Goal: Task Accomplishment & Management: Manage account settings

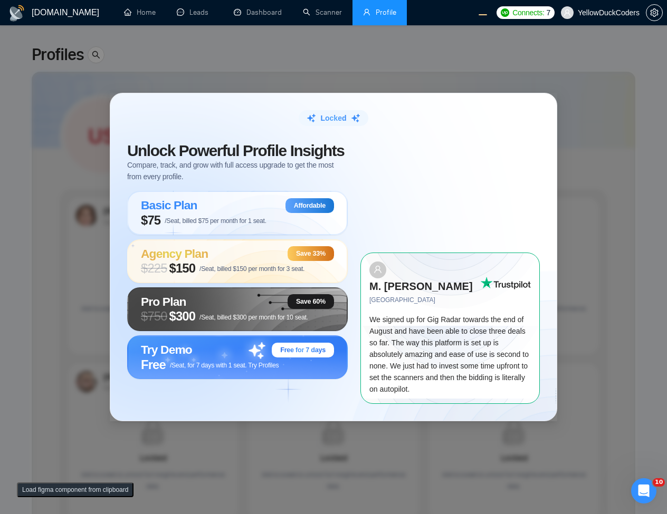
click at [558, 184] on div "Locked Unlock Powerful Profile Insights Compare, track, and grow with full acce…" at bounding box center [333, 257] width 667 height 514
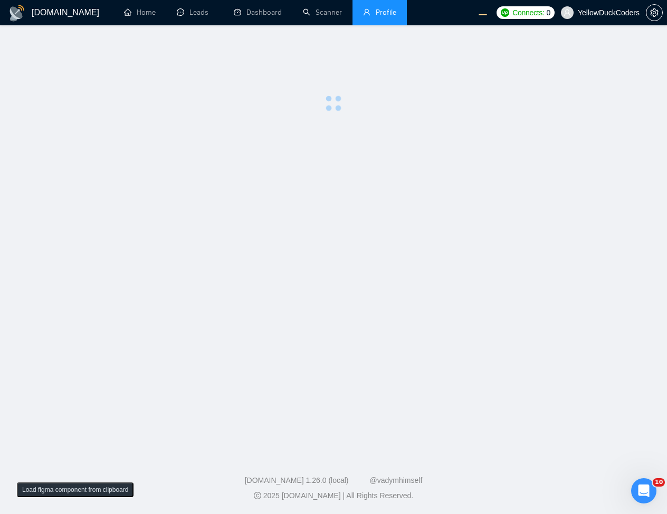
click at [329, 220] on main at bounding box center [333, 237] width 633 height 391
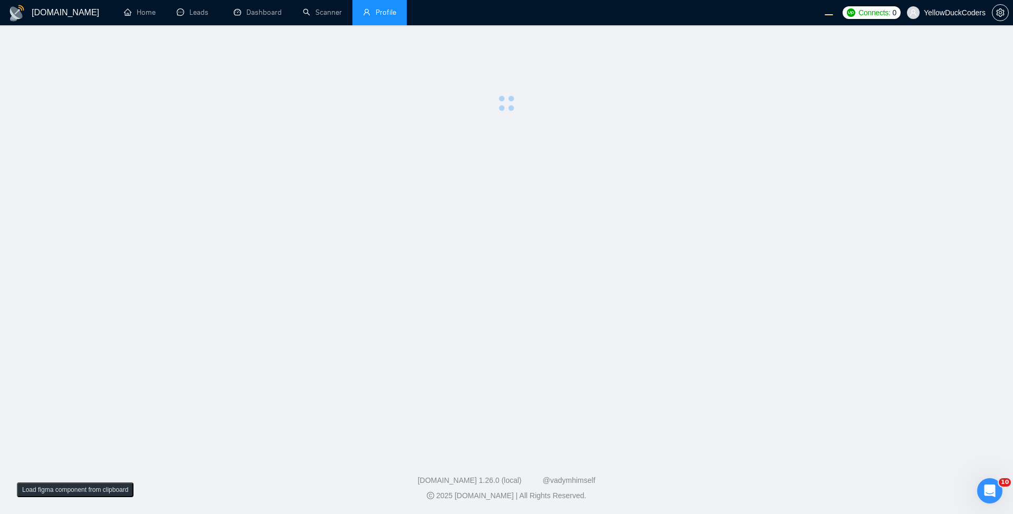
click at [391, 17] on li "Profile" at bounding box center [379, 12] width 54 height 25
click at [422, 169] on main at bounding box center [506, 237] width 979 height 391
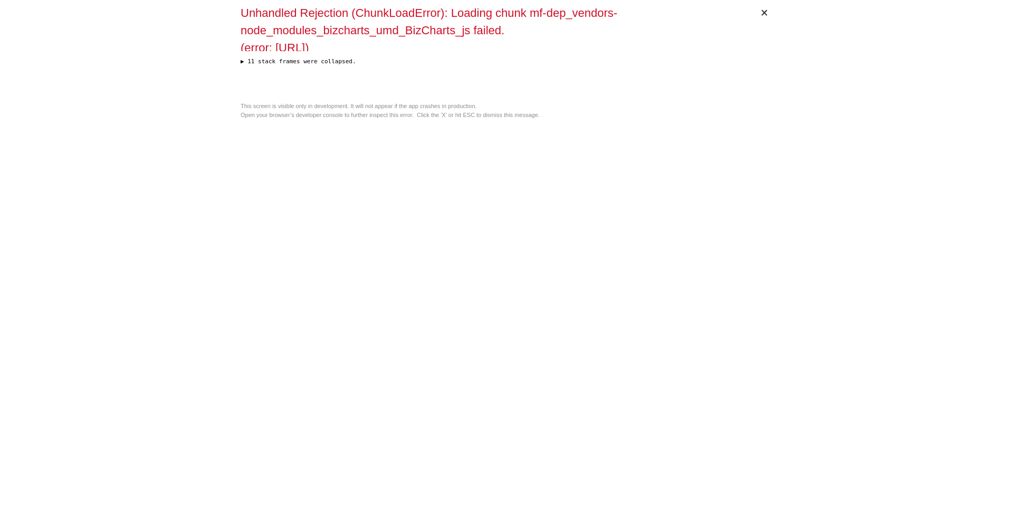
drag, startPoint x: 482, startPoint y: 191, endPoint x: 476, endPoint y: 188, distance: 6.4
click at [479, 190] on div "× Unhandled Rejection (ChunkLoadError): Loading chunk mf-dep_vendors-node_modul…" at bounding box center [506, 257] width 540 height 514
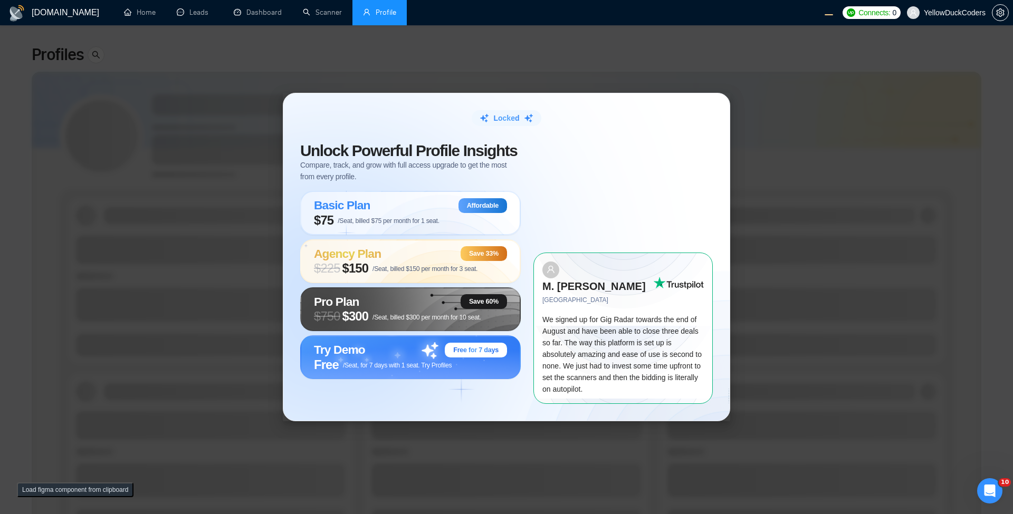
click at [853, 247] on div "Locked Unlock Powerful Profile Insights Compare, track, and grow with full acce…" at bounding box center [506, 257] width 1013 height 514
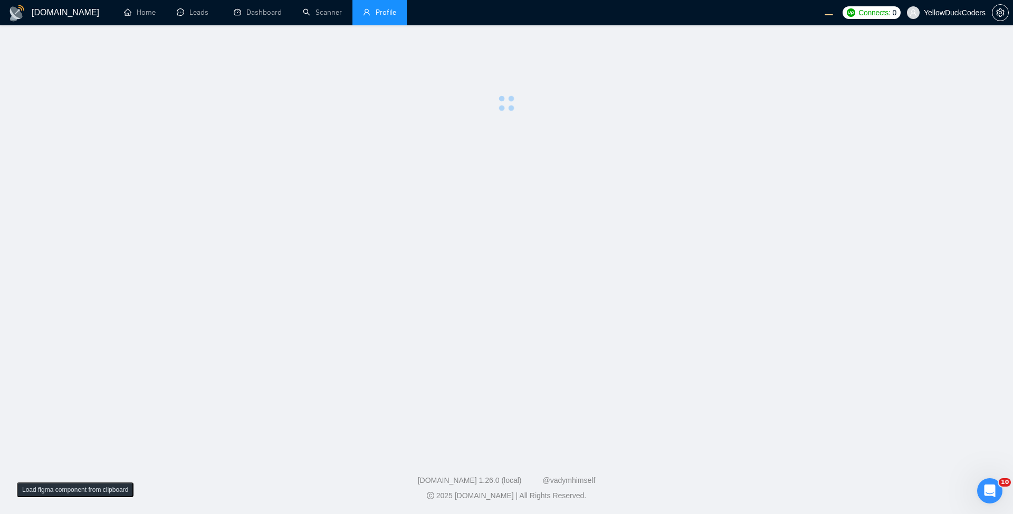
click at [520, 231] on main at bounding box center [506, 237] width 979 height 391
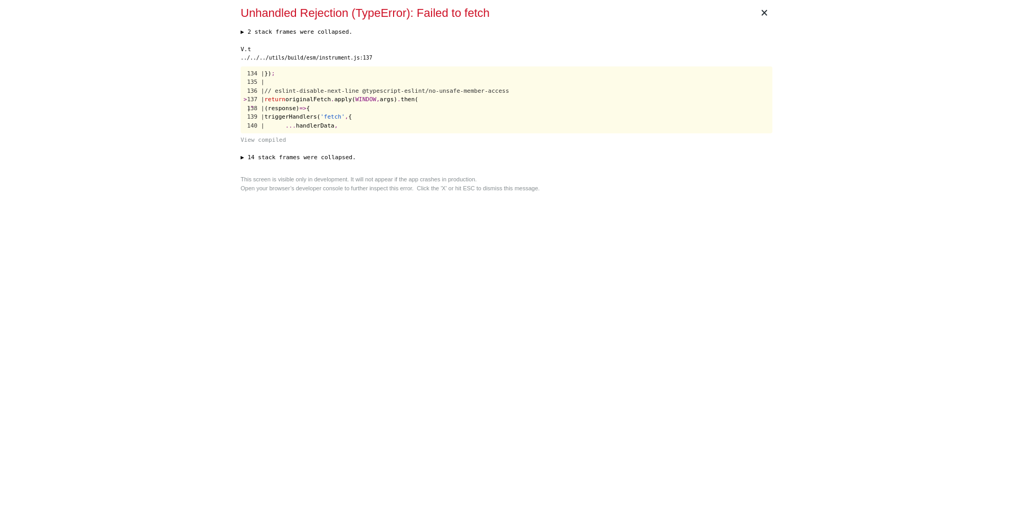
click at [433, 299] on div "× Unhandled Rejection (TypeError): Failed to fetch ▶ 2 stack frames were collap…" at bounding box center [506, 257] width 540 height 514
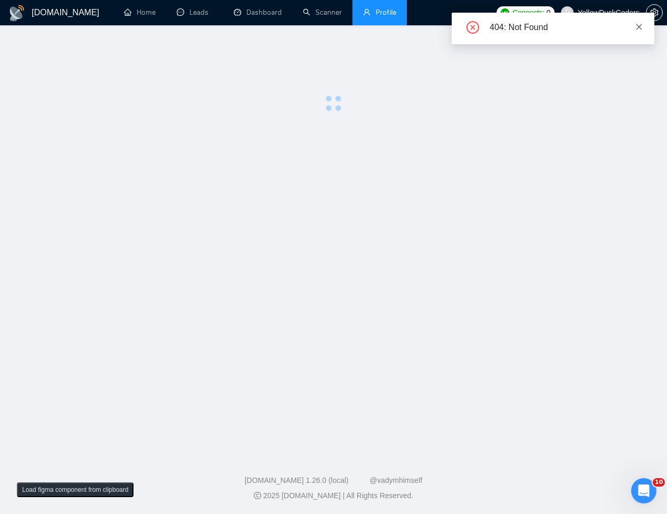
click at [639, 26] on icon "close" at bounding box center [638, 26] width 7 height 7
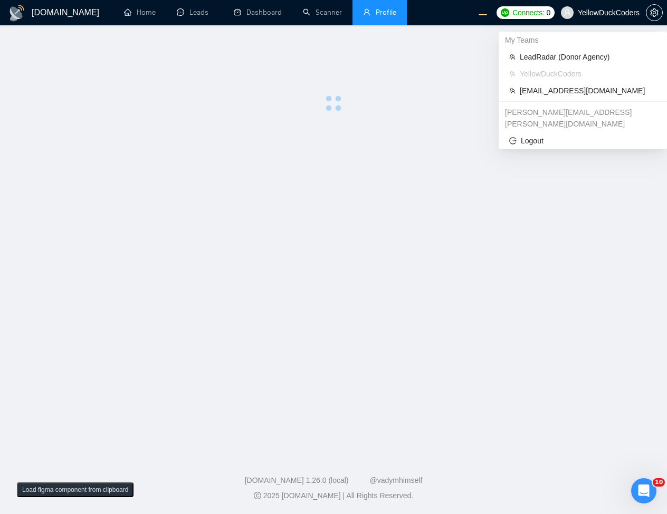
click at [605, 13] on span "YellowDuckCoders" at bounding box center [609, 13] width 62 height 0
click at [454, 234] on main at bounding box center [333, 237] width 633 height 391
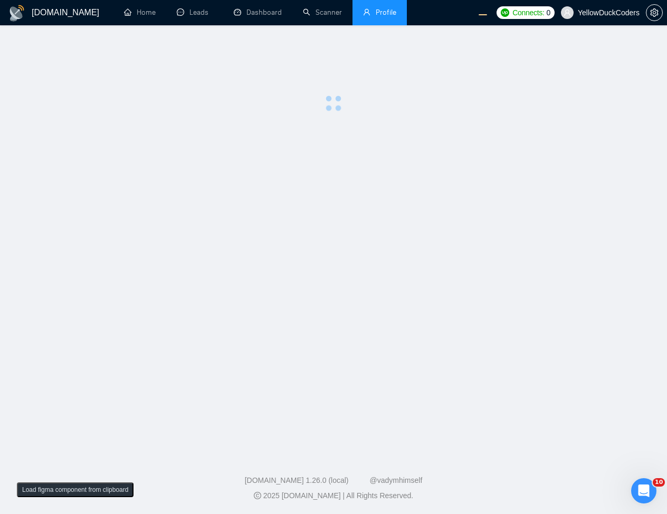
click at [432, 119] on main at bounding box center [333, 237] width 633 height 391
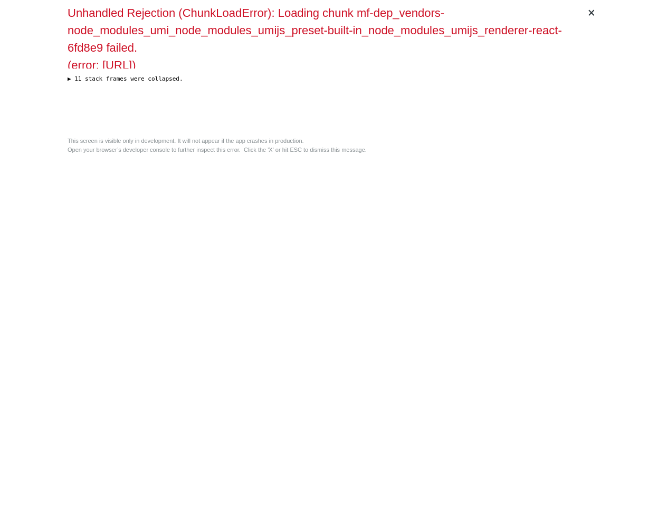
click at [298, 154] on div "This screen is visible only in development. It will not appear if the app crash…" at bounding box center [334, 145] width 532 height 17
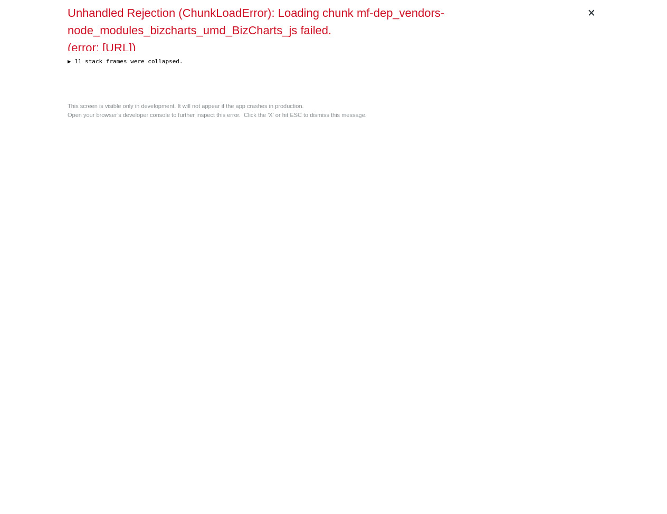
click at [199, 51] on div "Unhandled Rejection (ChunkLoadError): Loading chunk mf-dep_vendors-node_modules…" at bounding box center [325, 27] width 515 height 47
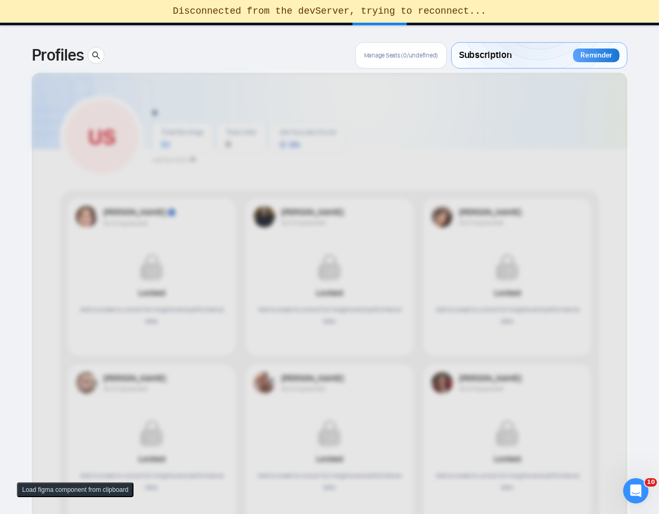
click at [294, 162] on div at bounding box center [330, 405] width 596 height 664
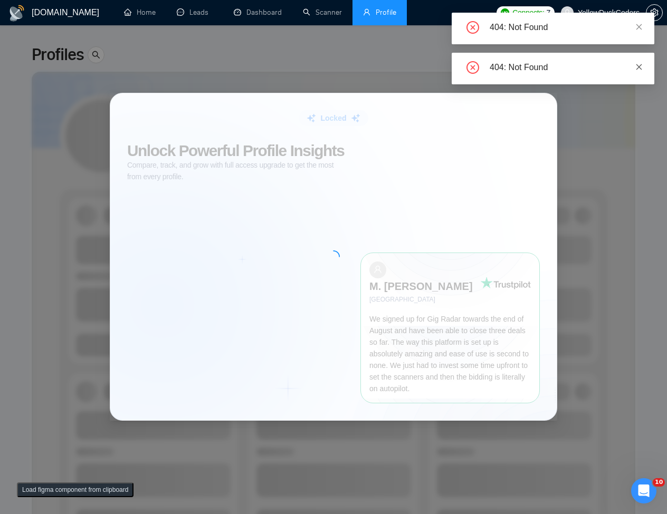
click at [640, 69] on icon "close" at bounding box center [638, 66] width 7 height 7
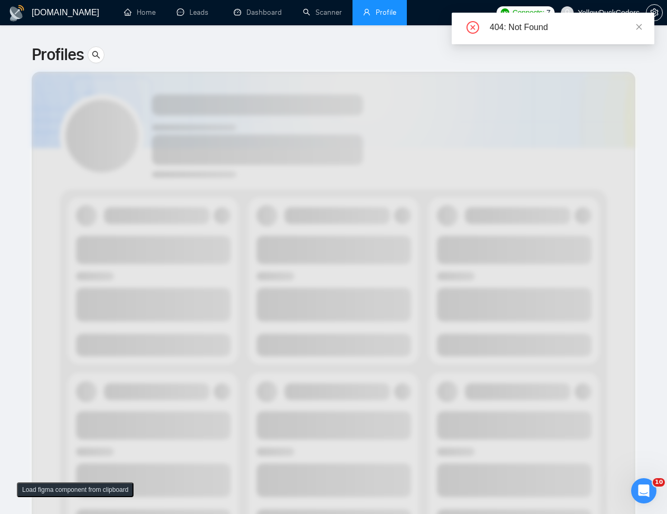
click at [637, 22] on link at bounding box center [638, 27] width 7 height 12
click at [638, 28] on icon "close" at bounding box center [638, 26] width 7 height 7
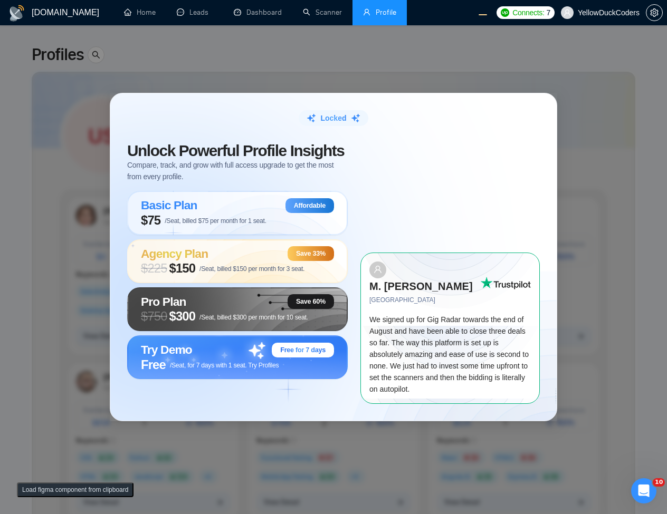
click at [640, 26] on div "Locked Unlock Powerful Profile Insights Compare, track, and grow with full acce…" at bounding box center [333, 257] width 667 height 514
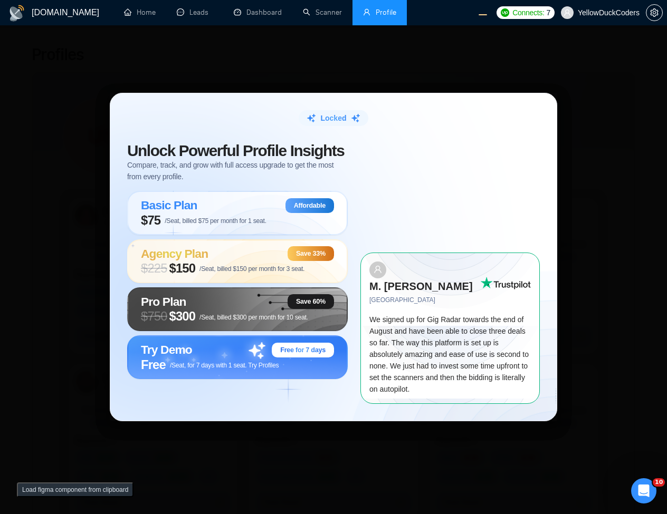
click at [157, 49] on div "Locked Unlock Powerful Profile Insights Compare, track, and grow with full acce…" at bounding box center [333, 257] width 667 height 514
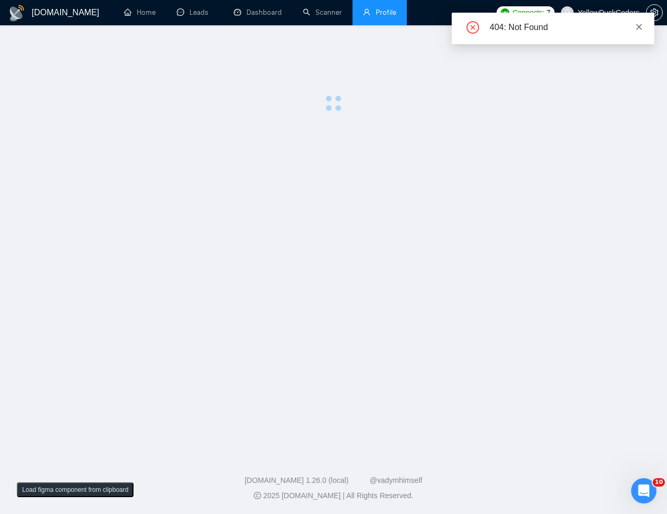
click at [642, 26] on icon "close" at bounding box center [638, 26] width 7 height 7
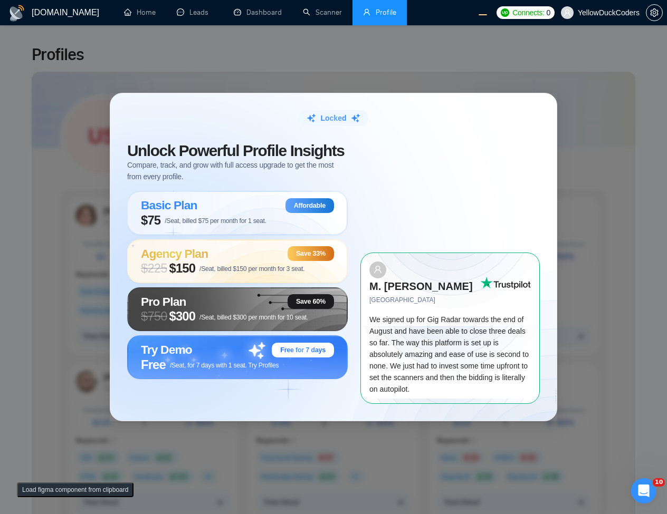
click at [600, 100] on div "Locked Unlock Powerful Profile Insights Compare, track, and grow with full acce…" at bounding box center [333, 257] width 667 height 514
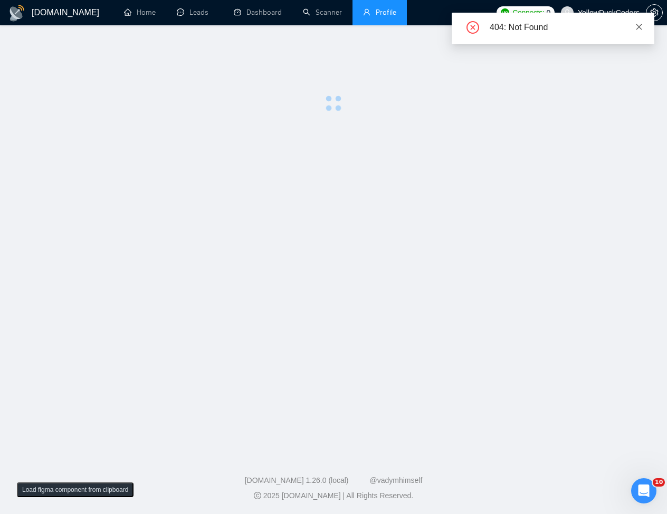
click at [642, 27] on icon "close" at bounding box center [638, 26] width 7 height 7
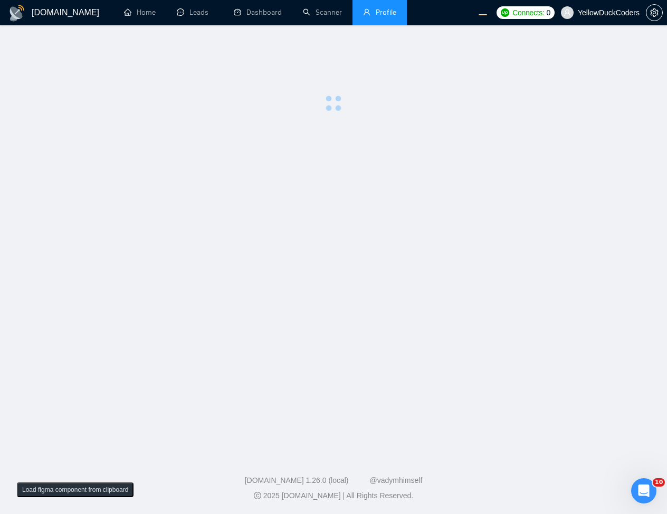
click at [565, 111] on div at bounding box center [333, 77] width 633 height 70
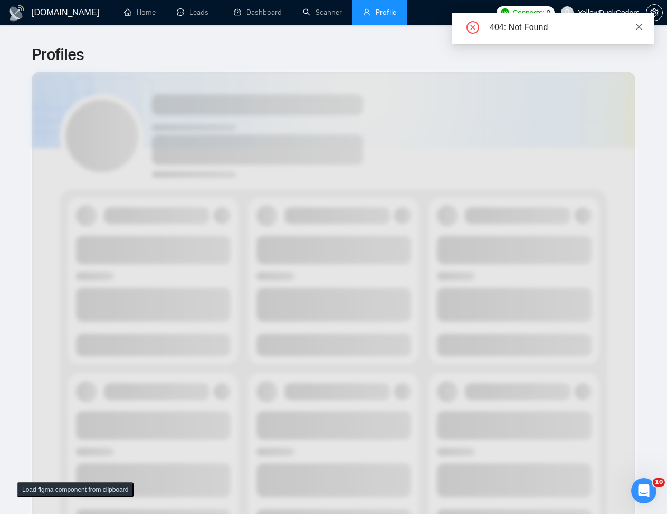
click at [641, 26] on icon "close" at bounding box center [638, 26] width 7 height 7
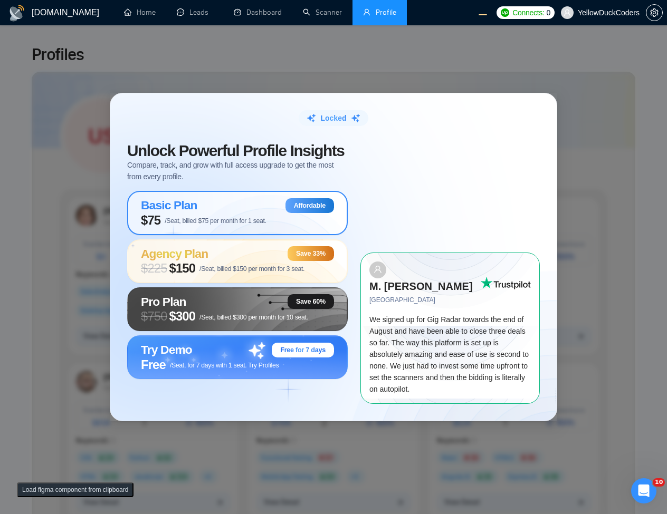
click at [234, 225] on span "/Seat, billed $75 per month for 1 seat." at bounding box center [216, 220] width 102 height 7
click at [323, 64] on div "Locked Unlock Powerful Profile Insights Compare, track, and grow with full acce…" at bounding box center [333, 257] width 667 height 514
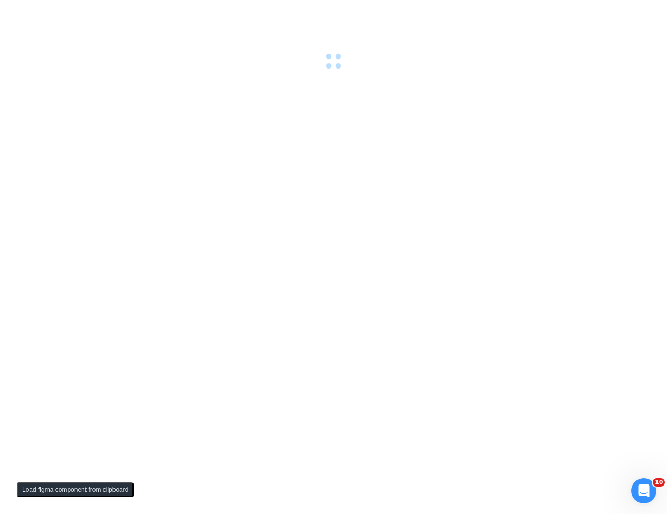
click at [347, 166] on div at bounding box center [333, 257] width 667 height 514
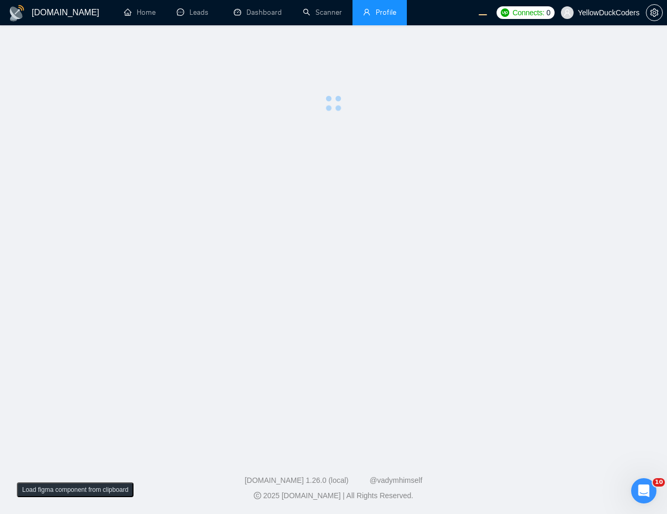
click at [404, 182] on main at bounding box center [333, 237] width 633 height 391
click at [472, 159] on main at bounding box center [333, 237] width 633 height 391
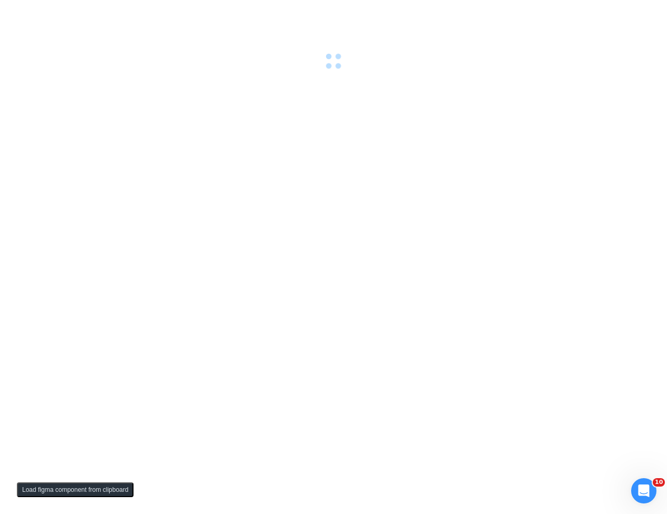
click at [182, 127] on div at bounding box center [333, 257] width 667 height 514
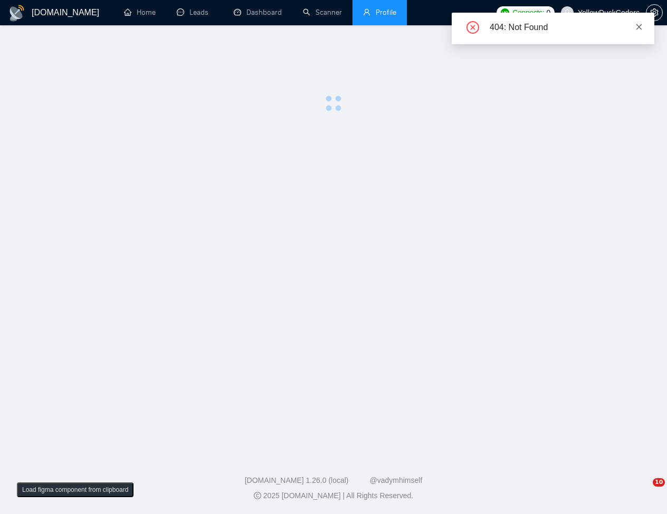
click at [639, 24] on icon "close" at bounding box center [638, 26] width 7 height 7
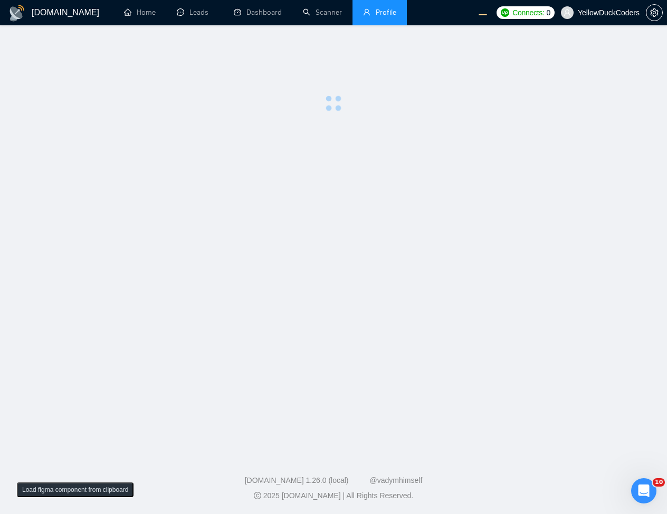
click at [485, 143] on main at bounding box center [333, 237] width 633 height 391
click at [355, 155] on main at bounding box center [333, 237] width 633 height 391
click at [534, 221] on main at bounding box center [333, 237] width 633 height 391
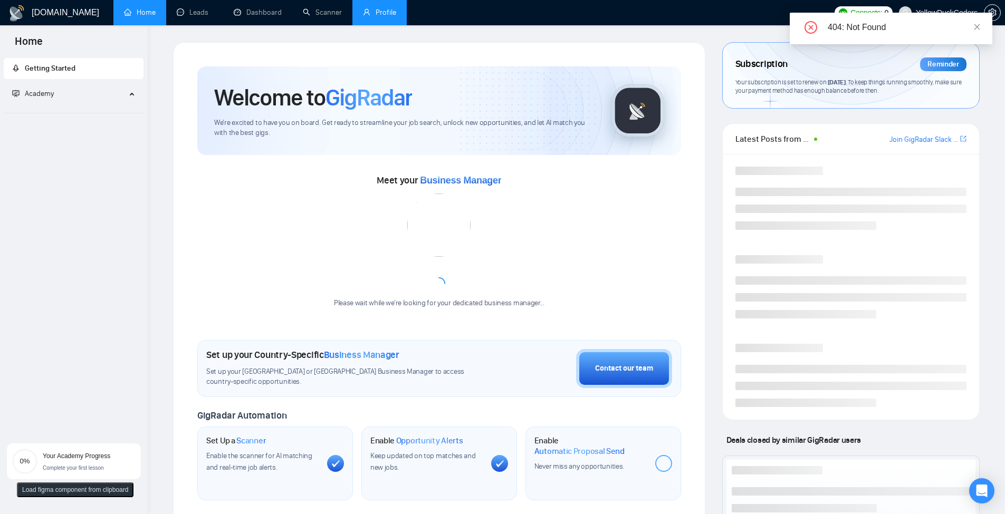
click at [392, 17] on link "Profile" at bounding box center [379, 12] width 33 height 9
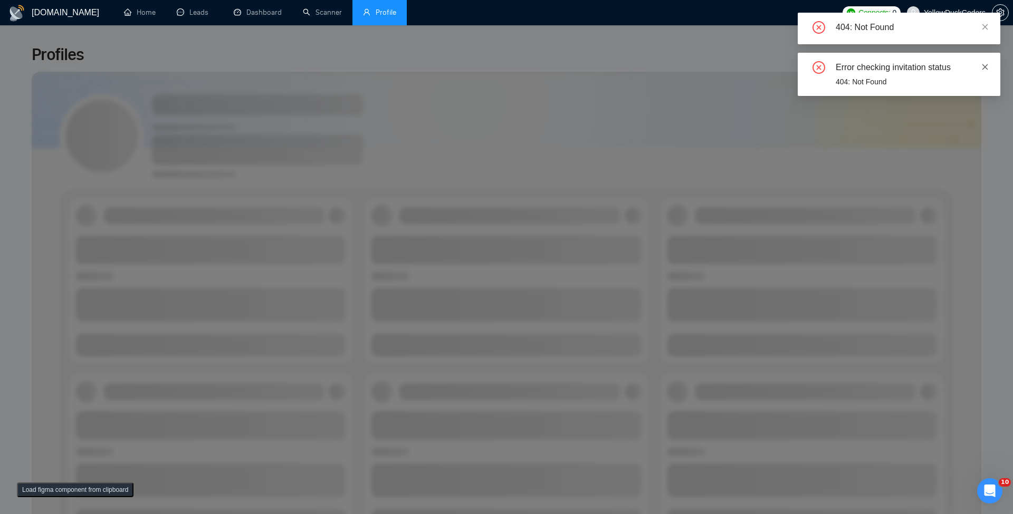
click at [988, 69] on div "Error checking invitation status 404: Not Found" at bounding box center [899, 74] width 203 height 43
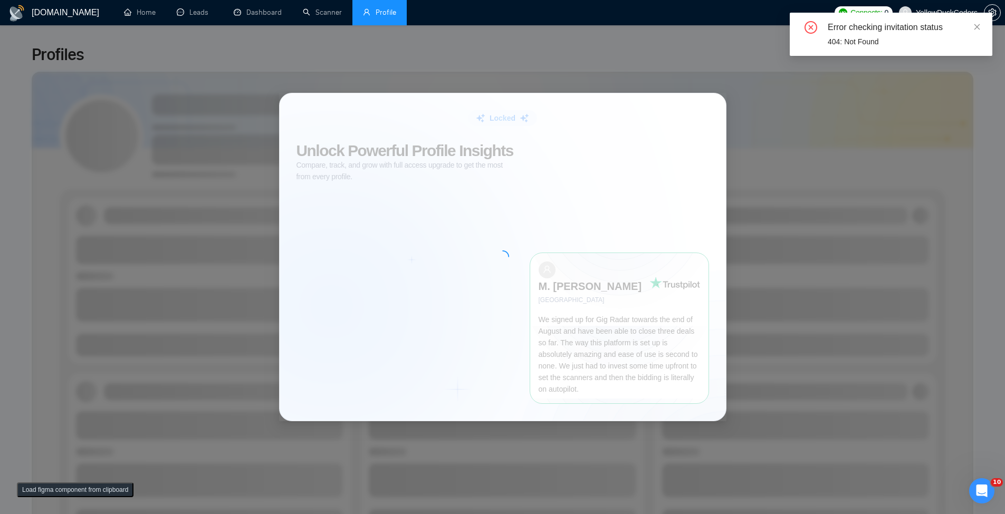
click at [975, 64] on div "Locked Unlock Powerful Profile Insights Compare, track, and grow with full acce…" at bounding box center [502, 257] width 1005 height 514
click at [976, 28] on icon "close" at bounding box center [978, 27] width 6 height 6
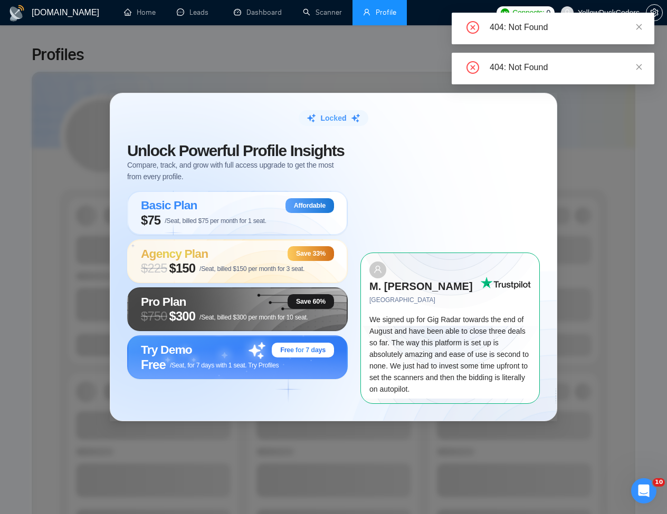
click at [637, 67] on icon "close" at bounding box center [638, 66] width 7 height 7
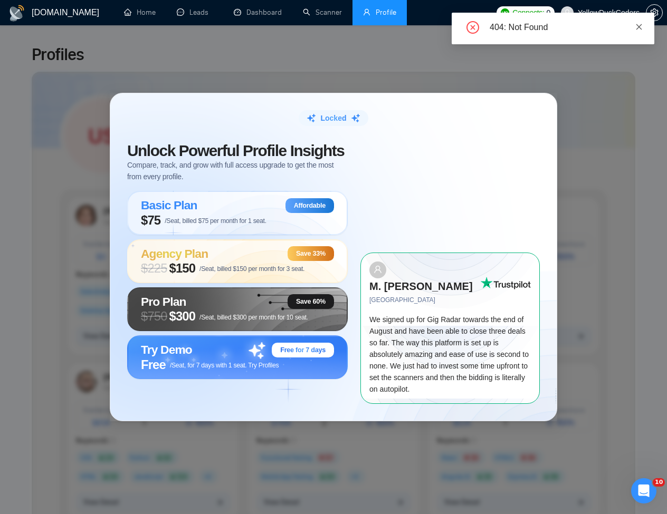
click at [640, 22] on link at bounding box center [638, 27] width 7 height 12
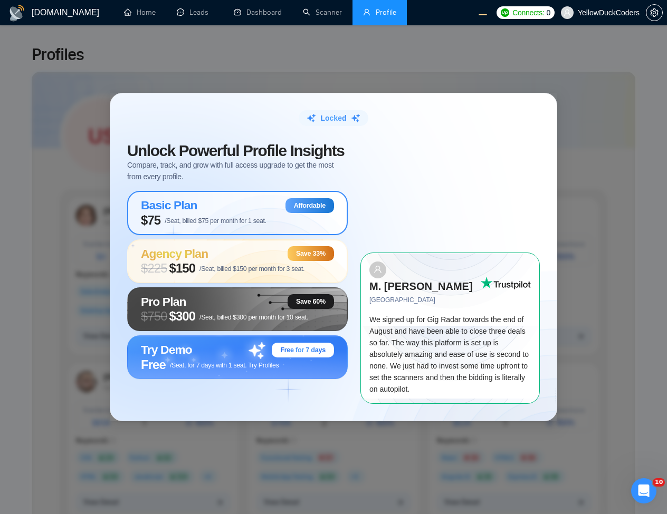
click at [229, 213] on div "Basic Plan Affordable" at bounding box center [237, 205] width 193 height 15
click at [266, 225] on span "/Seat, billed $75 per month for 1 seat." at bounding box center [216, 220] width 102 height 7
click at [256, 56] on div "Locked Unlock Powerful Profile Insights Compare, track, and grow with full acce…" at bounding box center [333, 257] width 667 height 514
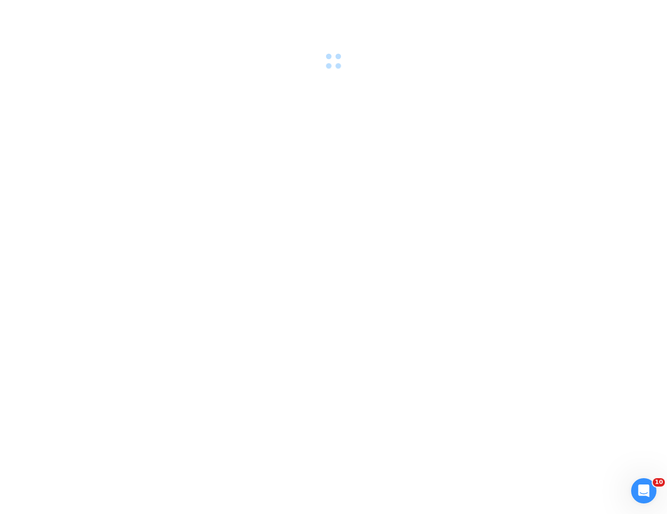
click at [276, 126] on div at bounding box center [333, 257] width 667 height 514
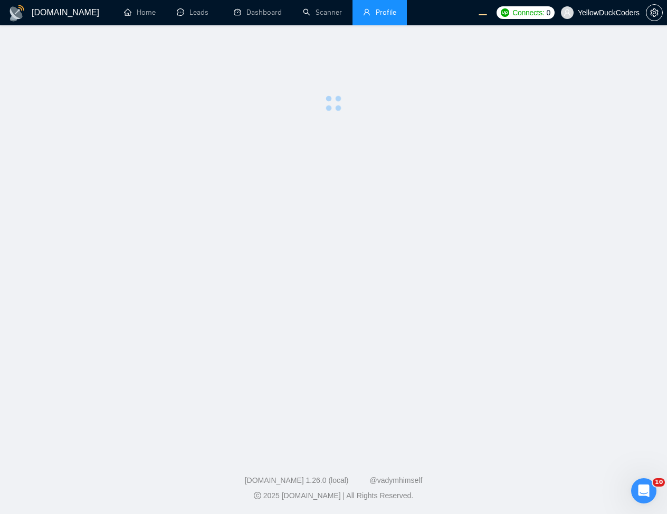
click at [340, 181] on main at bounding box center [333, 237] width 633 height 391
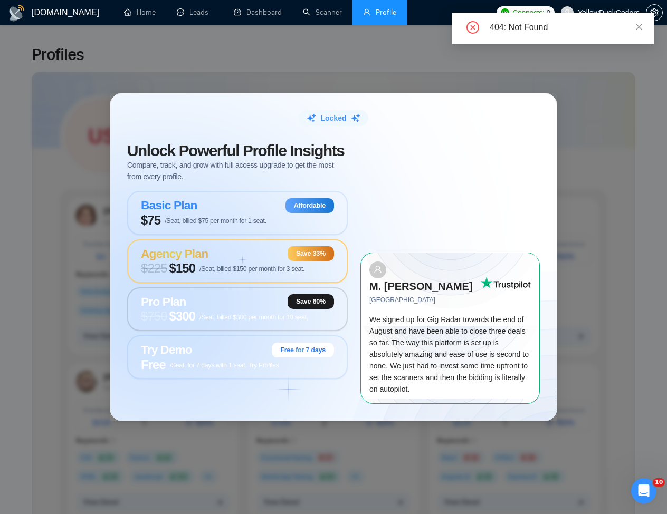
click at [225, 273] on span "$ 225 $150 /Seat, billed $150 per month for 3 seat." at bounding box center [223, 268] width 164 height 15
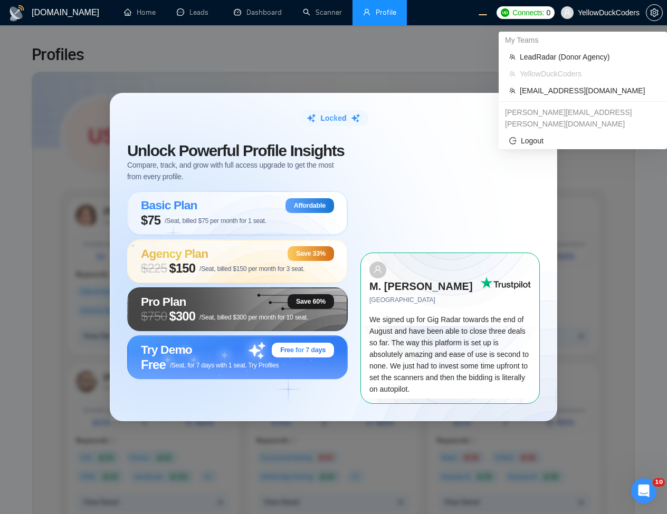
click at [609, 13] on span "YellowDuckCoders" at bounding box center [609, 13] width 62 height 0
click at [596, 61] on span "LeadRadar (Donor Agency)" at bounding box center [588, 57] width 137 height 12
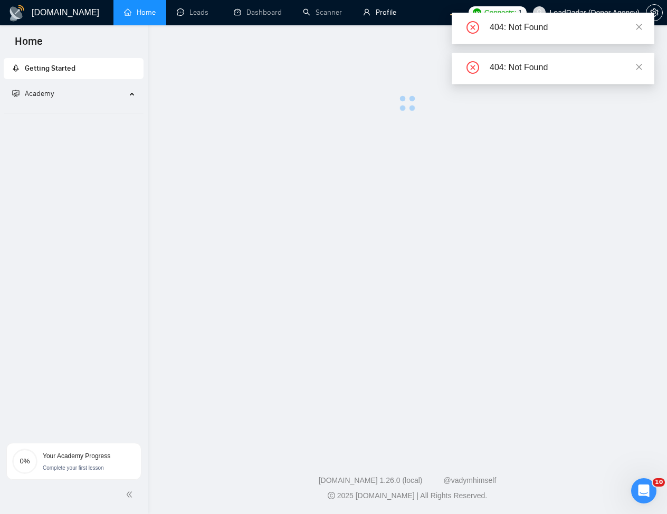
click at [390, 16] on link "Profile" at bounding box center [379, 12] width 33 height 9
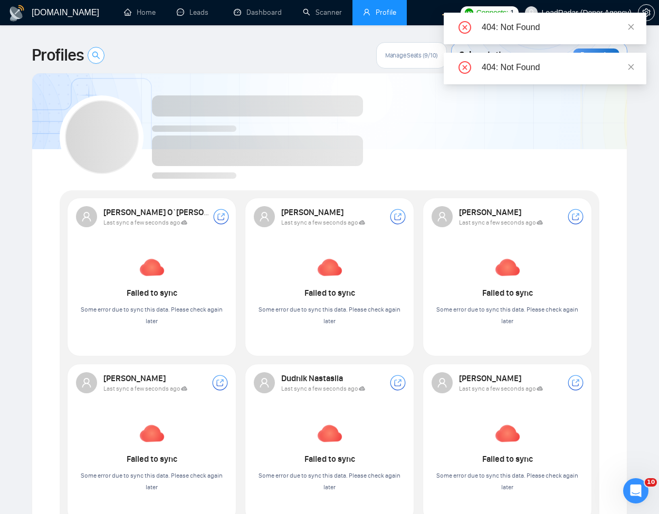
click at [102, 57] on span "search" at bounding box center [96, 55] width 16 height 8
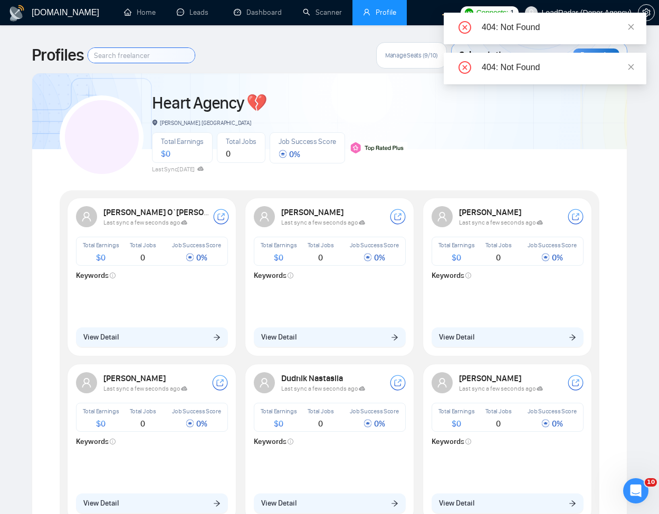
type input "e"
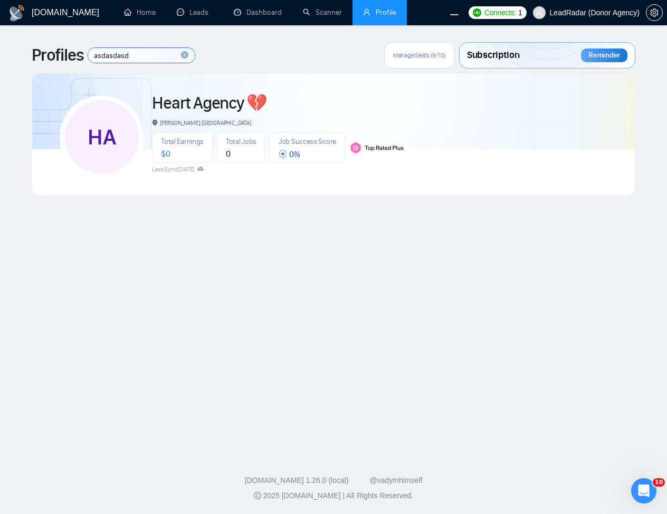
type input "asdasdasd"
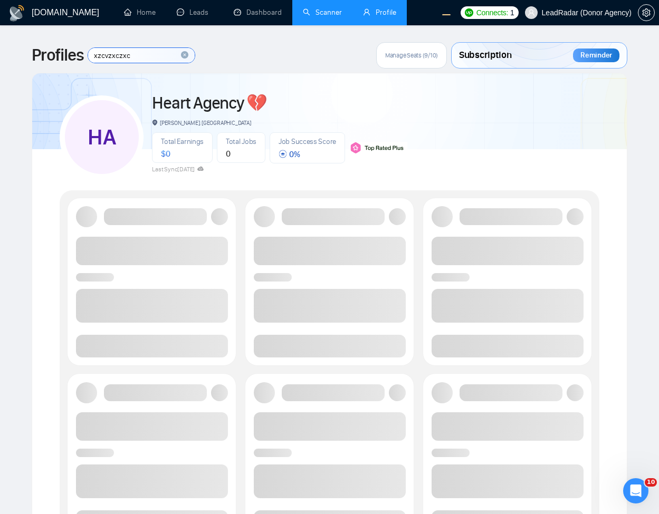
type input "xzcvzxczxc"
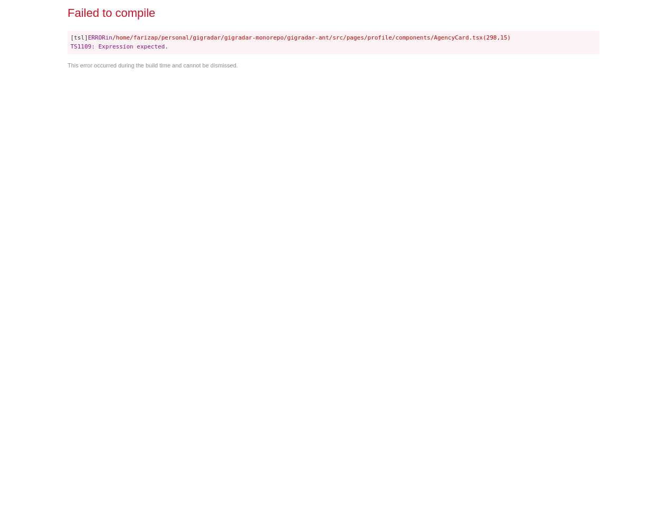
click at [383, 175] on div "Failed to compile [tsl] ERROR in /home/farizap/personal/gigradar/gigradar-monor…" at bounding box center [333, 257] width 540 height 514
click at [406, 163] on div "Failed to compile [tsl] ERROR in /home/farizap/personal/gigradar/gigradar-monor…" at bounding box center [333, 257] width 540 height 514
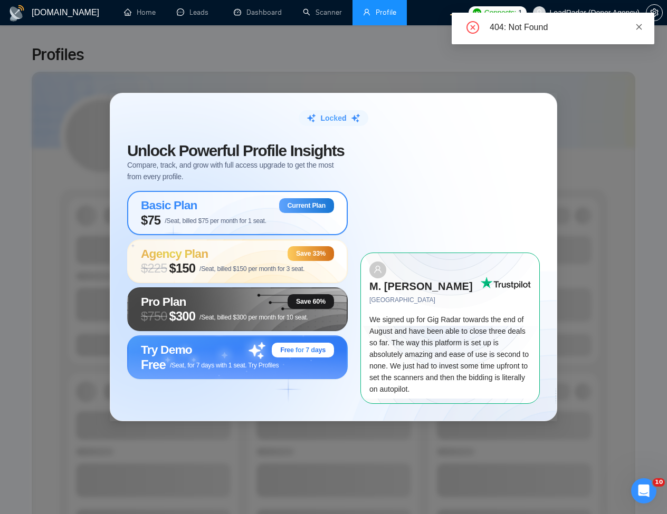
click at [641, 28] on icon "close" at bounding box center [639, 27] width 6 height 6
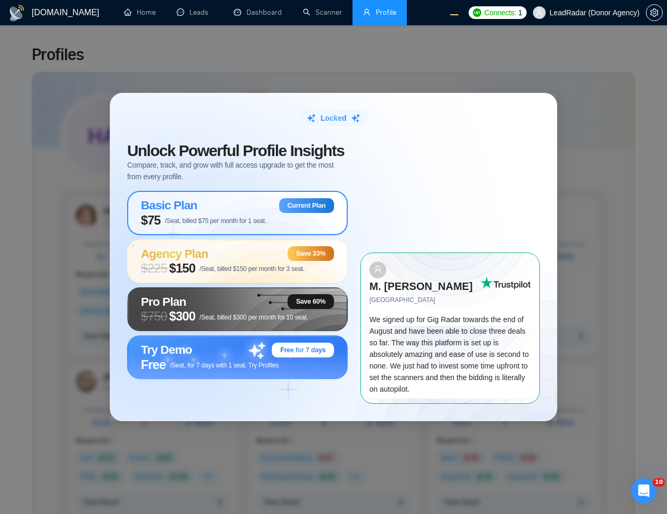
click at [299, 69] on div "Locked Unlock Powerful Profile Insights Compare, track, and grow with full acce…" at bounding box center [333, 257] width 667 height 514
click at [384, 84] on div "Locked Unlock Powerful Profile Insights Compare, track, and grow with full acce…" at bounding box center [333, 257] width 667 height 514
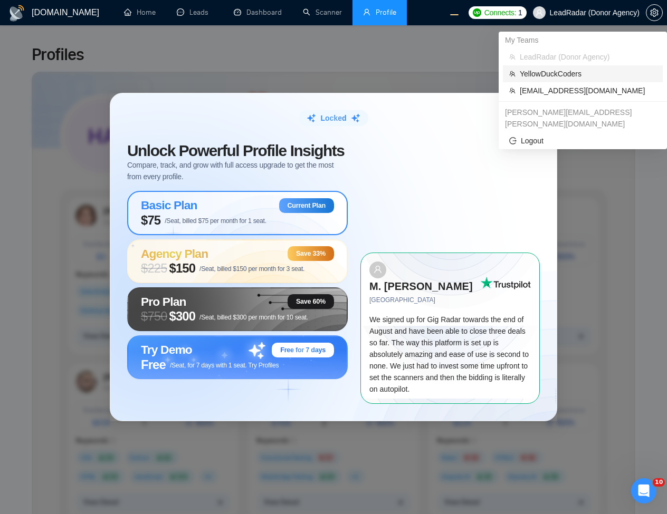
click at [556, 74] on span "YellowDuckCoders" at bounding box center [588, 74] width 137 height 12
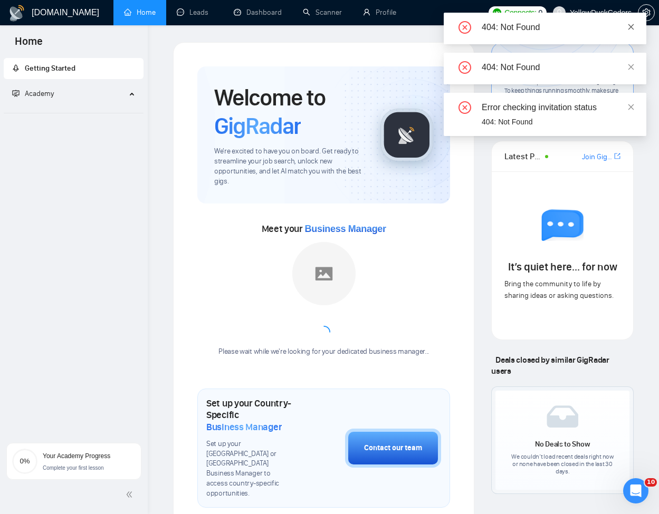
click at [634, 28] on icon "close" at bounding box center [630, 26] width 7 height 7
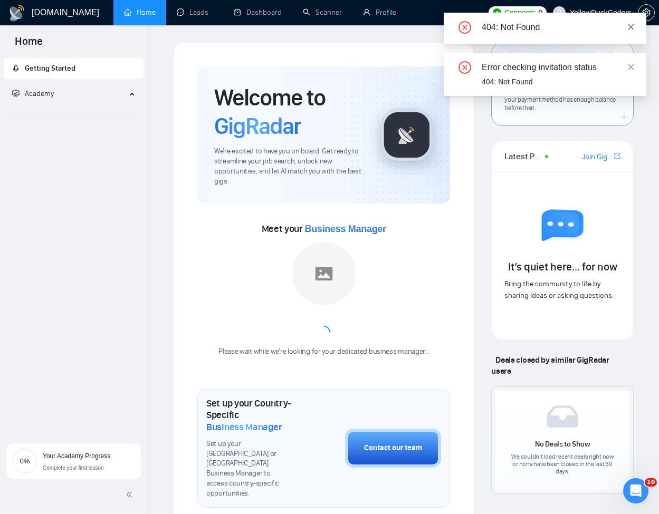
drag, startPoint x: 628, startPoint y: 17, endPoint x: 631, endPoint y: 25, distance: 7.8
click at [629, 17] on div "404: Not Found" at bounding box center [545, 29] width 203 height 32
click at [631, 25] on icon "close" at bounding box center [630, 26] width 7 height 7
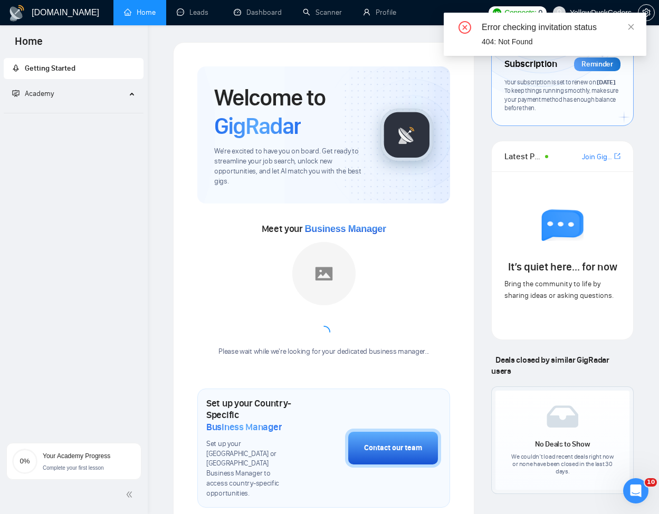
click at [631, 26] on icon "close" at bounding box center [631, 27] width 6 height 6
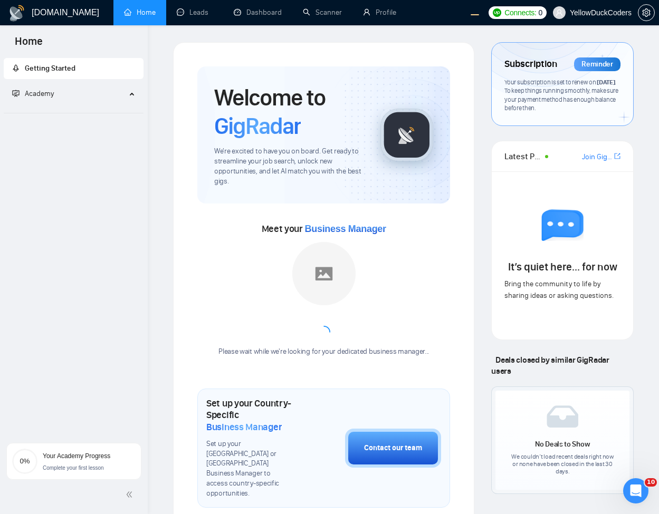
click at [622, 17] on span "YellowDuckCoders" at bounding box center [592, 13] width 91 height 34
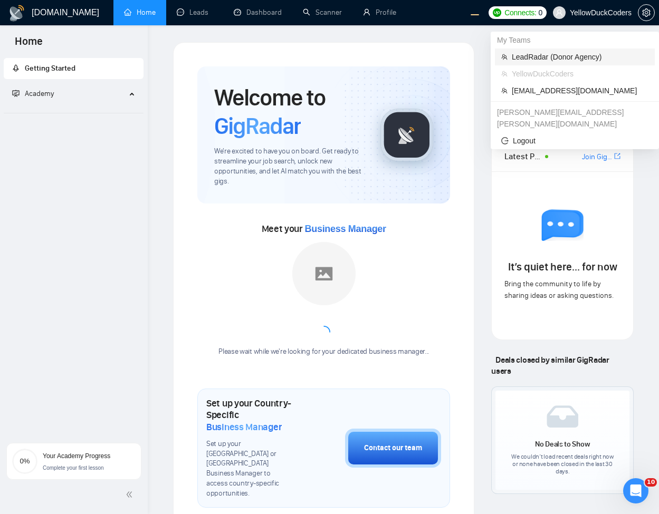
click at [561, 59] on span "LeadRadar (Donor Agency)" at bounding box center [580, 57] width 137 height 12
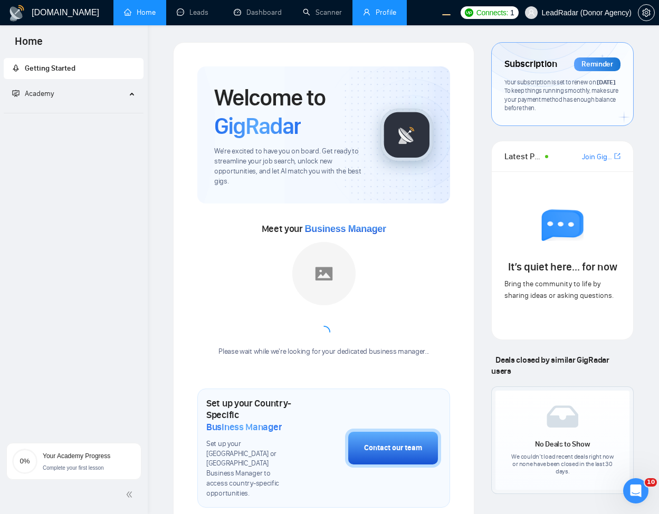
click at [383, 15] on link "Profile" at bounding box center [379, 12] width 33 height 9
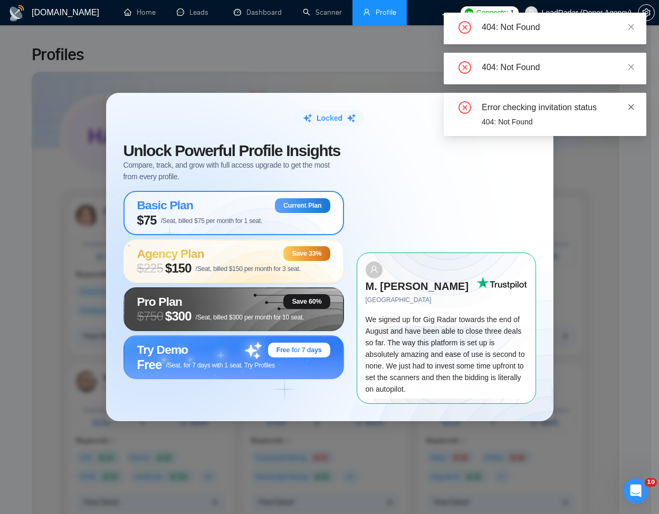
click at [631, 104] on icon "close" at bounding box center [630, 106] width 7 height 7
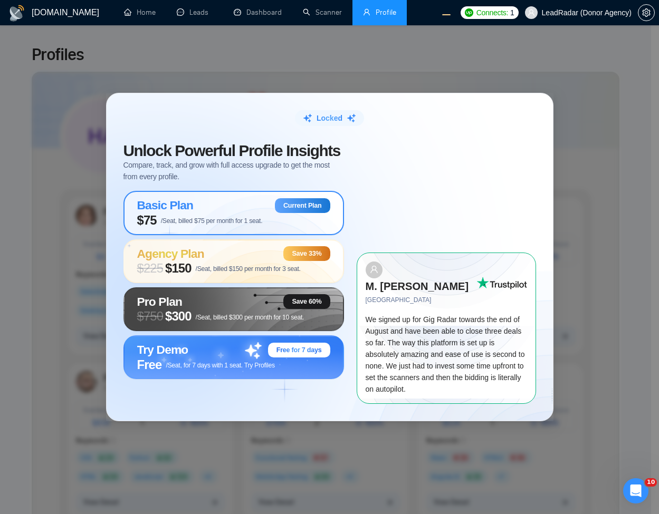
click at [499, 77] on div "Locked Unlock Powerful Profile Insights Compare, track, and grow with full acce…" at bounding box center [329, 257] width 659 height 514
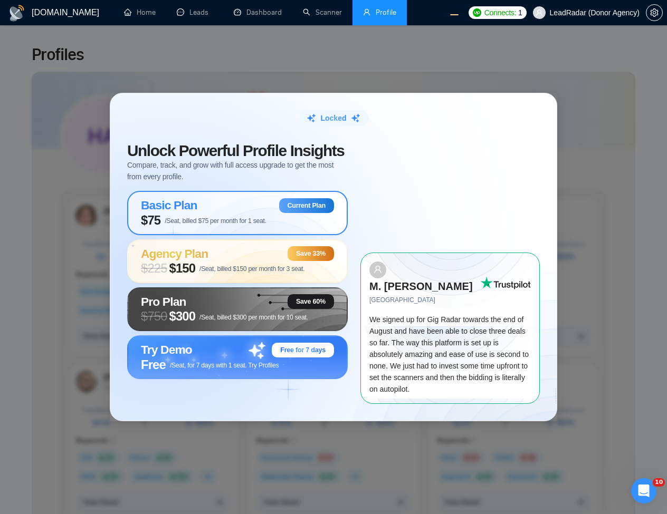
click at [236, 223] on span "$75 /Seat, billed $75 per month for 1 seat." at bounding box center [204, 220] width 126 height 15
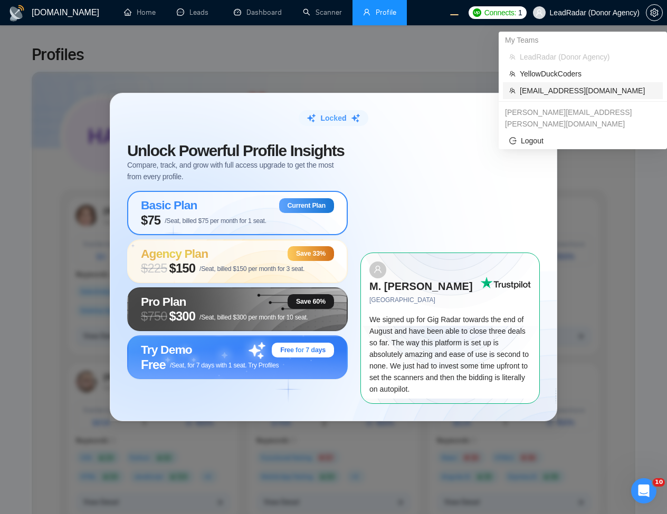
click at [530, 91] on span "[EMAIL_ADDRESS][DOMAIN_NAME]" at bounding box center [588, 91] width 137 height 12
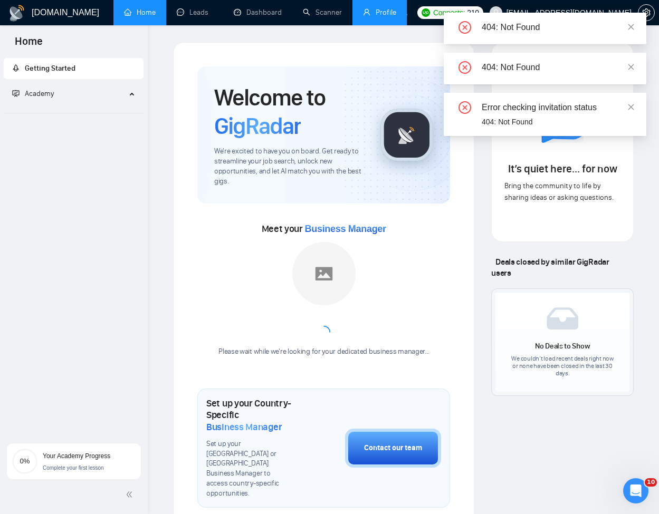
click at [394, 8] on link "Profile" at bounding box center [379, 12] width 33 height 9
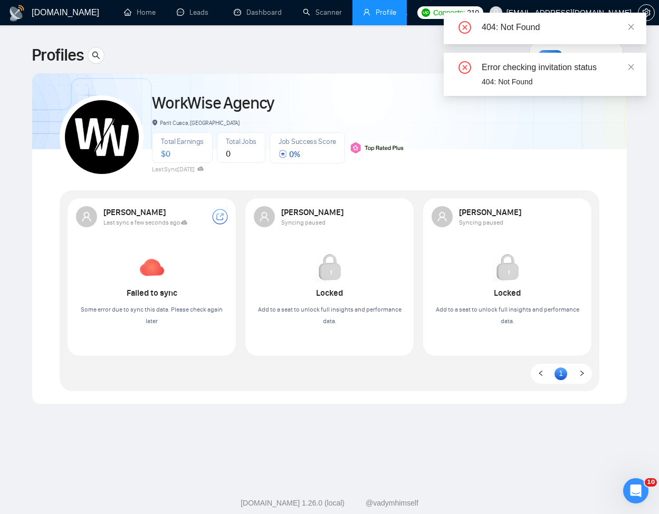
scroll to position [23, 0]
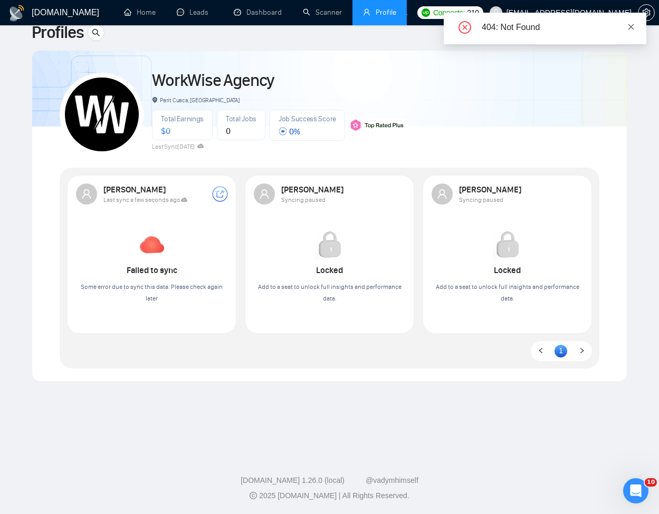
click at [630, 26] on icon "close" at bounding box center [631, 27] width 6 height 6
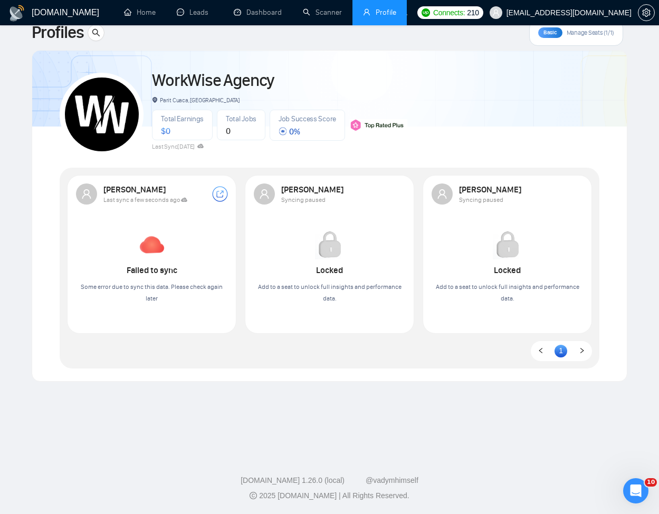
click at [634, 25] on span "[EMAIL_ADDRESS][DOMAIN_NAME]" at bounding box center [560, 13] width 155 height 34
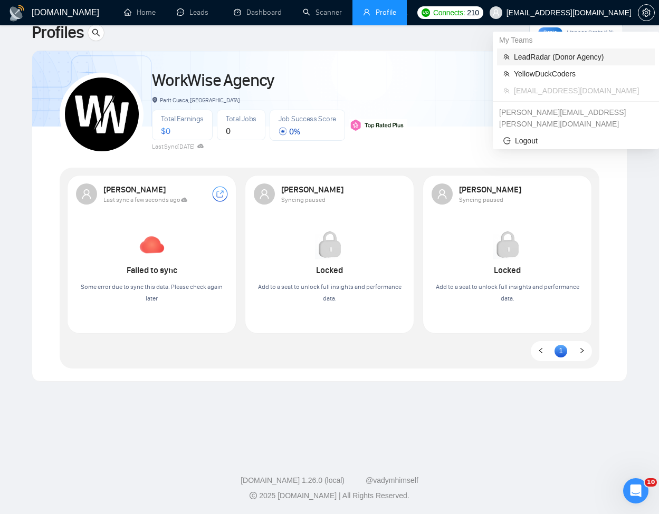
click at [559, 57] on span "LeadRadar (Donor Agency)" at bounding box center [581, 57] width 135 height 12
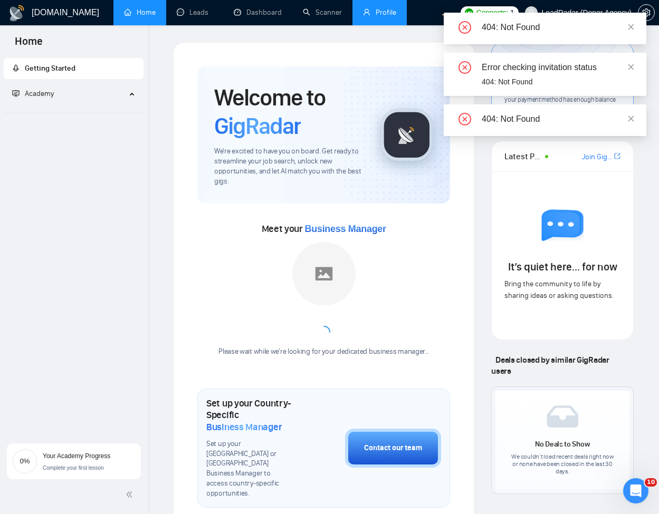
click at [393, 17] on link "Profile" at bounding box center [379, 12] width 33 height 9
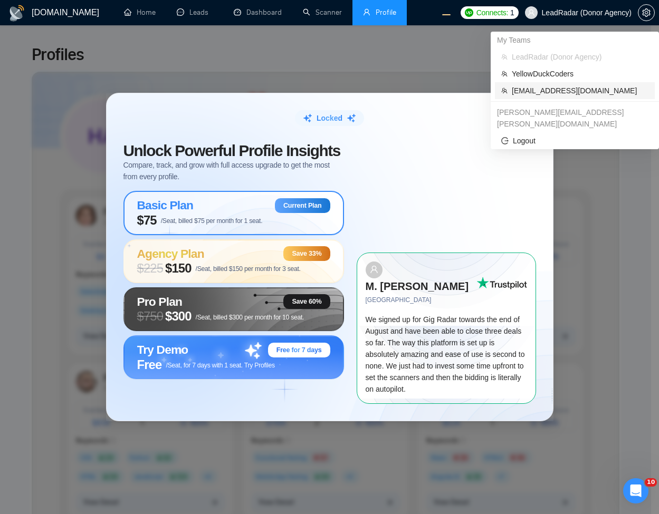
click at [557, 94] on span "[EMAIL_ADDRESS][DOMAIN_NAME]" at bounding box center [580, 91] width 137 height 12
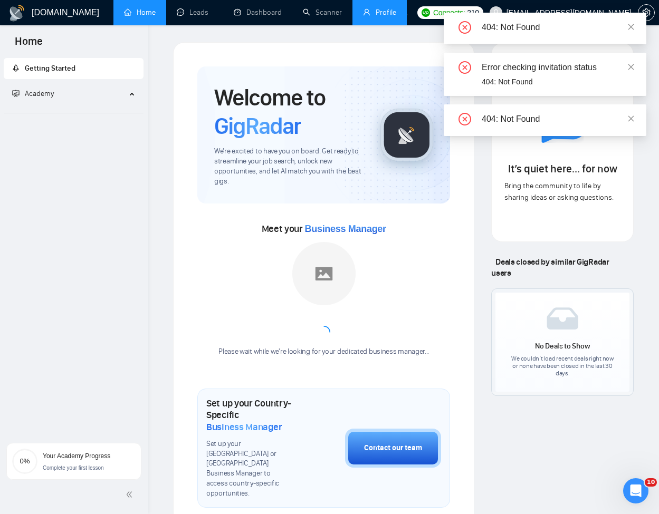
click at [371, 17] on link "Profile" at bounding box center [379, 12] width 33 height 9
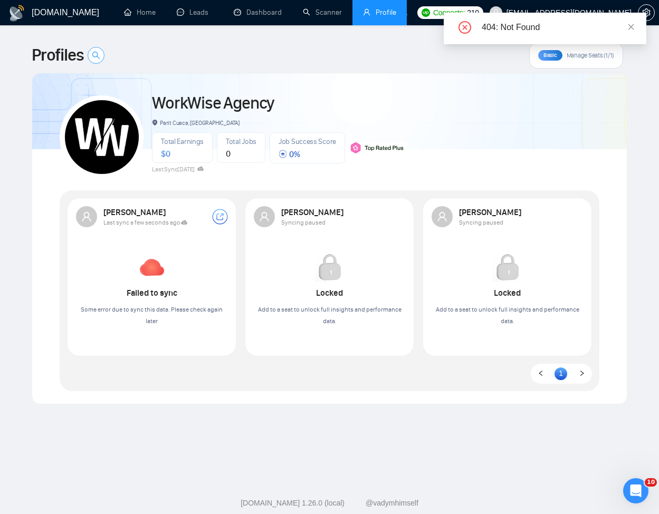
click at [102, 56] on span "search" at bounding box center [96, 55] width 16 height 8
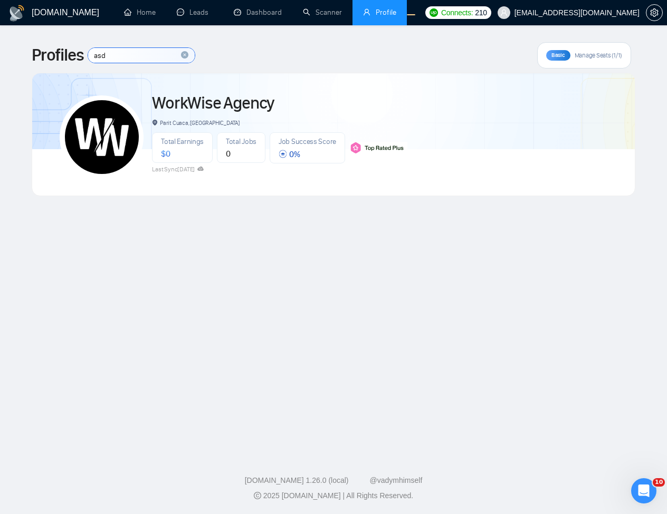
type input "asd"
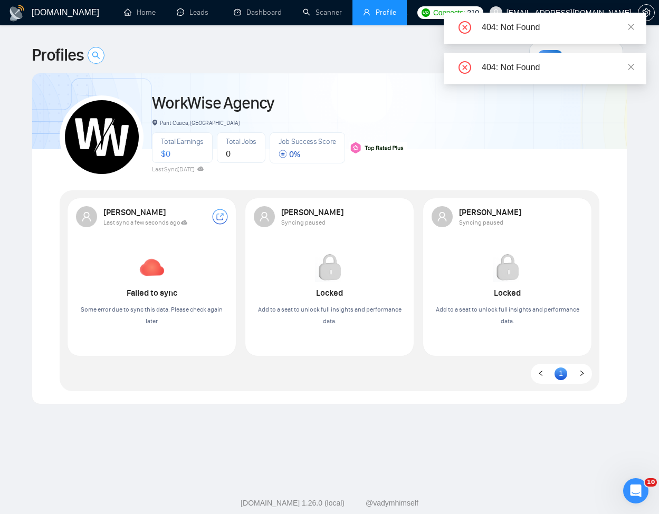
click at [100, 49] on button "button" at bounding box center [96, 55] width 17 height 17
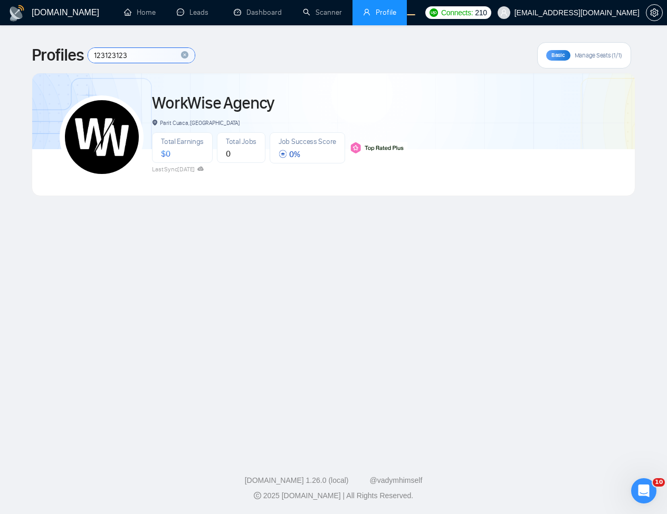
type input "123123123"
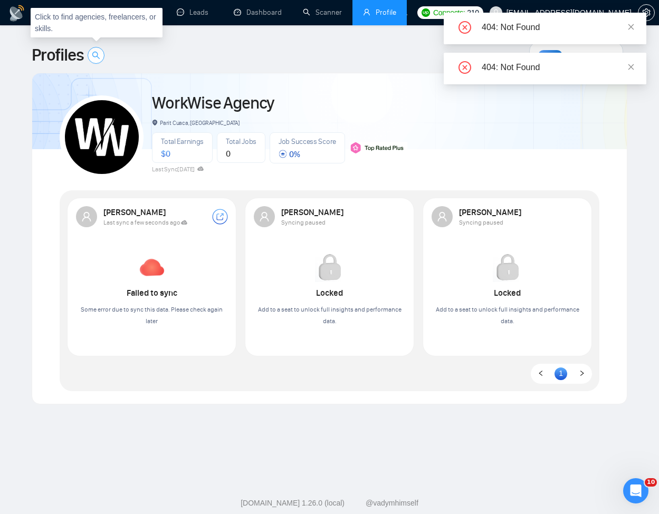
click at [94, 53] on icon "search" at bounding box center [96, 55] width 8 height 8
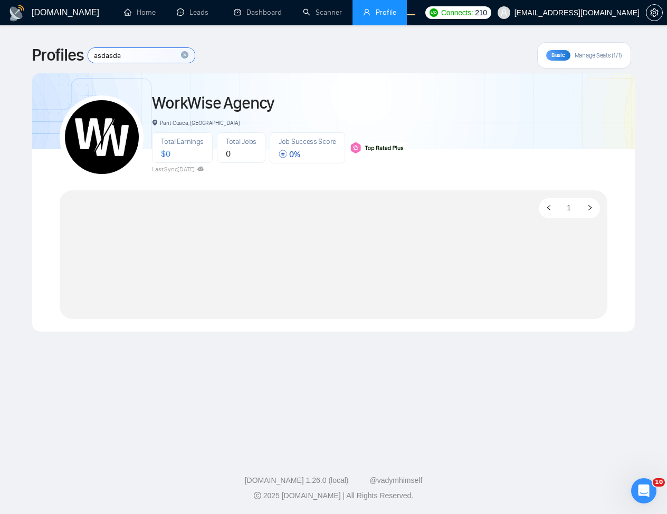
type input "asdasda"
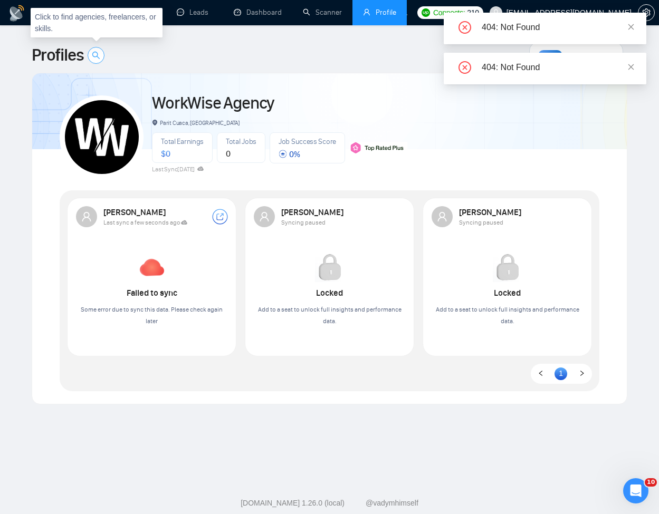
click at [98, 61] on button "button" at bounding box center [96, 55] width 17 height 17
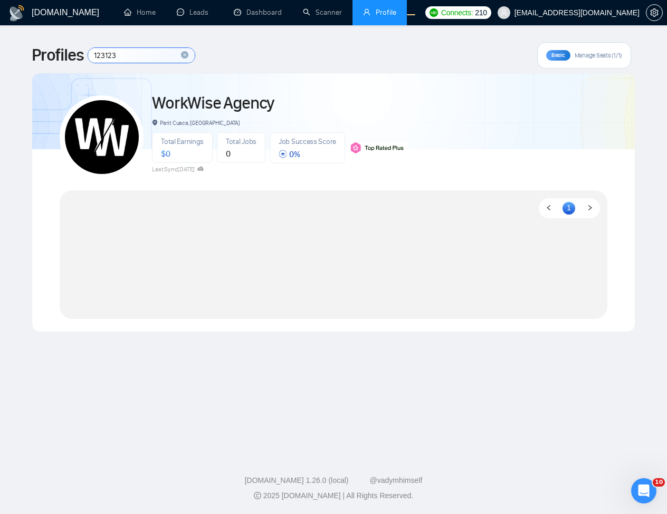
type input "123123"
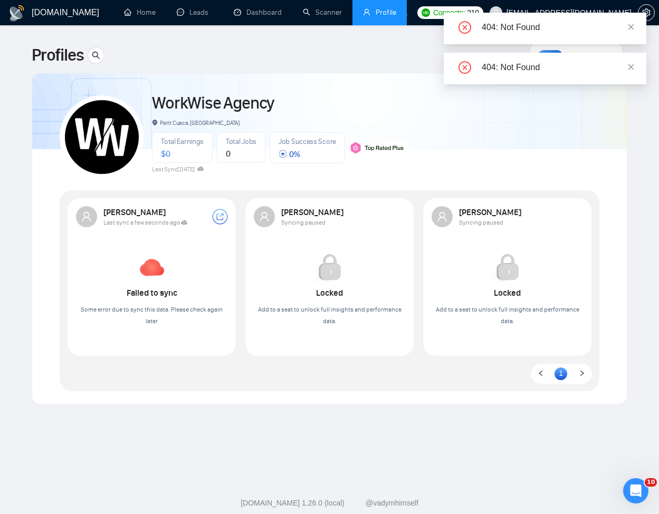
click at [441, 166] on div "GigRadar.io Home Leads Dashboard Scanner Profile Connects: 210 workwiseupworkge…" at bounding box center [329, 257] width 659 height 514
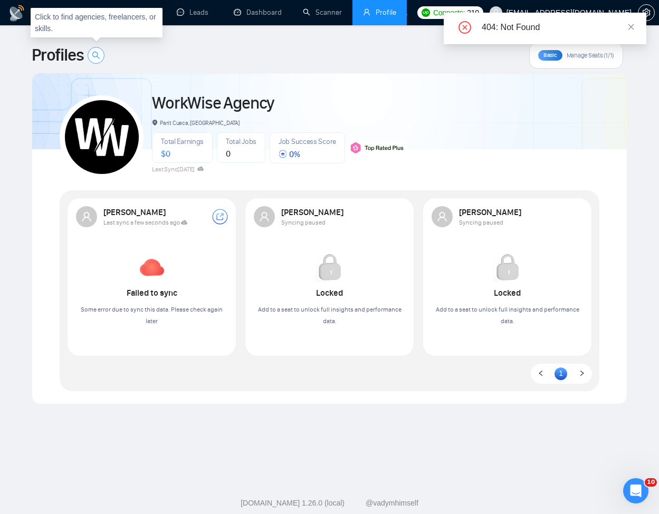
click at [94, 52] on icon "search" at bounding box center [96, 55] width 8 height 8
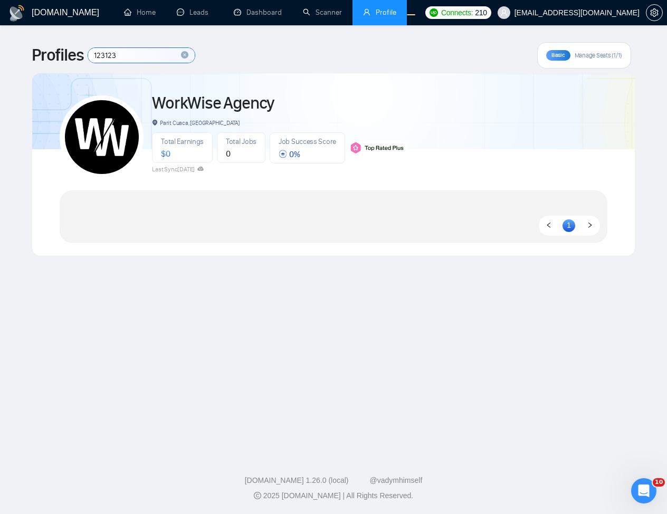
type input "123123"
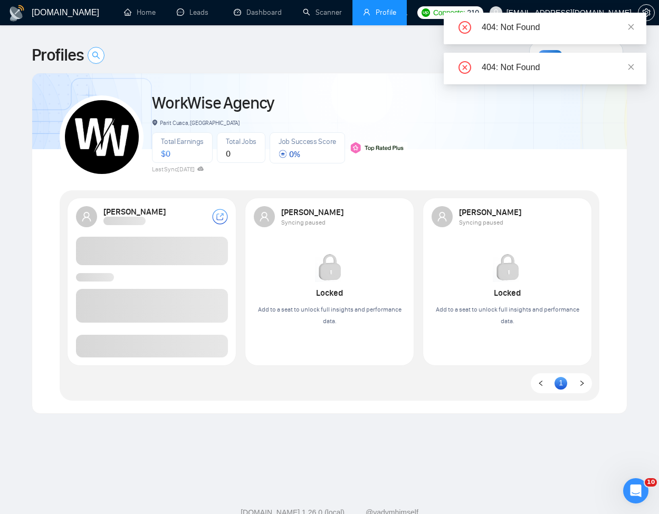
click at [89, 54] on span "search" at bounding box center [96, 55] width 16 height 8
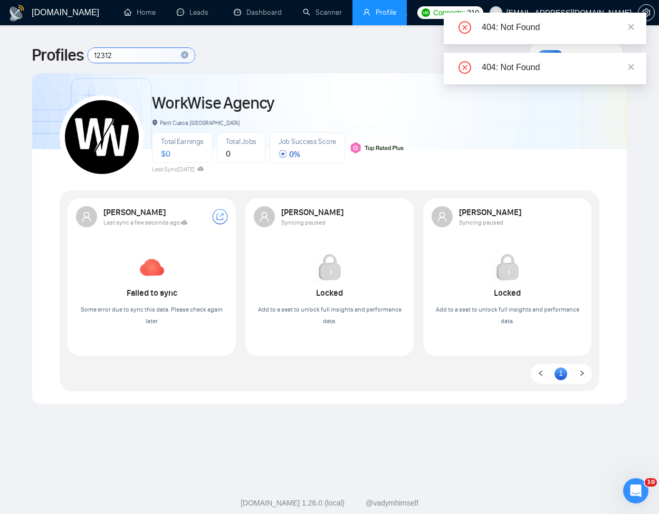
type input "123123"
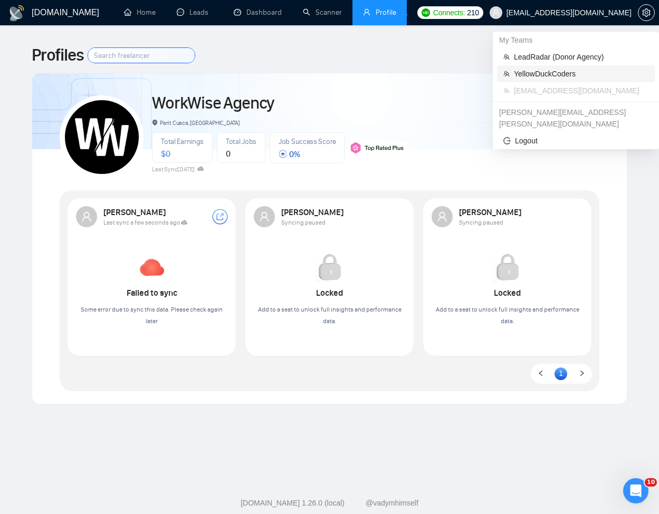
click at [566, 78] on span "YellowDuckCoders" at bounding box center [581, 74] width 135 height 12
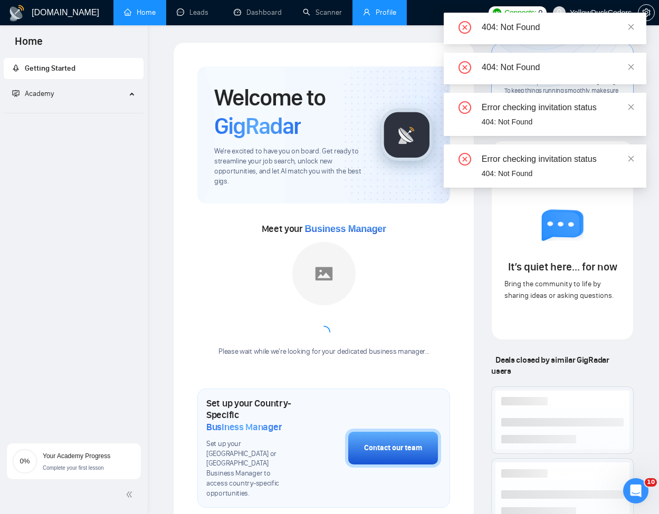
click at [392, 17] on link "Profile" at bounding box center [379, 12] width 33 height 9
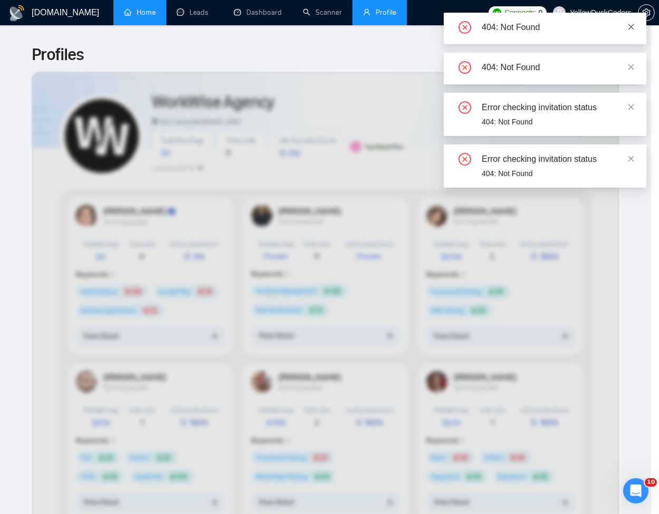
click at [633, 29] on icon "close" at bounding box center [631, 27] width 6 height 6
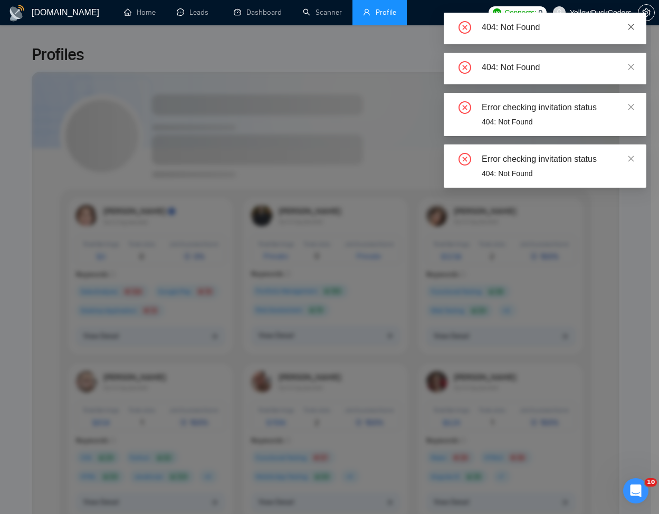
click at [633, 26] on div "404: Not Found 404: Not Found Error checking invitation status 404: Not Found E…" at bounding box center [545, 100] width 203 height 175
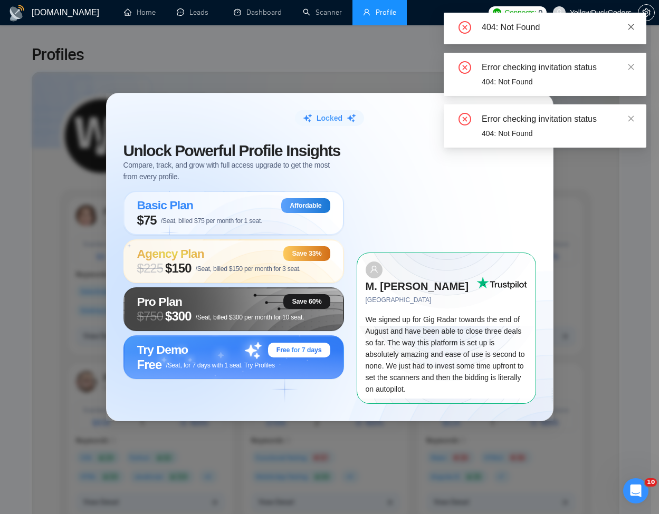
click at [633, 26] on icon "close" at bounding box center [630, 26] width 7 height 7
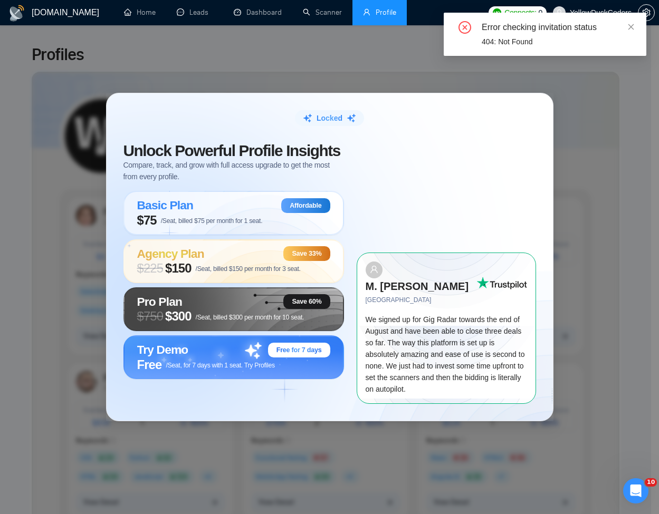
click at [626, 24] on div "Error checking invitation status" at bounding box center [558, 27] width 152 height 13
click at [632, 25] on icon "close" at bounding box center [630, 26] width 7 height 7
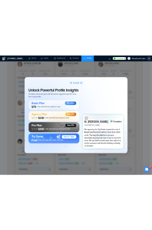
scroll to position [190, 0]
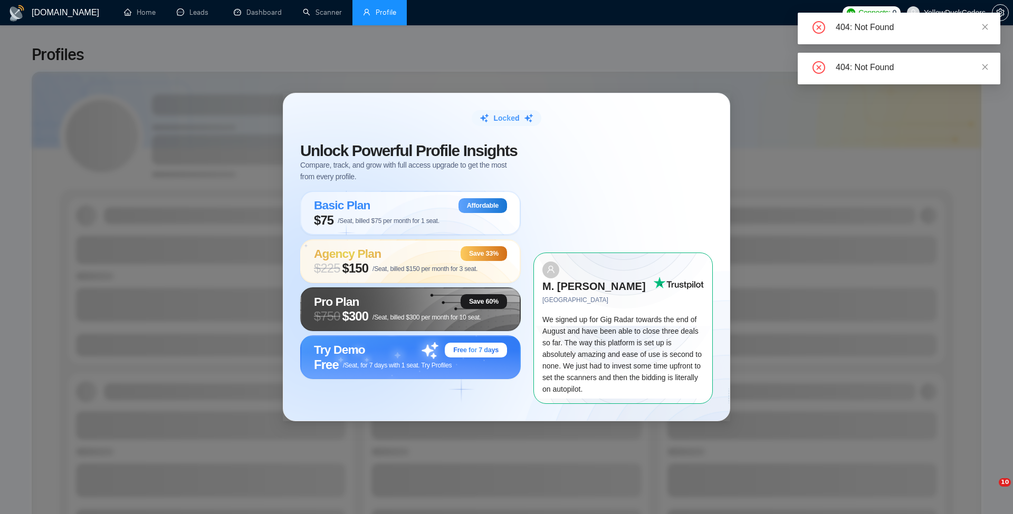
click at [990, 68] on div "404: Not Found" at bounding box center [899, 69] width 203 height 32
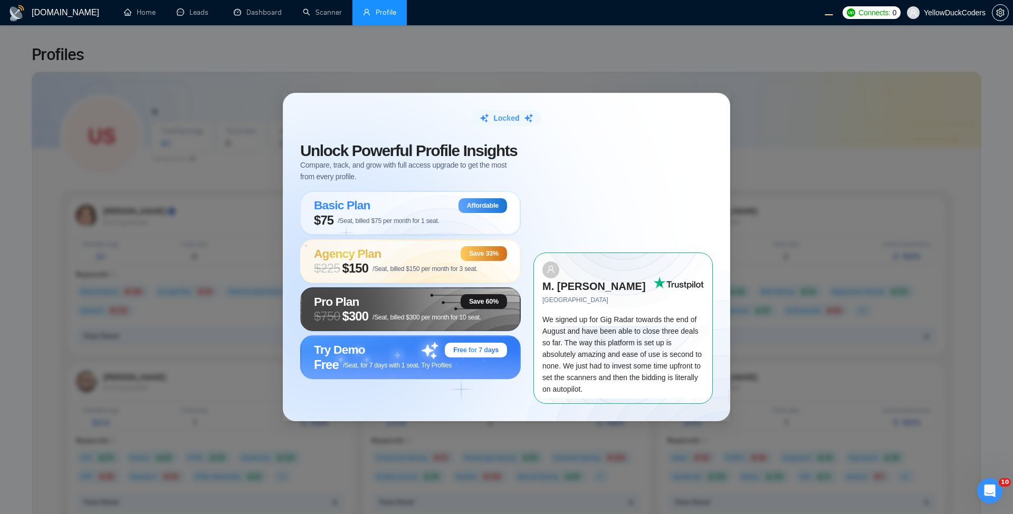
click at [742, 89] on div "Locked Unlock Powerful Profile Insights Compare, track, and grow with full acce…" at bounding box center [506, 257] width 1013 height 514
click at [390, 221] on span "$75 /Seat, billed $75 per month for 1 seat." at bounding box center [377, 220] width 126 height 15
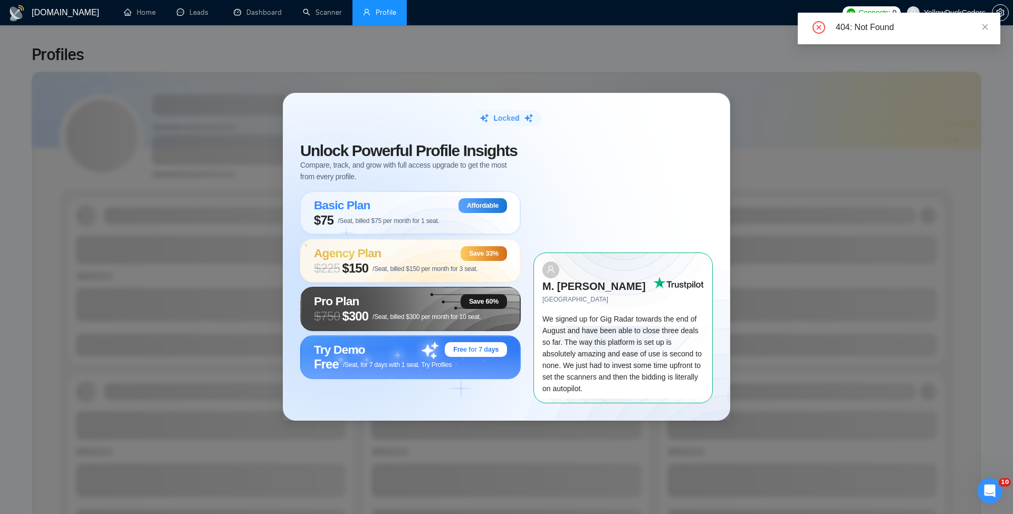
click at [981, 23] on icon "close" at bounding box center [984, 26] width 7 height 7
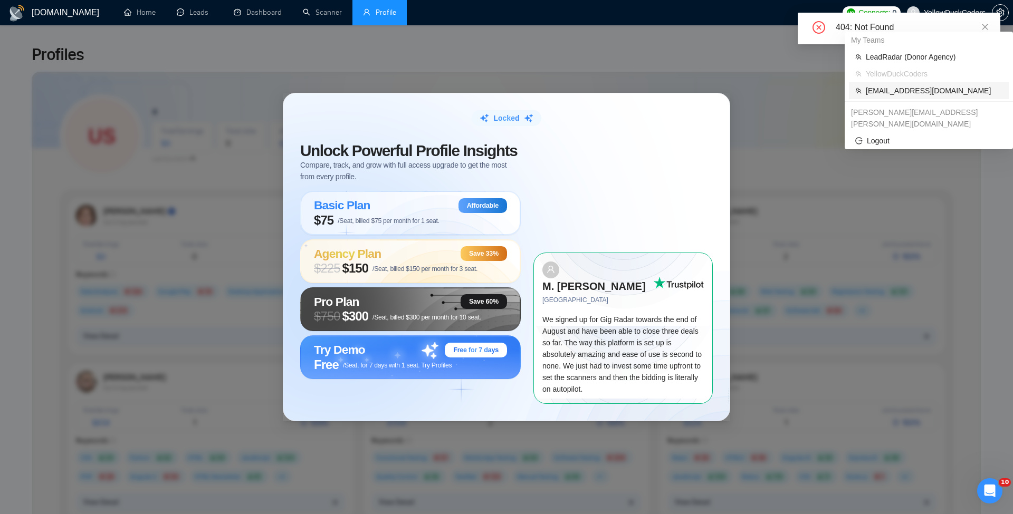
click at [921, 90] on span "workwiseupworkgency@gmail.com" at bounding box center [934, 91] width 137 height 12
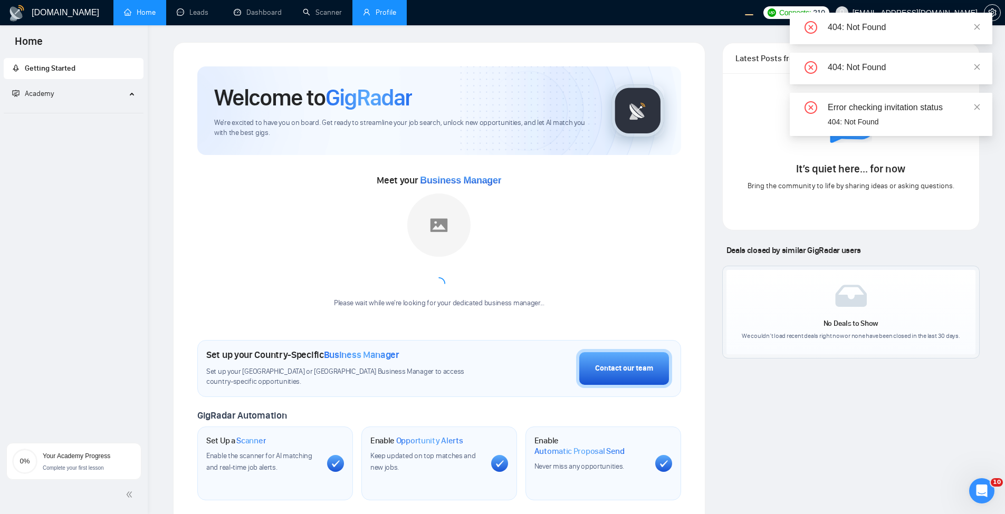
click at [390, 15] on link "Profile" at bounding box center [379, 12] width 33 height 9
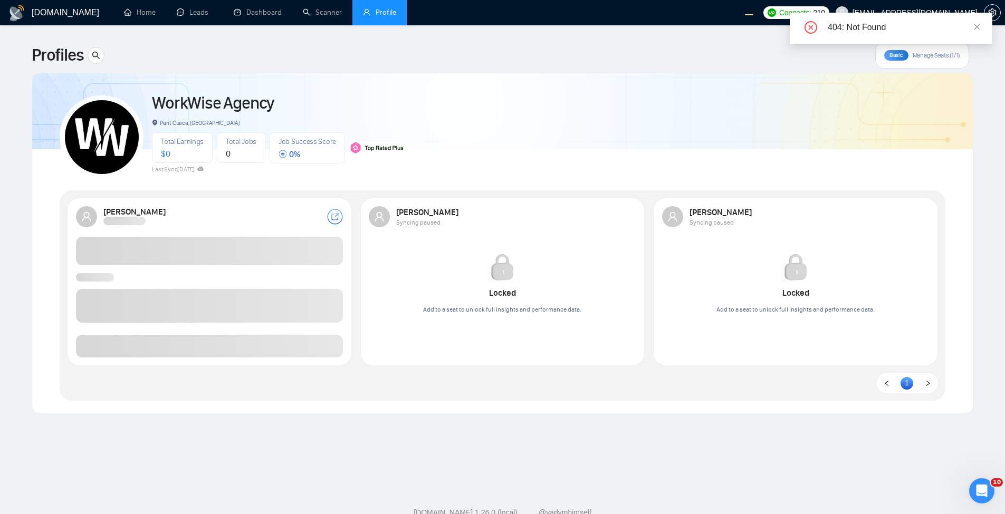
click at [978, 81] on body "GigRadar.io Home Leads Dashboard Scanner Profile Connects: 210 workwiseupworkge…" at bounding box center [502, 257] width 1005 height 514
click at [978, 28] on icon "close" at bounding box center [977, 26] width 7 height 7
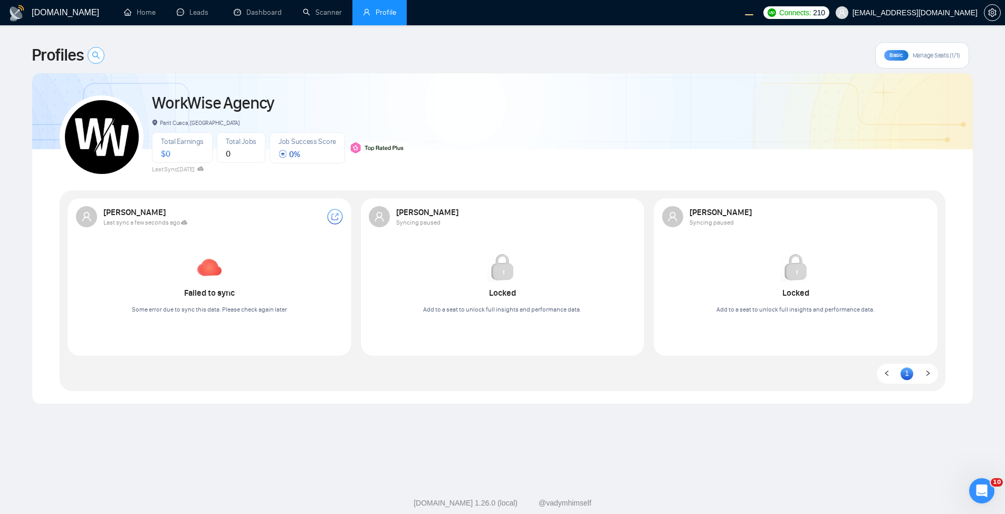
click at [99, 54] on icon "search" at bounding box center [96, 55] width 8 height 8
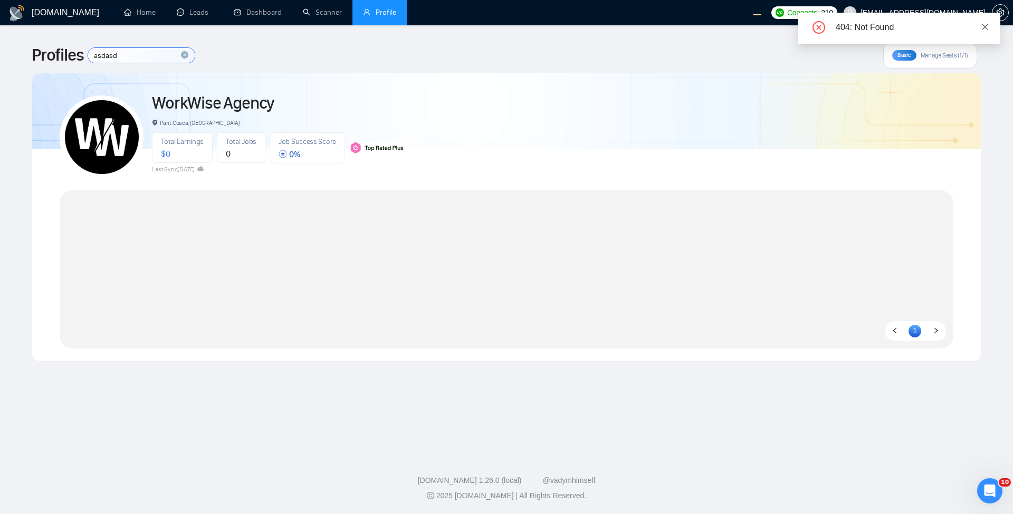
click at [987, 27] on icon "close" at bounding box center [984, 26] width 7 height 7
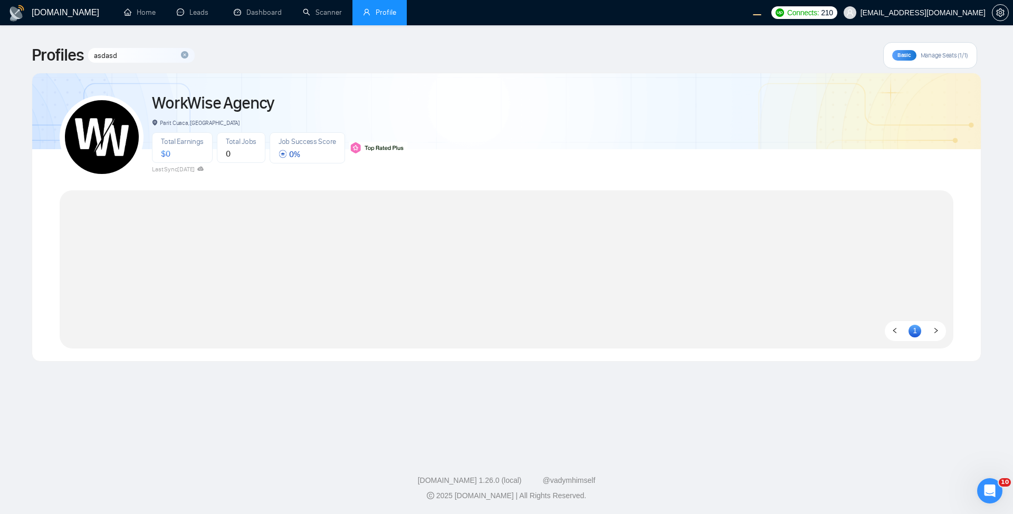
click at [116, 62] on input "asdasd" at bounding box center [141, 55] width 107 height 15
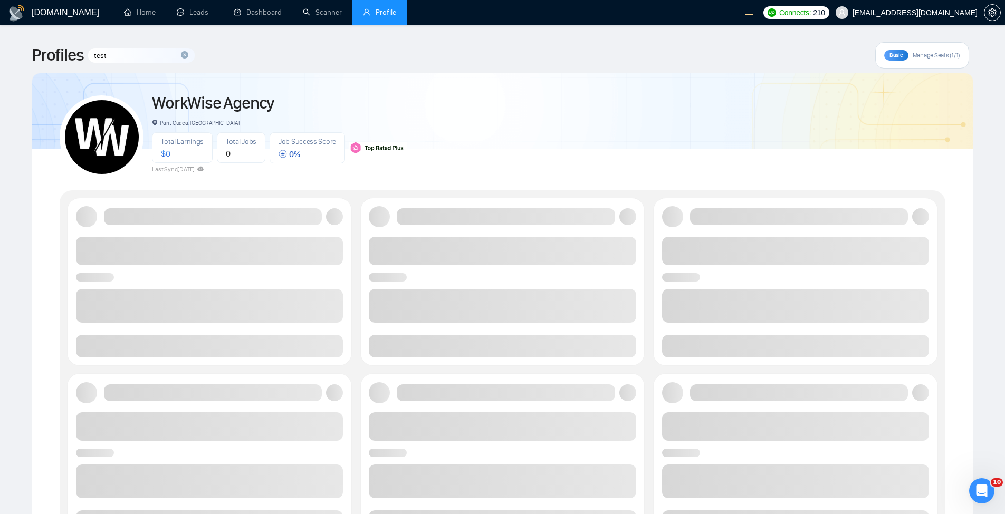
click at [661, 119] on div "WorkWise Agency Parit Cuaca, [GEOGRAPHIC_DATA] Total Earnings $ 0 Total Jobs 0 …" at bounding box center [503, 132] width 886 height 93
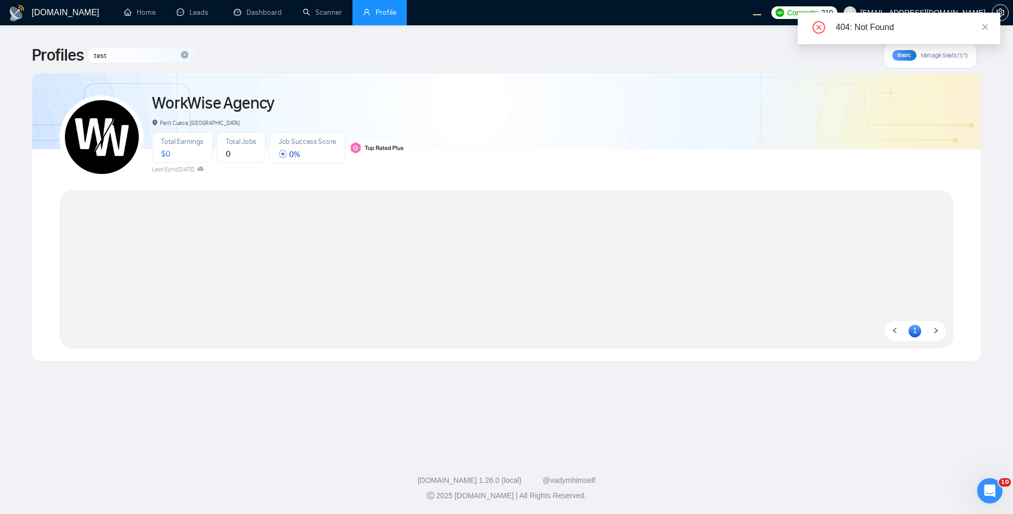
drag, startPoint x: 638, startPoint y: 239, endPoint x: 679, endPoint y: 497, distance: 261.6
click at [679, 497] on div "GigRadar.io Home Leads Dashboard Scanner Profile Connects: 210 workwiseupworkge…" at bounding box center [506, 257] width 1013 height 514
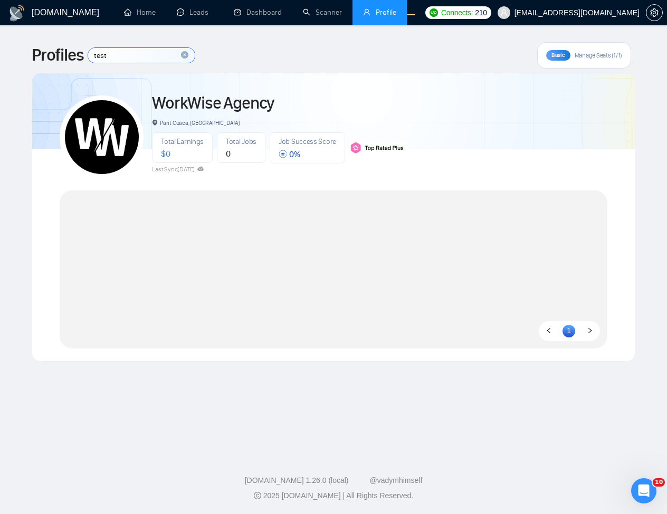
click at [134, 55] on input "test" at bounding box center [141, 55] width 107 height 15
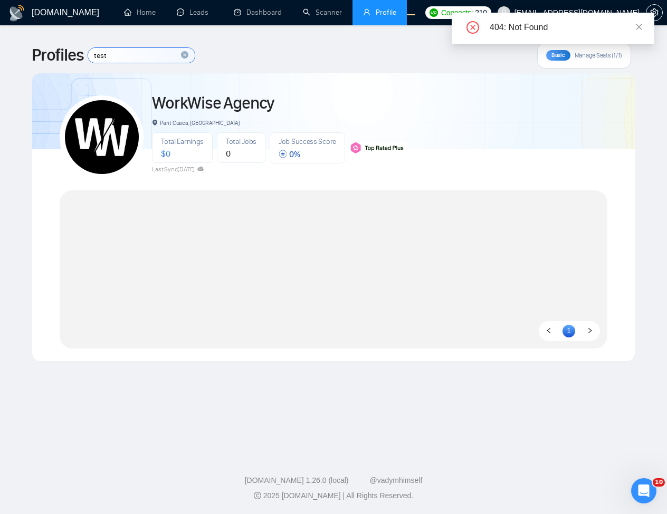
click at [158, 54] on input "test" at bounding box center [141, 55] width 107 height 15
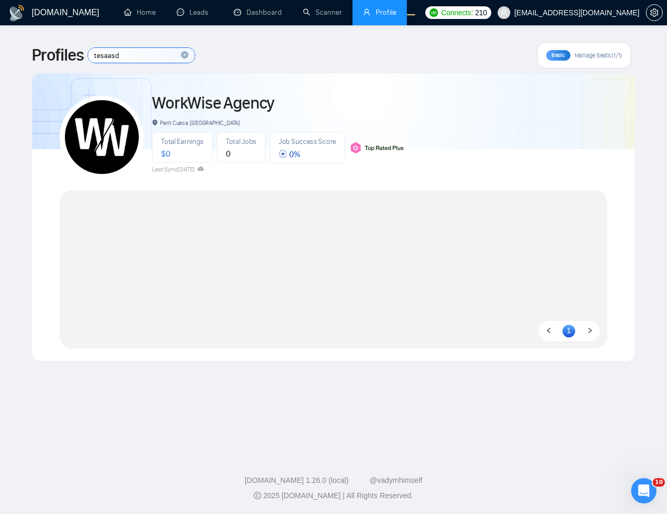
type input "tesaasd"
click at [604, 13] on span "[EMAIL_ADDRESS][DOMAIN_NAME]" at bounding box center [576, 13] width 125 height 0
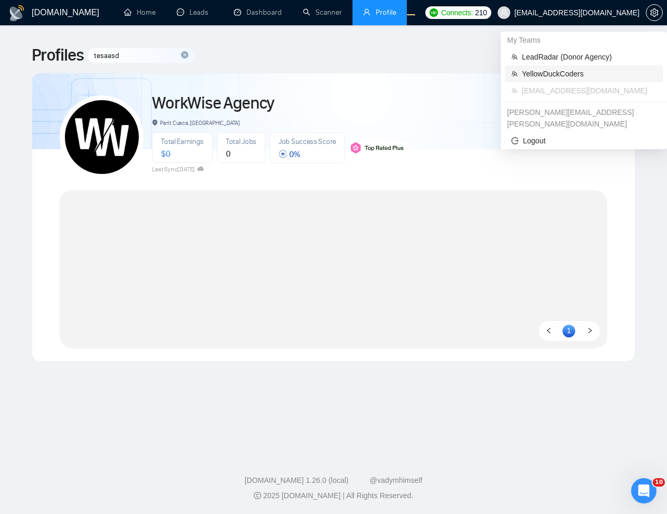
click at [577, 76] on span "YellowDuckCoders" at bounding box center [589, 74] width 135 height 12
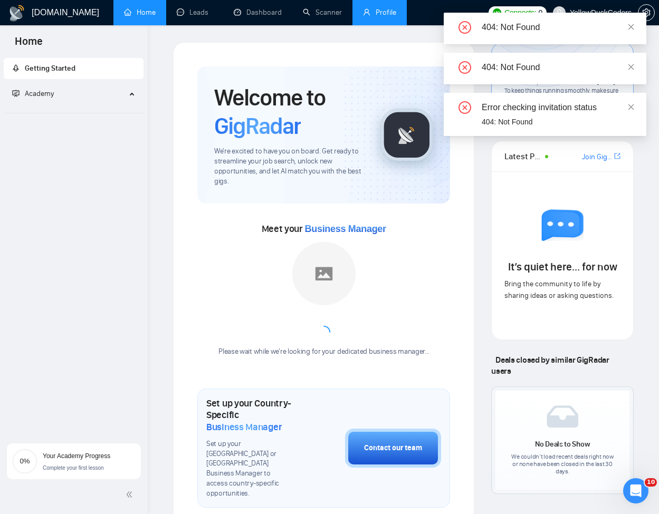
click at [374, 12] on link "Profile" at bounding box center [379, 12] width 33 height 9
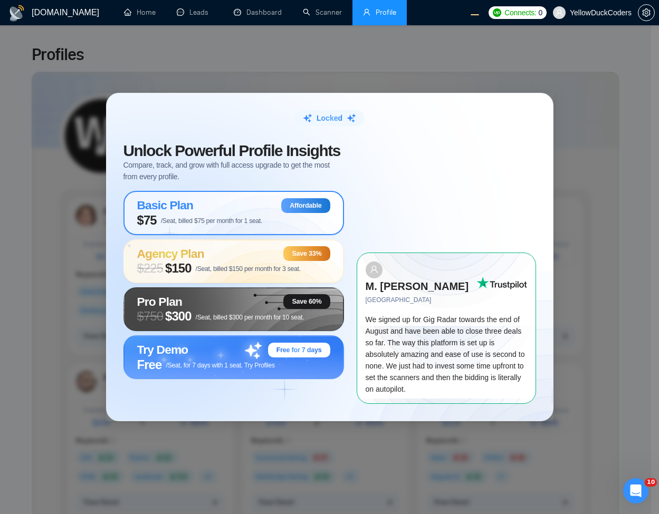
click at [250, 225] on span "$75 /Seat, billed $75 per month for 1 seat." at bounding box center [200, 220] width 126 height 15
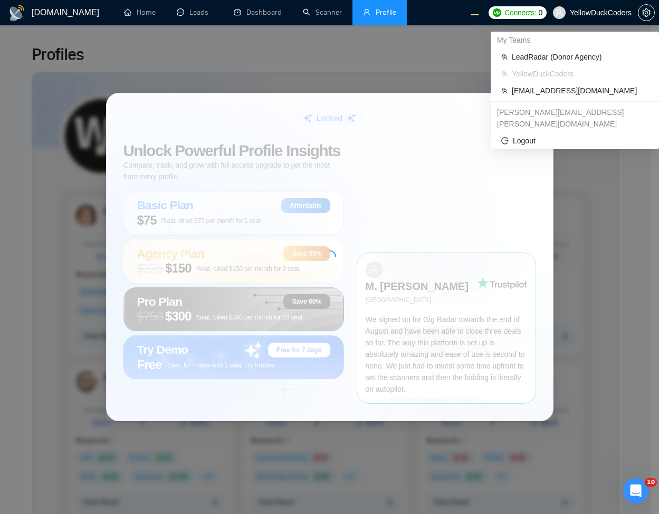
click at [605, 13] on span "YellowDuckCoders" at bounding box center [601, 13] width 62 height 0
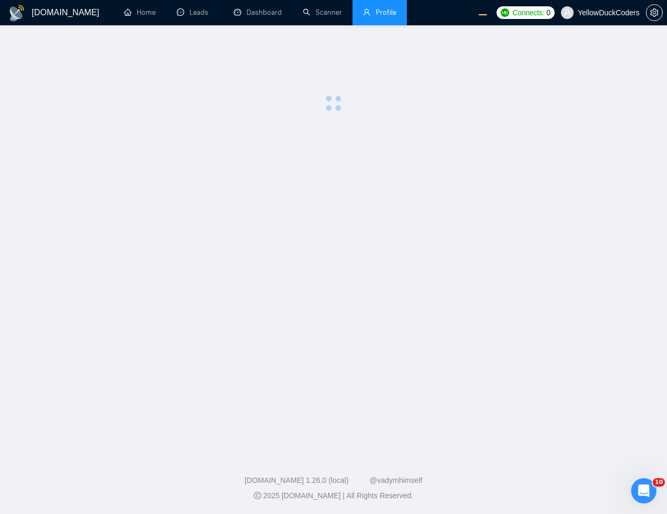
click at [621, 13] on div "404: Not Found" at bounding box center [553, 29] width 203 height 32
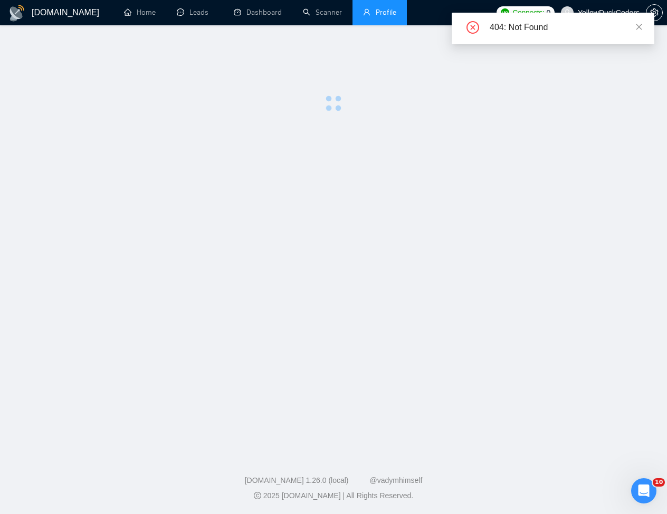
click at [637, 27] on icon "close" at bounding box center [638, 26] width 7 height 7
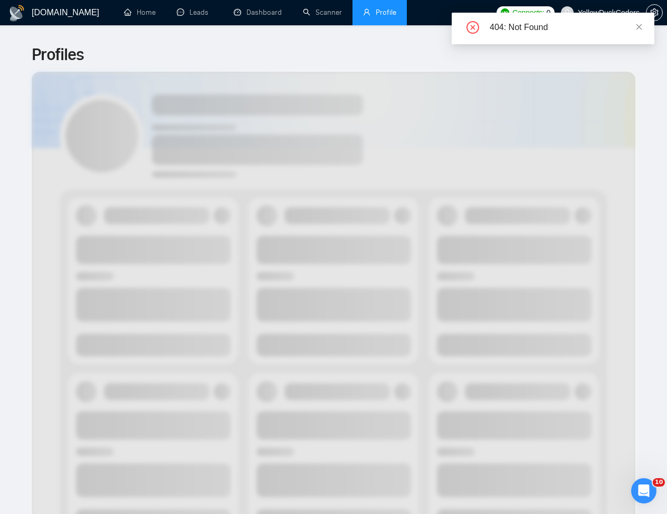
click at [638, 26] on icon "close" at bounding box center [638, 26] width 7 height 7
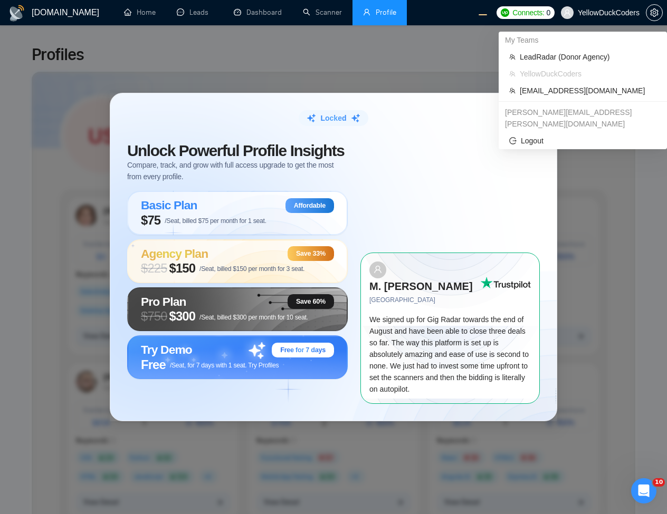
click at [607, 21] on span "YellowDuckCoders" at bounding box center [600, 13] width 91 height 34
click at [572, 90] on span "workwiseupworkgency@gmail.com" at bounding box center [588, 91] width 137 height 12
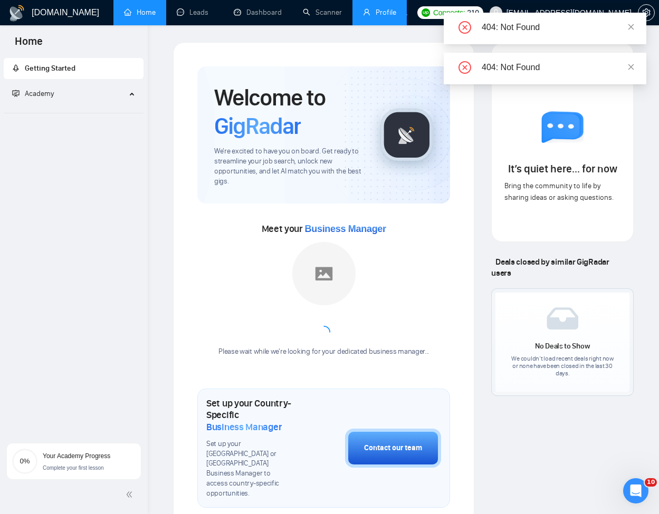
click at [385, 14] on link "Profile" at bounding box center [379, 12] width 33 height 9
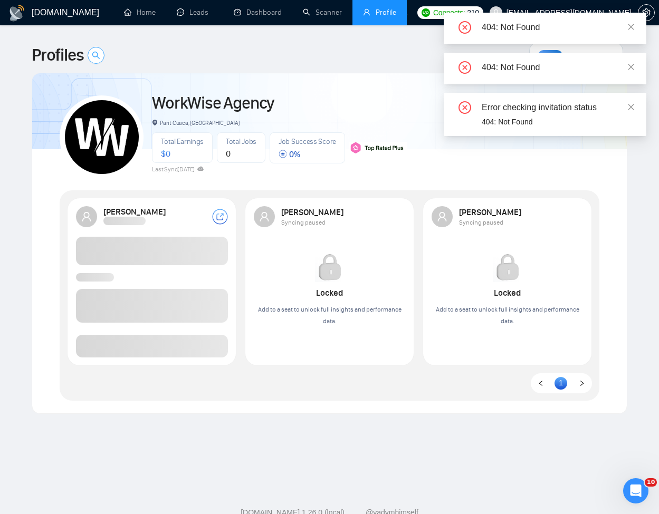
click at [100, 56] on icon "search" at bounding box center [96, 55] width 8 height 8
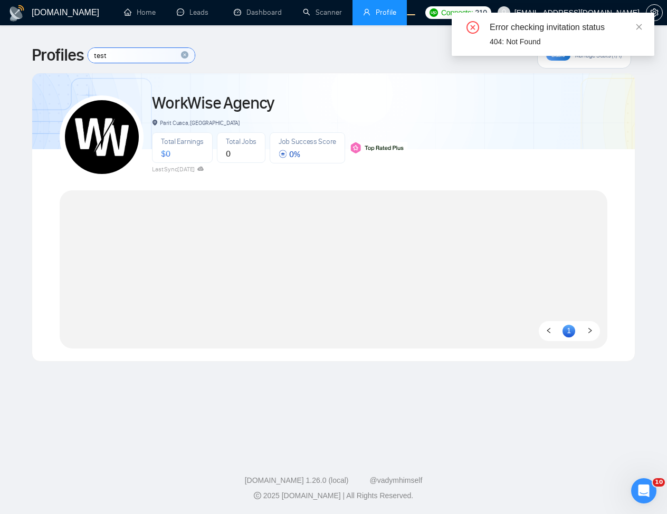
type input "test"
click at [571, 166] on div "WorkWise Agency Parit Cuaca, Indonesia Total Earnings $ 0 Total Jobs 0 Job Succ…" at bounding box center [334, 132] width 548 height 93
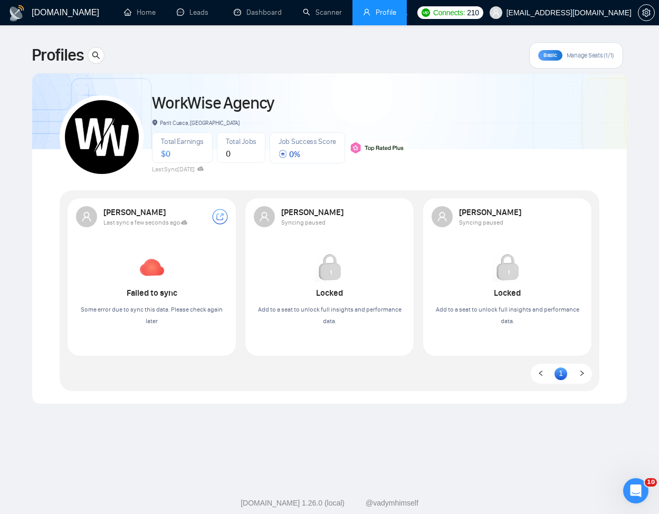
click at [511, 122] on div "WorkWise Agency Parit Cuaca, Indonesia Total Earnings $ 0 Total Jobs 0 Job Succ…" at bounding box center [330, 132] width 540 height 93
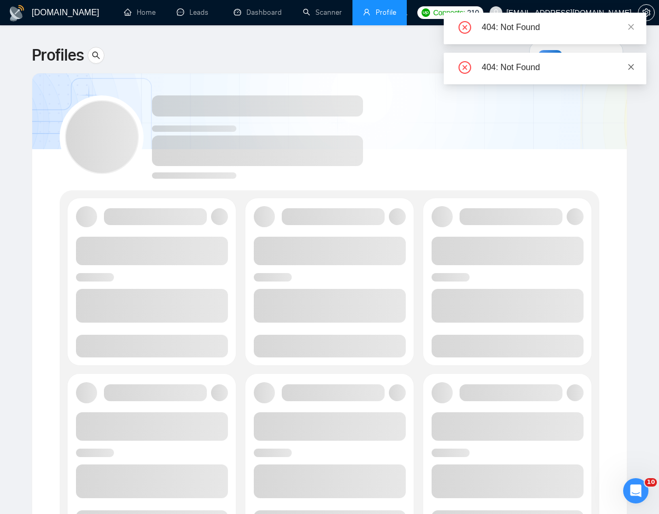
click at [633, 62] on link at bounding box center [630, 67] width 7 height 12
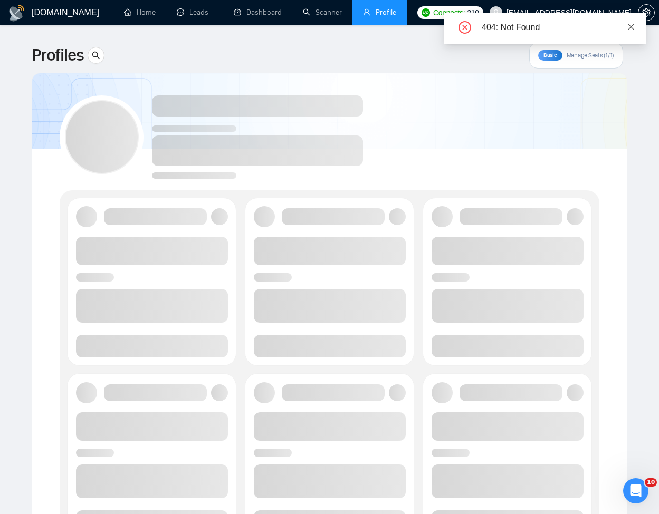
click at [631, 27] on icon "close" at bounding box center [631, 27] width 6 height 6
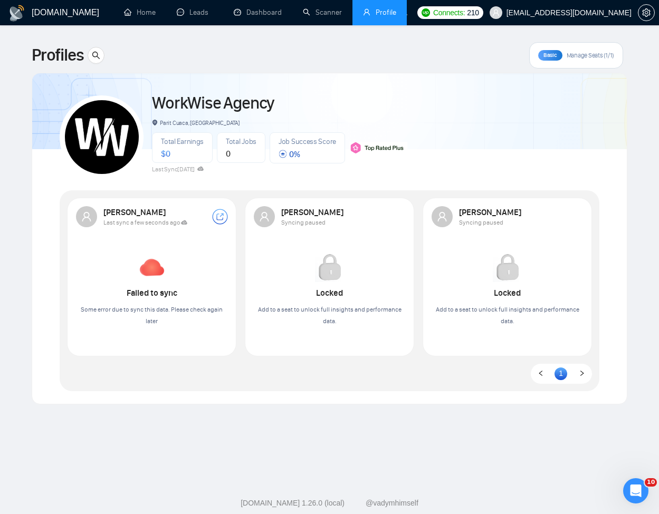
click at [586, 17] on span "workwiseupworkgency@gmail.com" at bounding box center [560, 13] width 155 height 34
click at [592, 17] on span "workwiseupworkgency@gmail.com" at bounding box center [560, 13] width 155 height 34
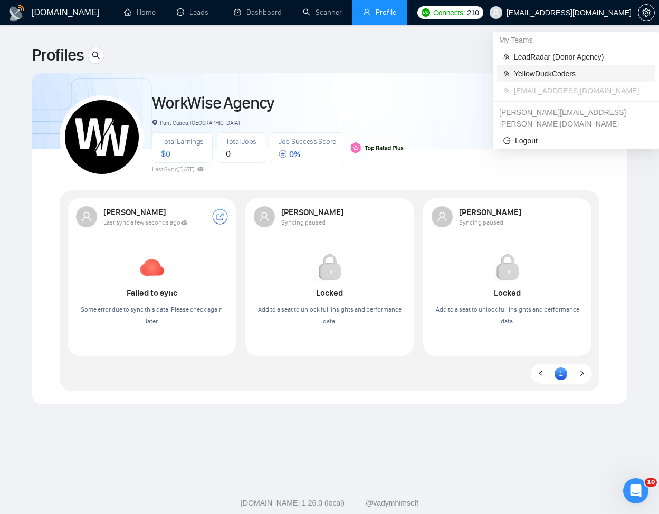
click at [554, 74] on span "YellowDuckCoders" at bounding box center [581, 74] width 135 height 12
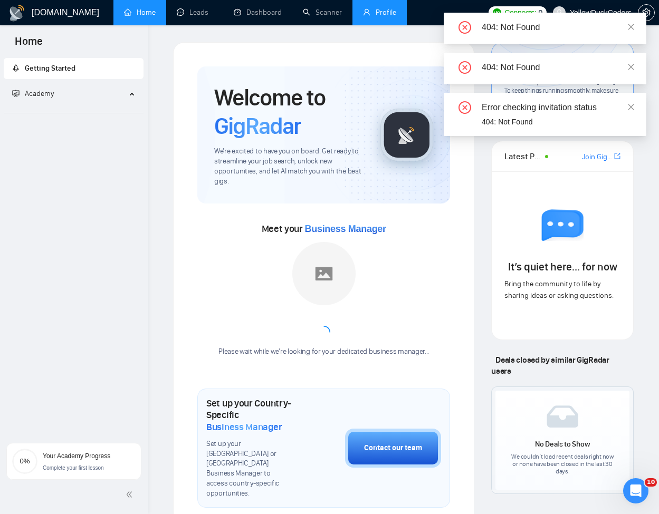
click at [374, 8] on link "Profile" at bounding box center [379, 12] width 33 height 9
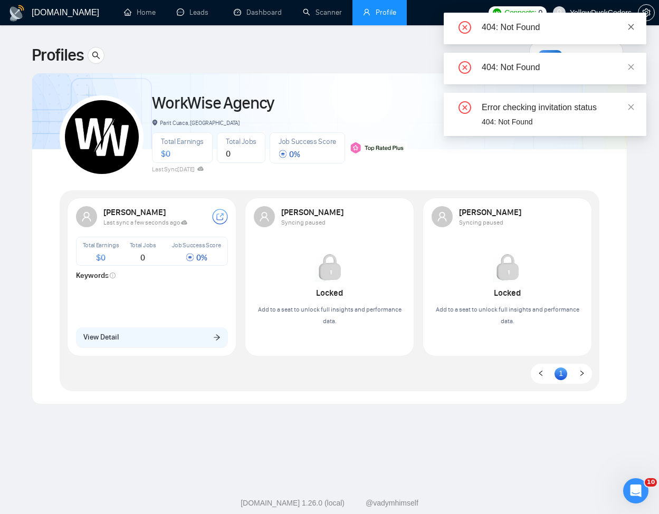
click at [634, 28] on icon "close" at bounding box center [630, 26] width 7 height 7
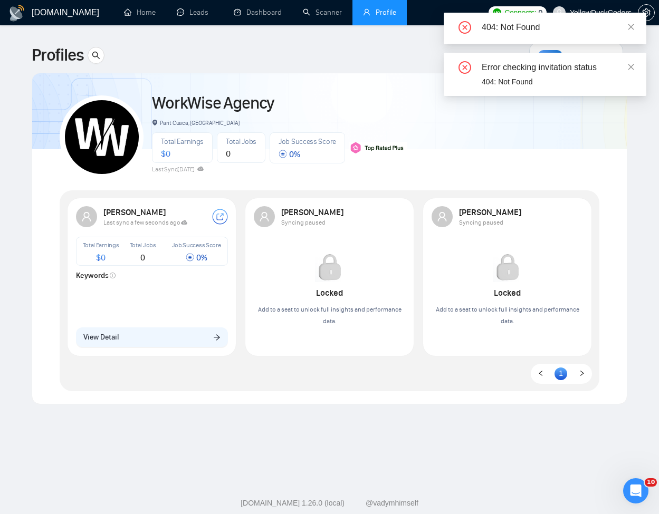
click at [635, 27] on div "404: Not Found" at bounding box center [545, 29] width 203 height 32
click at [634, 26] on icon "close" at bounding box center [630, 26] width 7 height 7
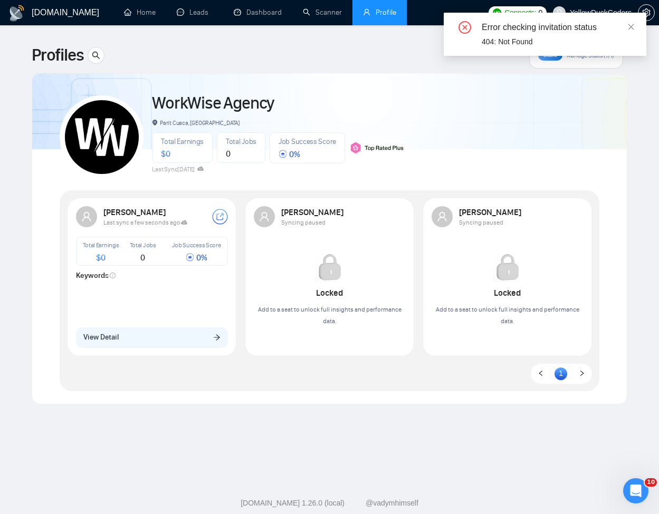
click at [634, 26] on icon "close" at bounding box center [630, 26] width 7 height 7
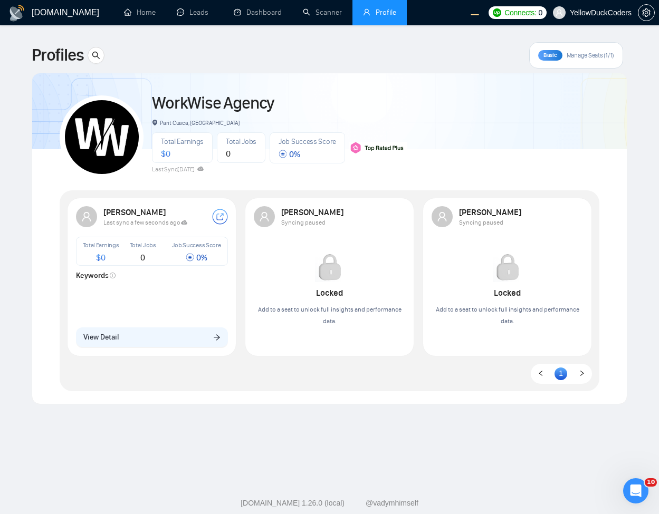
scroll to position [23, 0]
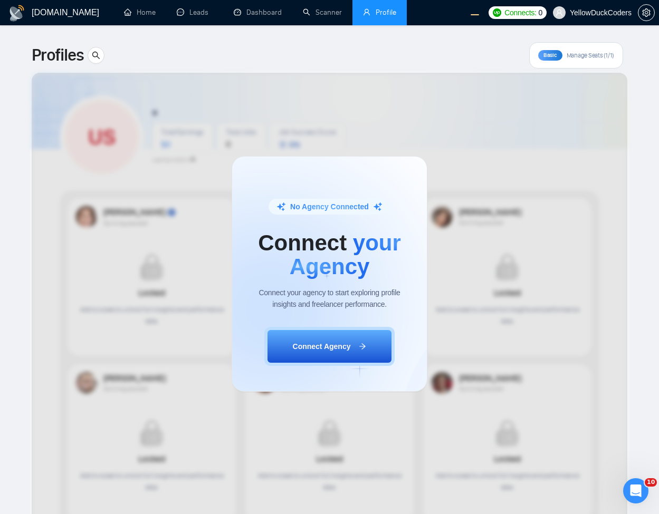
click at [514, 40] on div "No Agency Connected Connect your Agency Connect your agency to start exploring …" at bounding box center [329, 274] width 659 height 481
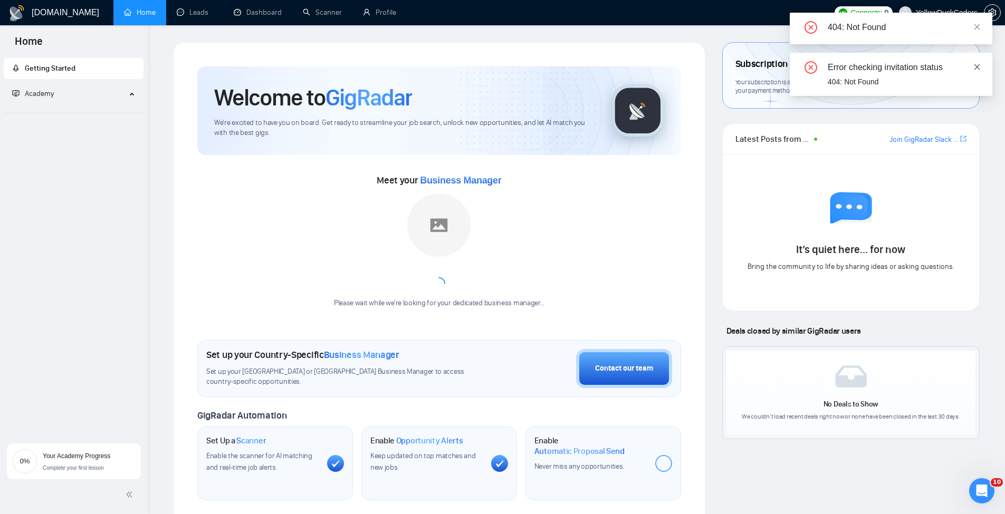
click at [974, 65] on icon "close" at bounding box center [977, 66] width 7 height 7
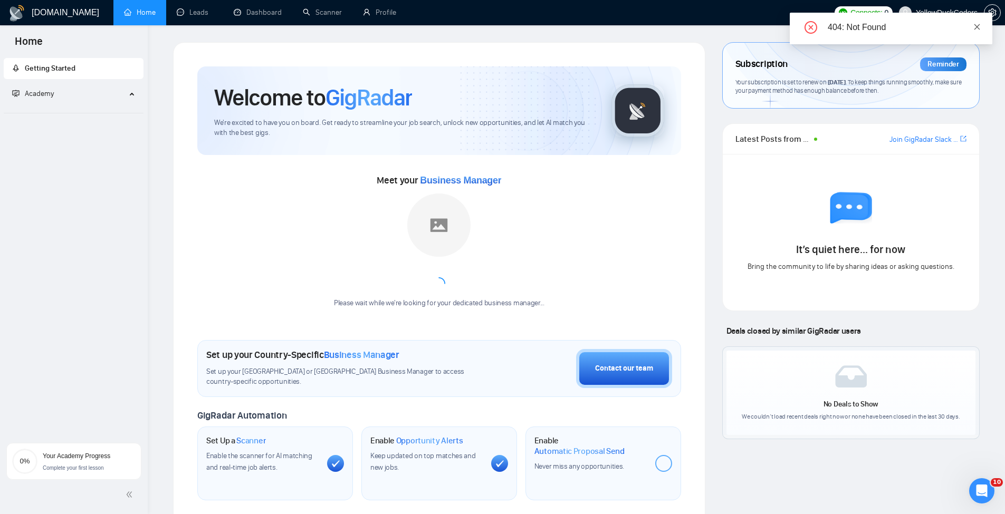
click at [978, 24] on icon "close" at bounding box center [977, 26] width 7 height 7
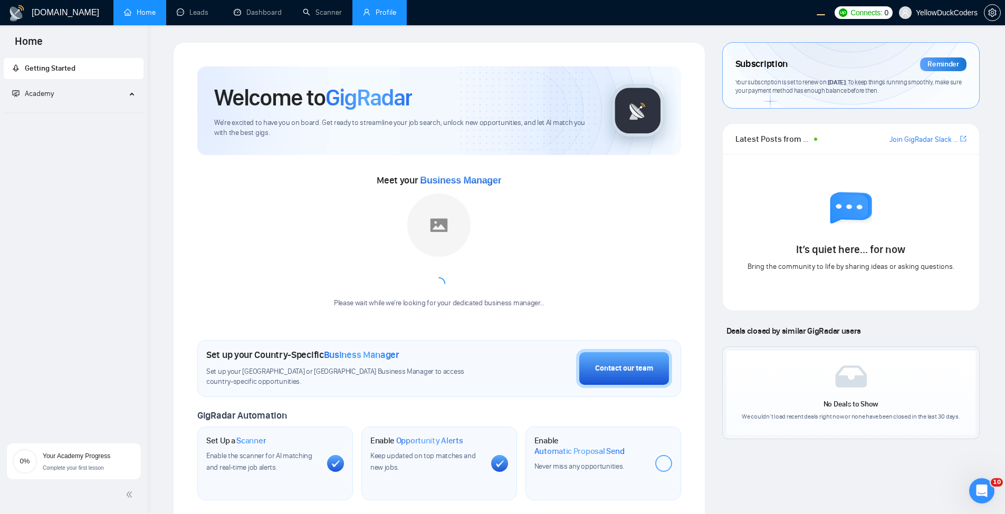
click at [386, 16] on link "Profile" at bounding box center [379, 12] width 33 height 9
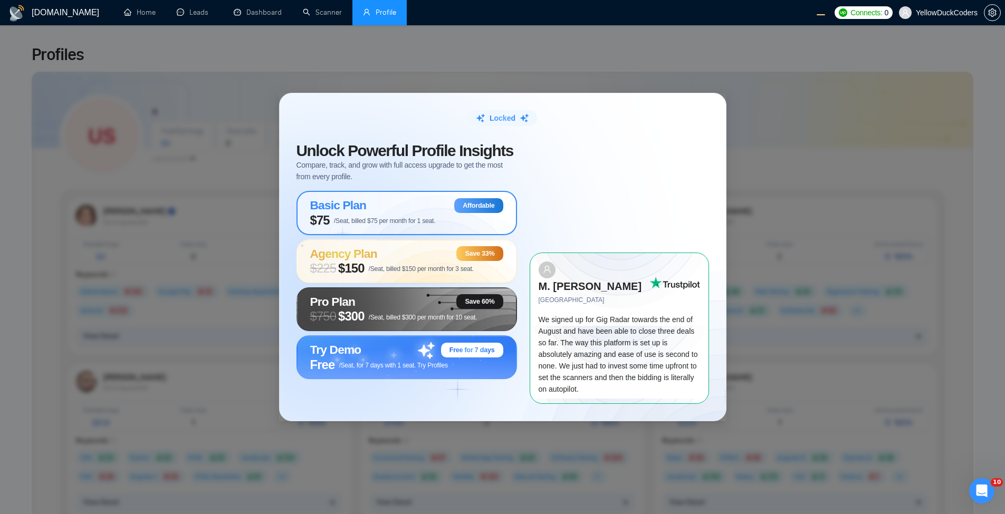
click at [403, 223] on span "$75 /Seat, billed $75 per month for 1 seat." at bounding box center [373, 220] width 126 height 15
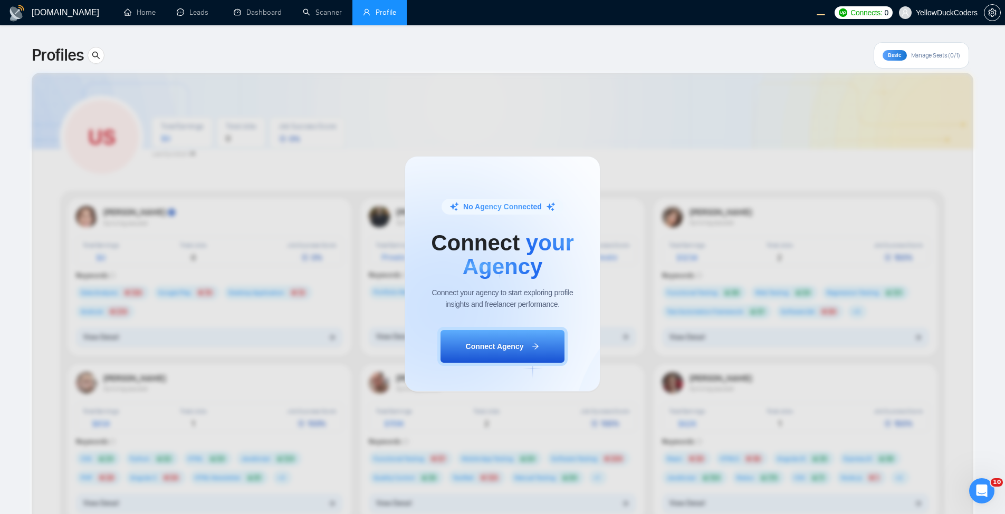
click at [384, 158] on div "No Agency Connected Connect your Agency Connect your agency to start exploring …" at bounding box center [502, 274] width 1005 height 481
click at [663, 97] on div "No Agency Connected Connect your Agency Connect your agency to start exploring …" at bounding box center [502, 274] width 1005 height 481
click at [695, 98] on div "No Agency Connected Connect your Agency Connect your agency to start exploring …" at bounding box center [502, 274] width 1005 height 481
click at [405, 134] on div "No Agency Connected Connect your Agency Connect your agency to start exploring …" at bounding box center [502, 274] width 1005 height 481
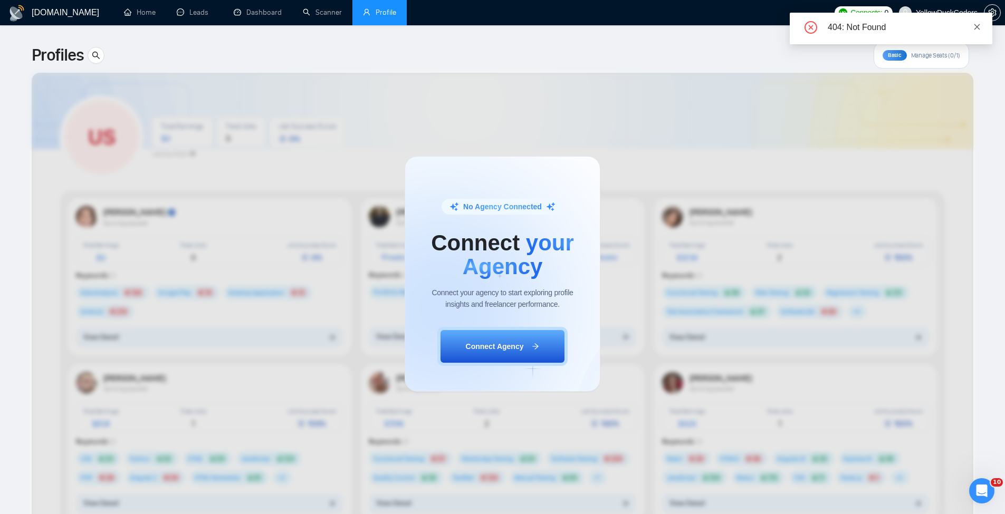
click at [975, 24] on icon "close" at bounding box center [978, 27] width 6 height 6
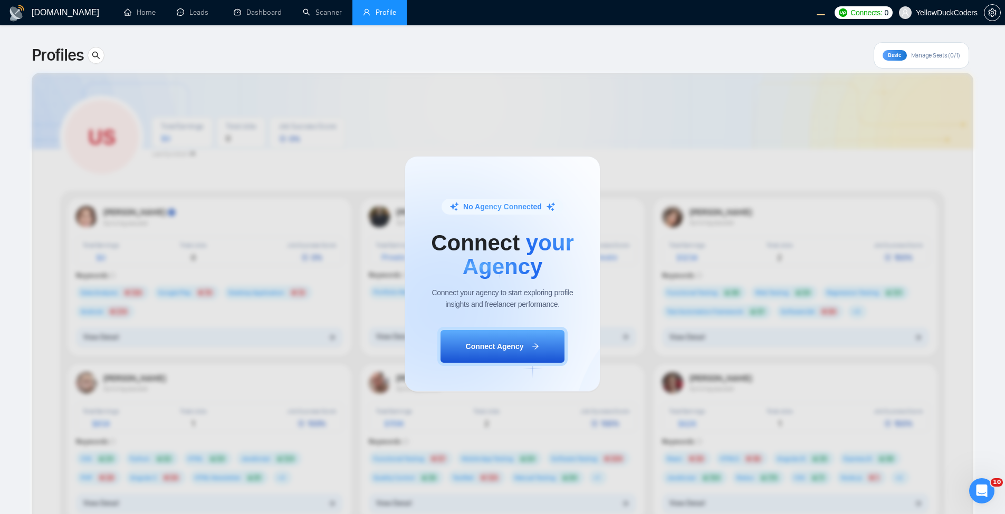
click at [963, 18] on span "YellowDuckCoders" at bounding box center [938, 13] width 91 height 34
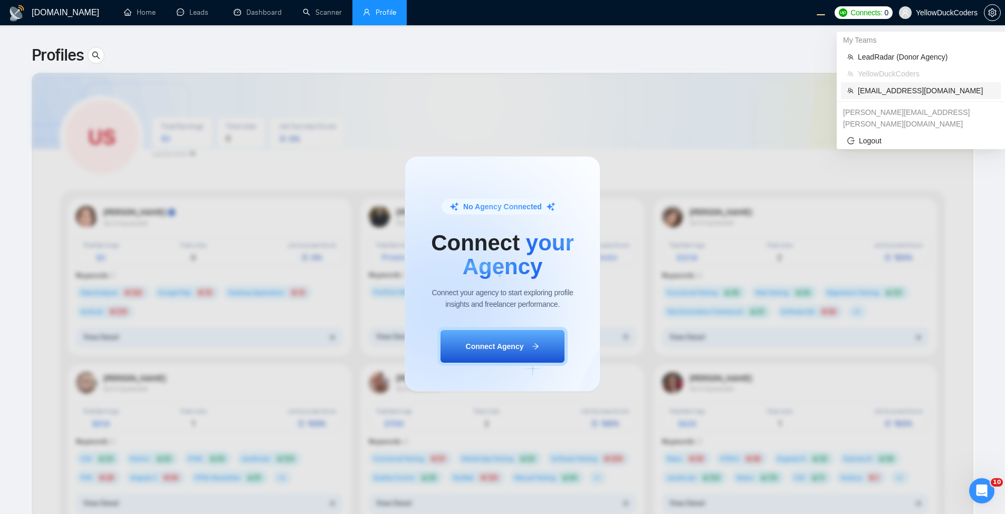
click at [907, 92] on span "[EMAIL_ADDRESS][DOMAIN_NAME]" at bounding box center [926, 91] width 137 height 12
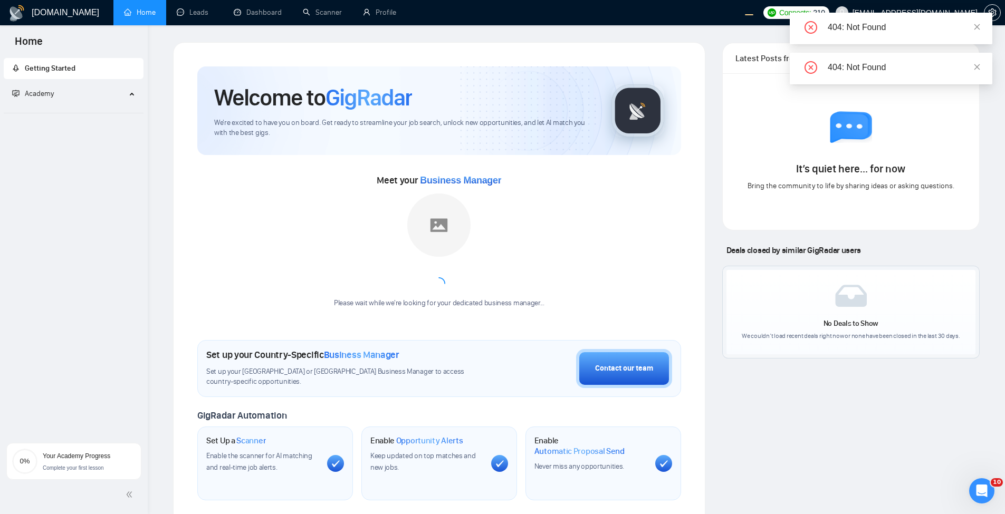
click at [939, 13] on span "[EMAIL_ADDRESS][DOMAIN_NAME]" at bounding box center [915, 13] width 125 height 0
click at [388, 30] on div "GigRadar.io Home Leads Dashboard Scanner Profile Connects: 210 workwiseupworkge…" at bounding box center [576, 414] width 857 height 829
click at [389, 17] on link "Profile" at bounding box center [379, 12] width 33 height 9
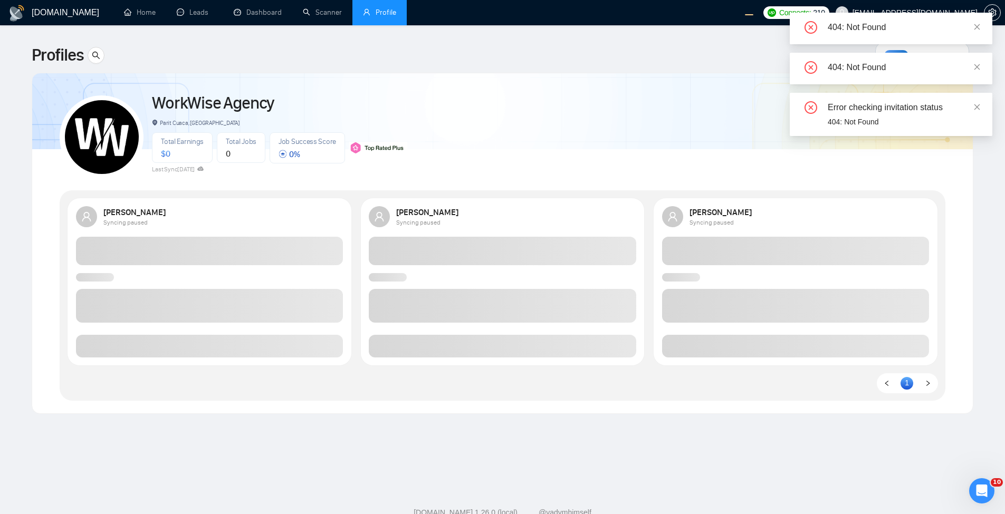
click at [981, 25] on div "404: Not Found" at bounding box center [891, 29] width 203 height 32
click at [978, 25] on icon "close" at bounding box center [977, 26] width 7 height 7
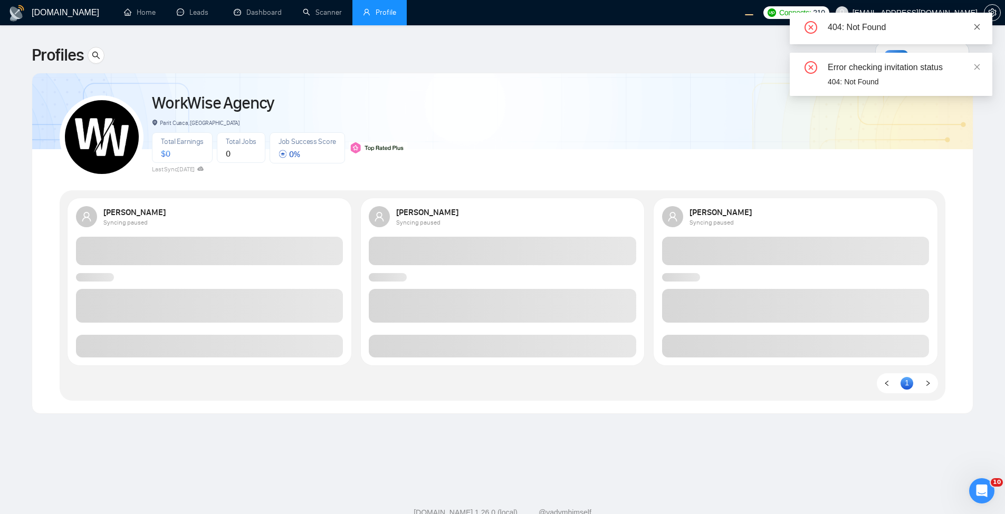
click at [976, 30] on icon "close" at bounding box center [977, 26] width 7 height 7
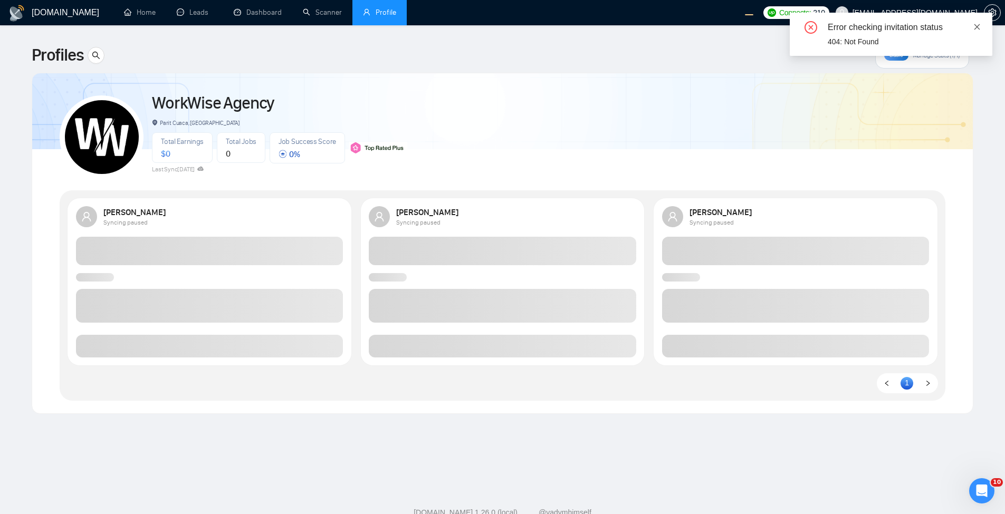
click at [980, 25] on icon "close" at bounding box center [977, 26] width 7 height 7
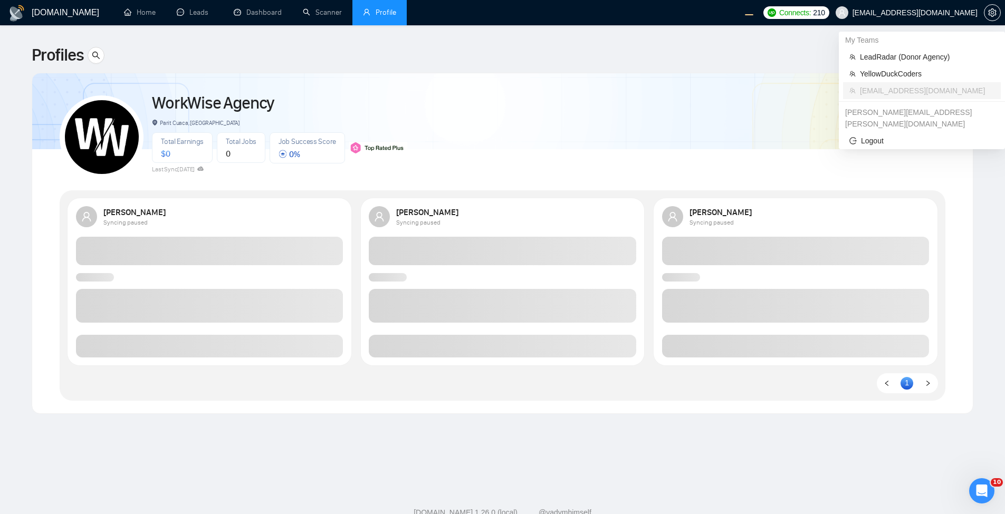
click at [928, 13] on span "[EMAIL_ADDRESS][DOMAIN_NAME]" at bounding box center [915, 13] width 125 height 0
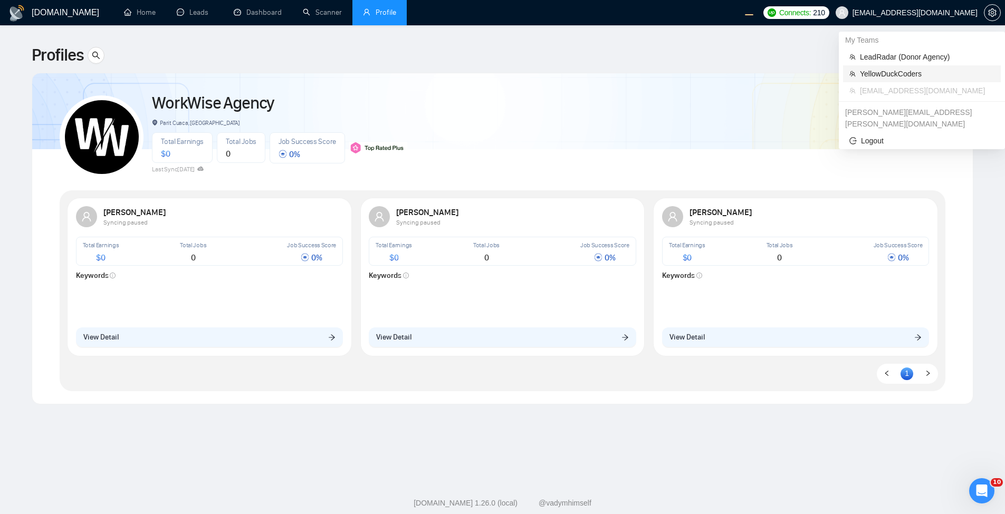
click at [905, 68] on li "YellowDuckCoders" at bounding box center [922, 73] width 158 height 17
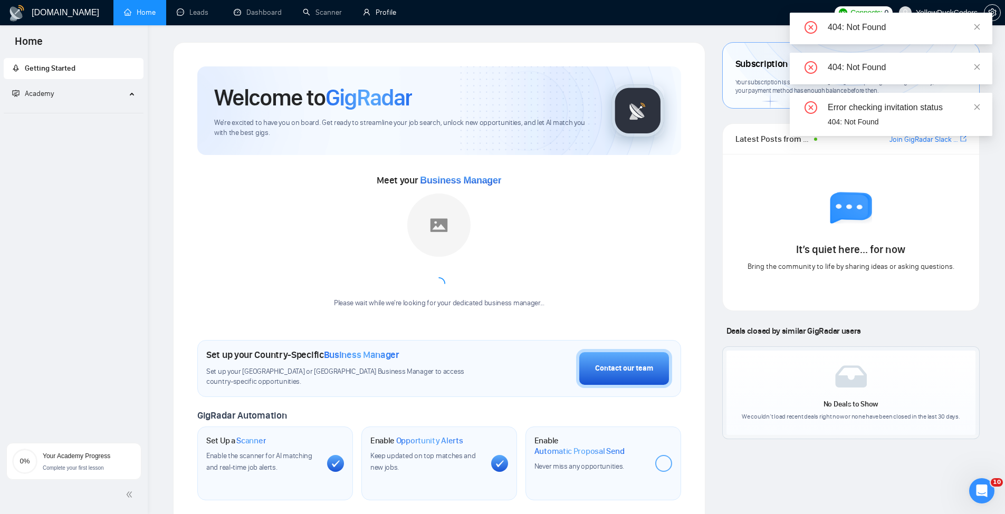
click at [693, 55] on div "Welcome to GigRadar We're excited to have you on board. Get ready to streamline…" at bounding box center [439, 395] width 509 height 682
click at [384, 14] on link "Profile" at bounding box center [379, 12] width 33 height 9
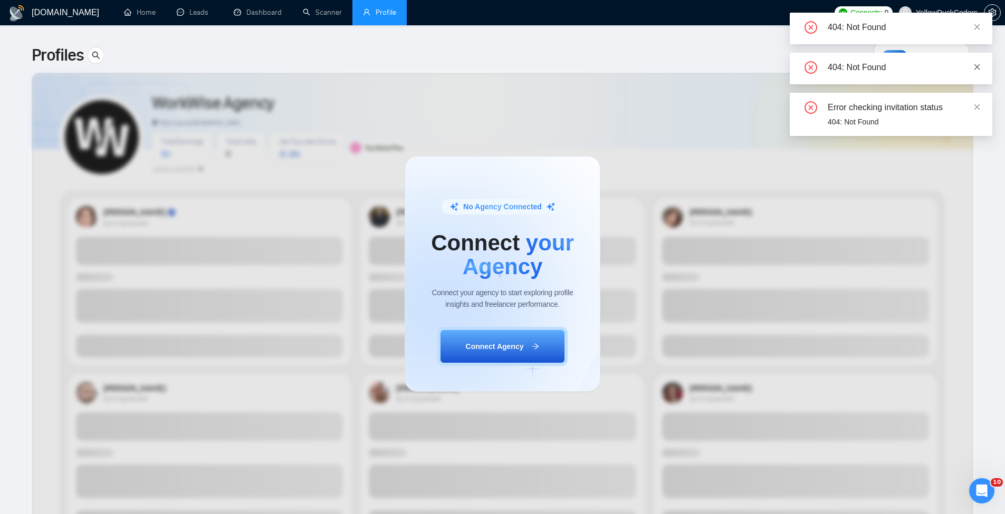
click at [979, 65] on icon "close" at bounding box center [978, 67] width 6 height 6
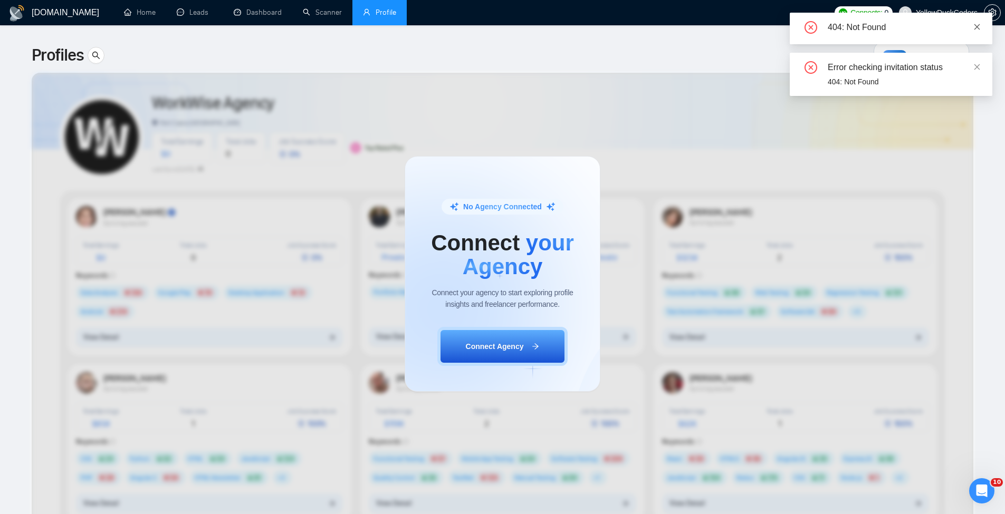
click at [978, 30] on icon "close" at bounding box center [977, 26] width 7 height 7
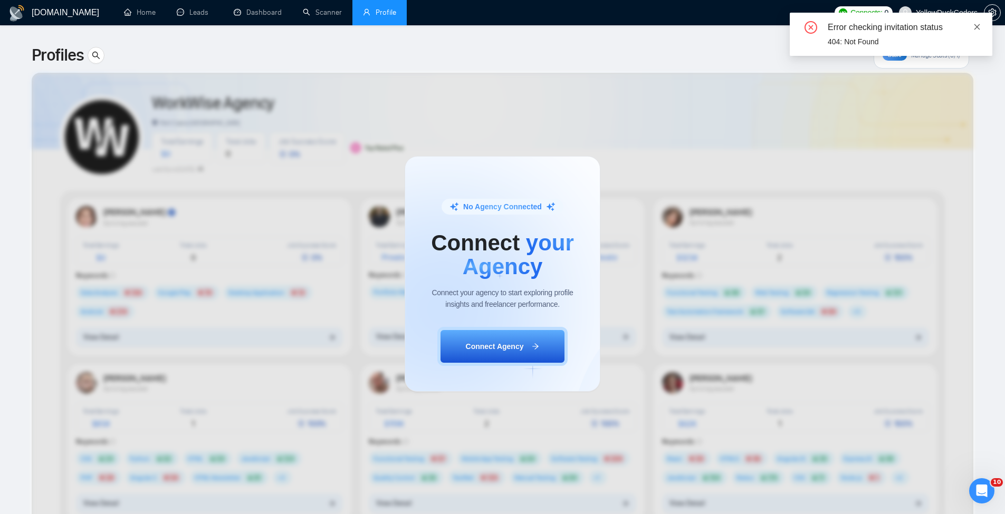
click at [977, 27] on icon "close" at bounding box center [977, 26] width 7 height 7
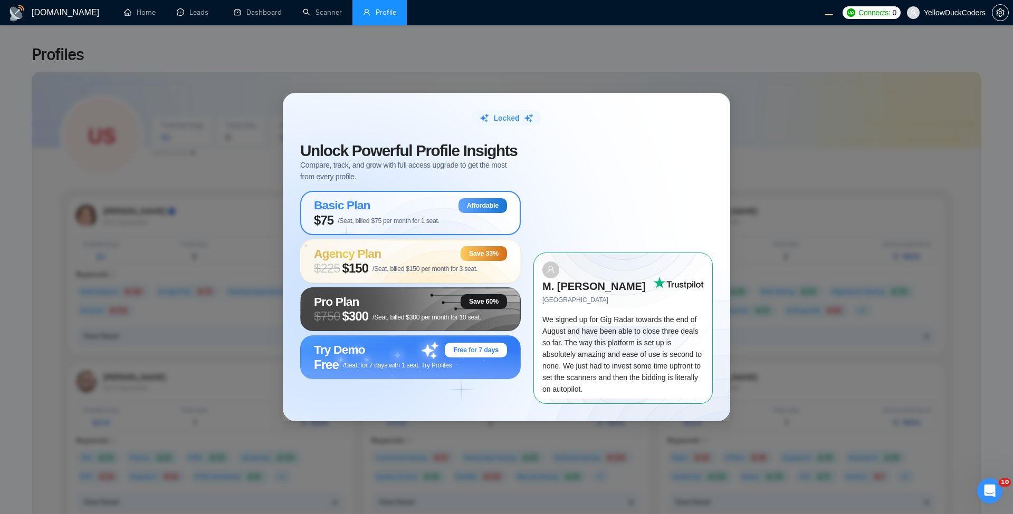
click at [406, 213] on div "Basic Plan Affordable" at bounding box center [410, 205] width 193 height 15
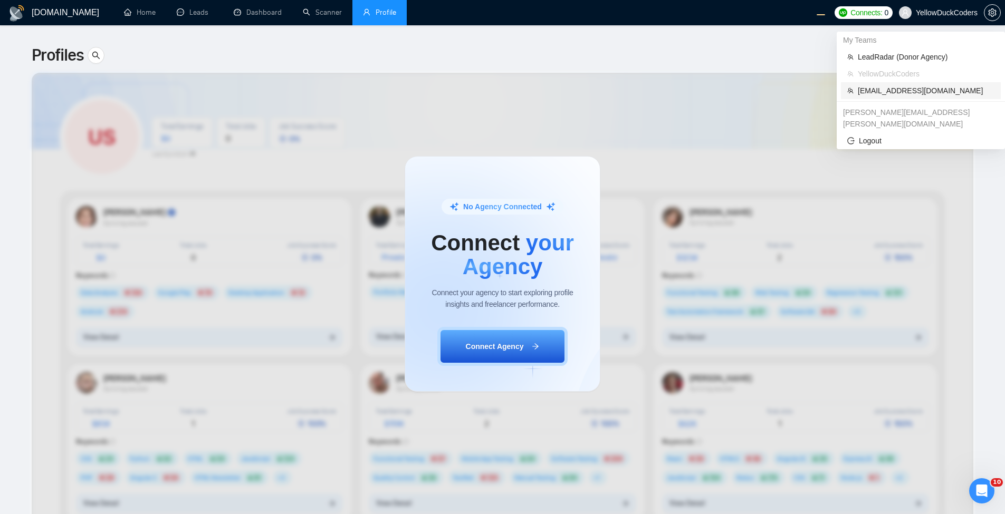
click at [920, 87] on span "[EMAIL_ADDRESS][DOMAIN_NAME]" at bounding box center [926, 91] width 137 height 12
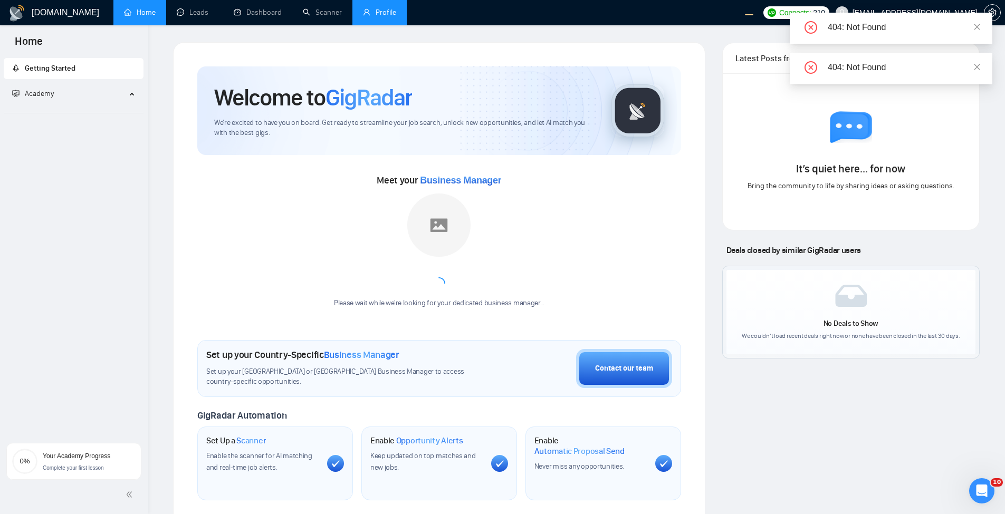
click at [396, 8] on link "Profile" at bounding box center [379, 12] width 33 height 9
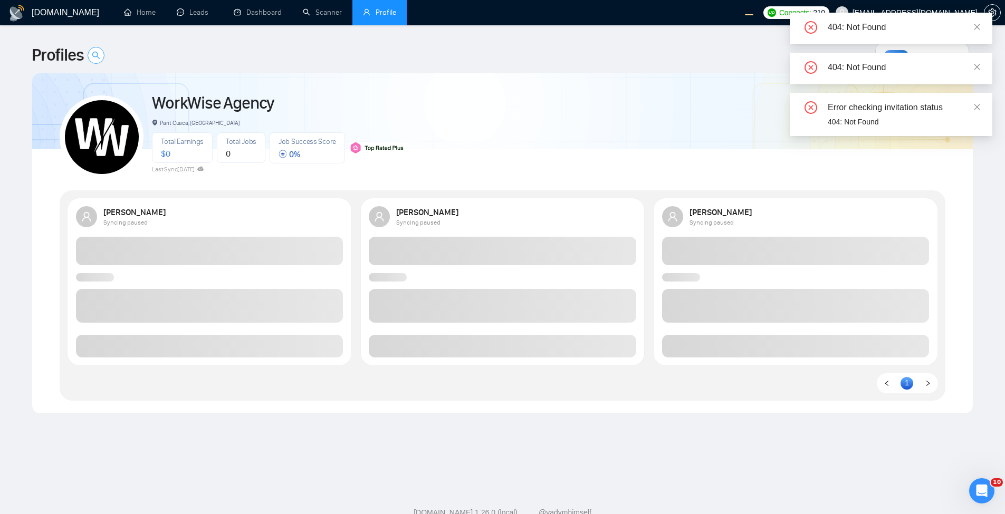
click at [100, 58] on icon "search" at bounding box center [96, 55] width 8 height 8
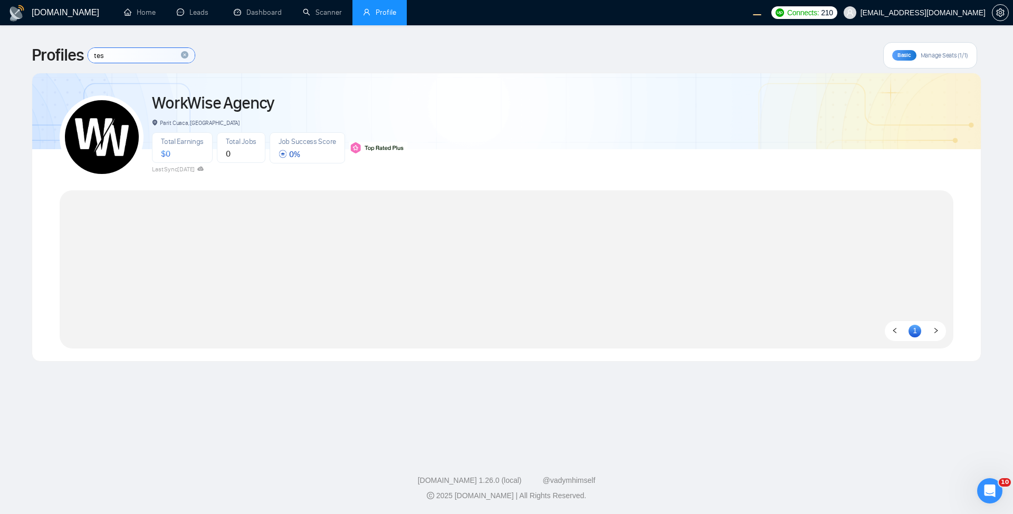
type input "tes"
drag, startPoint x: 74, startPoint y: 196, endPoint x: 885, endPoint y: 322, distance: 820.9
click at [874, 320] on div "1" at bounding box center [507, 269] width 894 height 158
drag, startPoint x: 895, startPoint y: 333, endPoint x: 62, endPoint y: 203, distance: 843.9
click at [62, 203] on div "WorkWise Agency Parit Cuaca, Indonesia Total Earnings $ 0 Total Jobs 0 Job Succ…" at bounding box center [506, 217] width 919 height 288
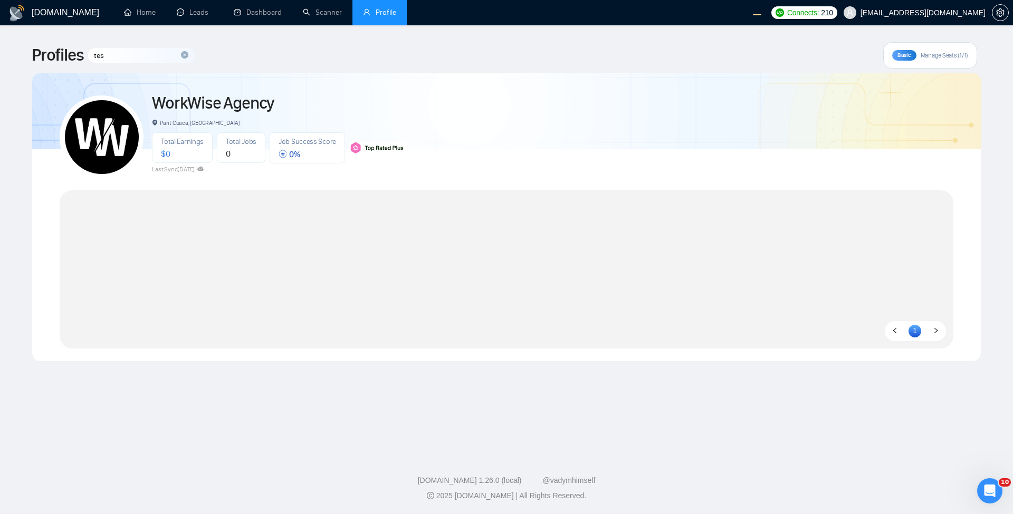
click at [339, 120] on div "Parit Cuaca, [GEOGRAPHIC_DATA]" at bounding box center [279, 123] width 255 height 12
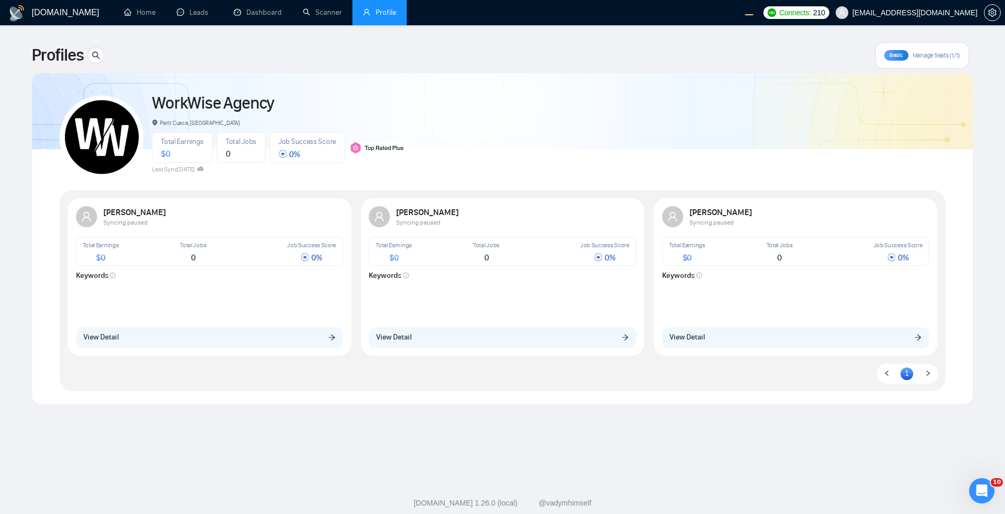
click at [509, 131] on div "WorkWise Agency Parit Cuaca, [GEOGRAPHIC_DATA] Total Earnings $ 0 Total Jobs 0 …" at bounding box center [503, 132] width 886 height 93
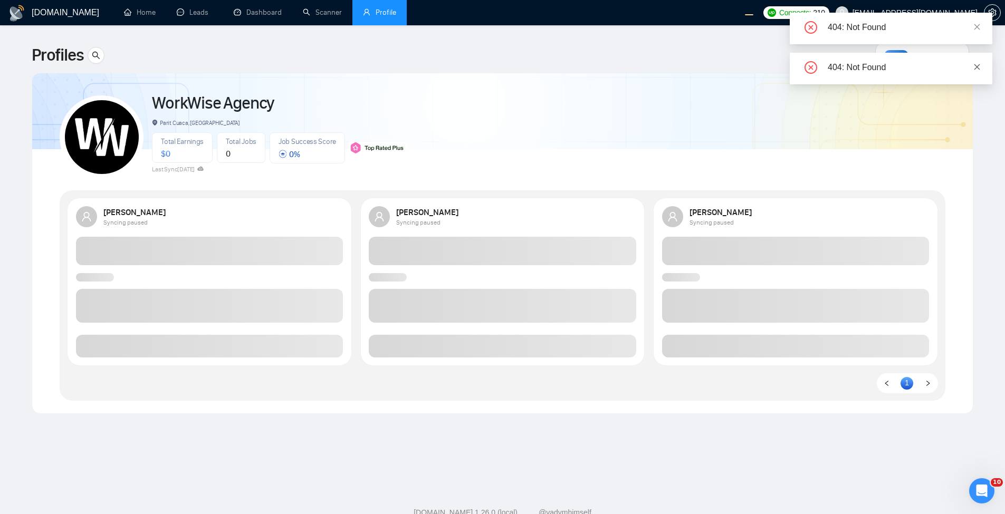
click at [980, 63] on icon "close" at bounding box center [977, 66] width 7 height 7
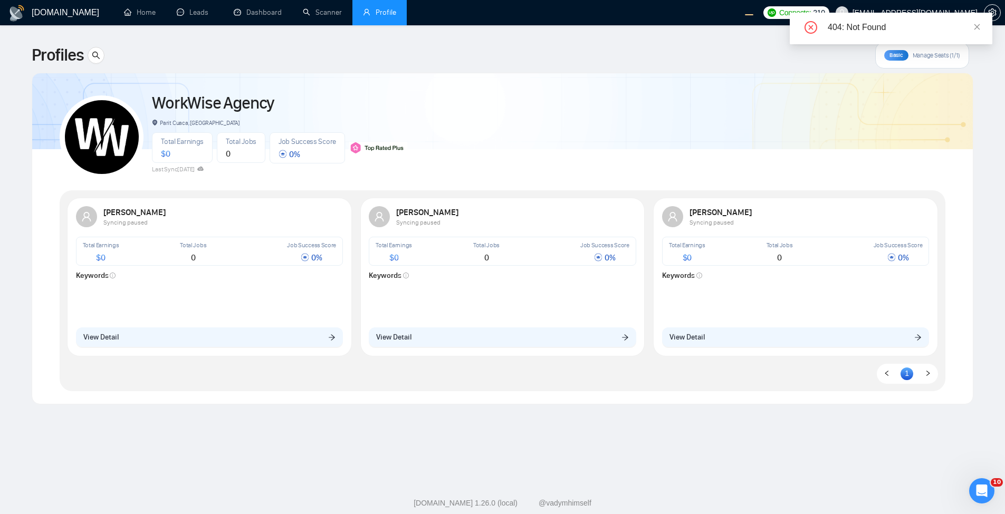
click at [984, 25] on div "404: Not Found" at bounding box center [891, 29] width 203 height 32
click at [981, 25] on div "404: Not Found" at bounding box center [891, 29] width 203 height 32
click at [977, 28] on icon "close" at bounding box center [977, 26] width 7 height 7
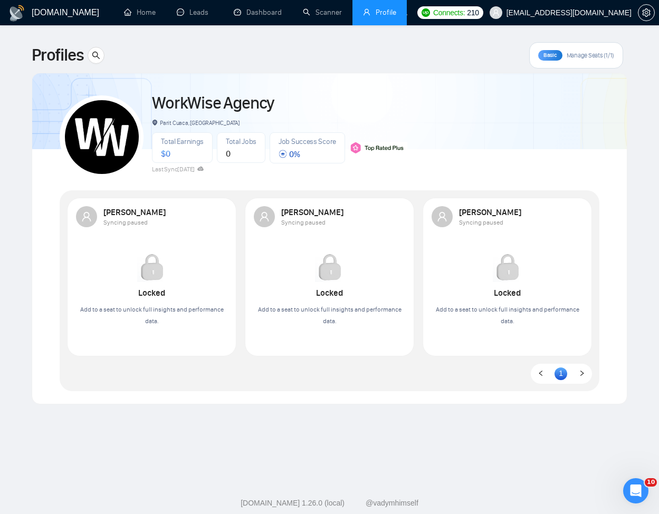
click at [399, 132] on div "Total Earnings $ 0 Total Jobs 0 Job Success Score 0 %" at bounding box center [279, 147] width 255 height 31
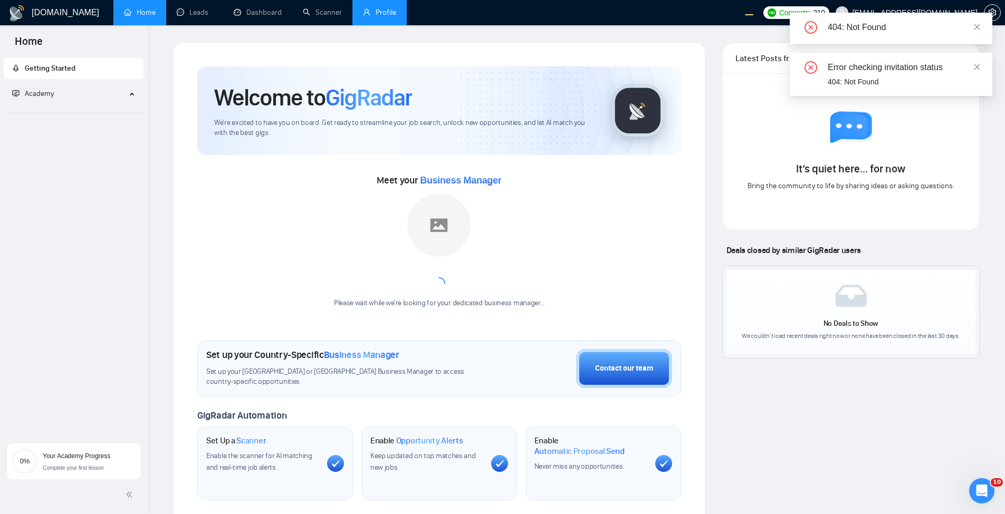
click at [365, 13] on link "Profile" at bounding box center [379, 12] width 33 height 9
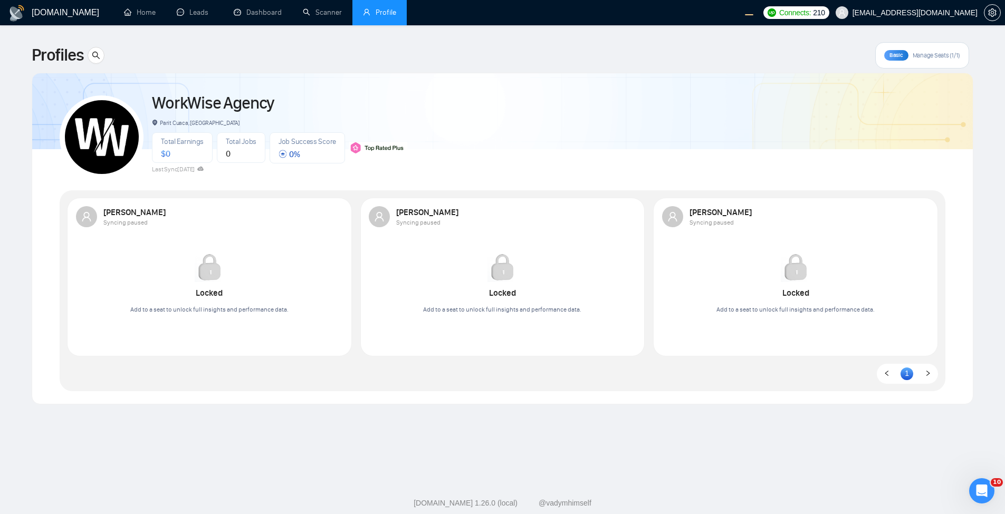
click at [924, 57] on span "Manage Seats (1/1)" at bounding box center [936, 55] width 47 height 8
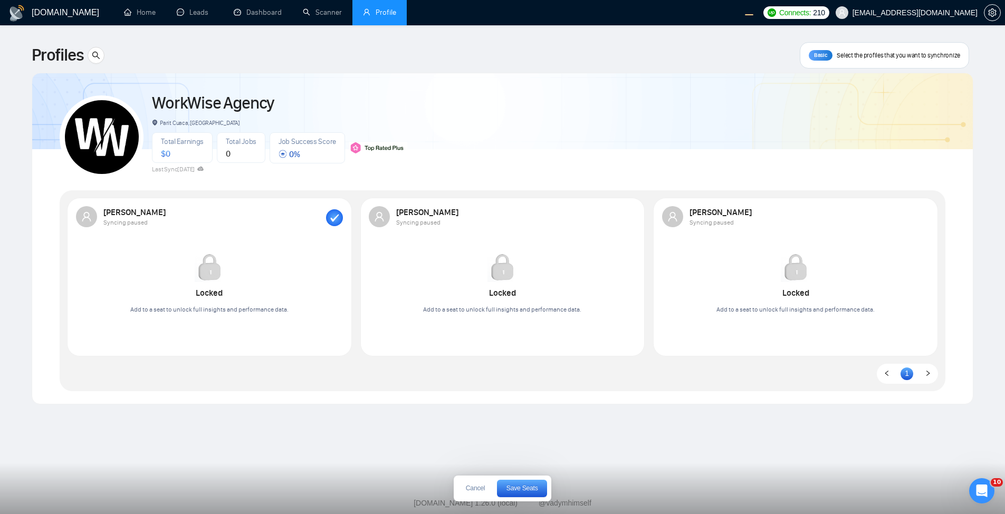
click at [924, 57] on span "Select the profiles that you want to synchronize" at bounding box center [898, 55] width 123 height 8
click at [467, 482] on button "Cancel" at bounding box center [475, 489] width 35 height 17
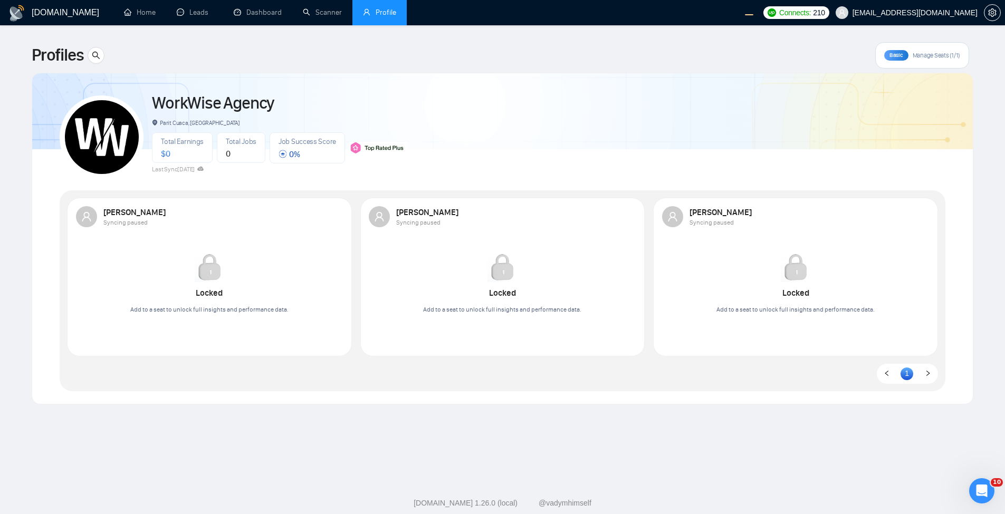
click at [932, 59] on span "Manage Seats (1/1)" at bounding box center [936, 55] width 47 height 8
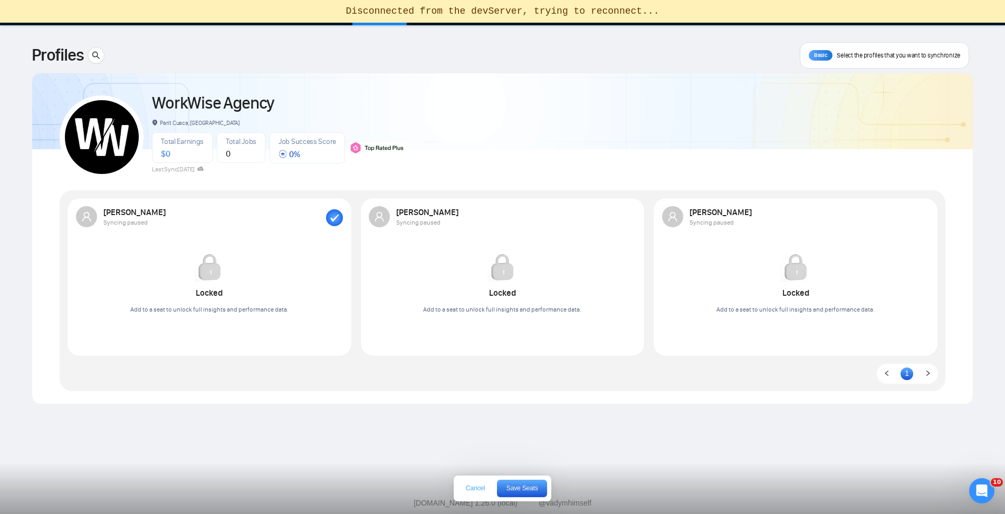
click at [479, 487] on span "Cancel" at bounding box center [475, 488] width 19 height 6
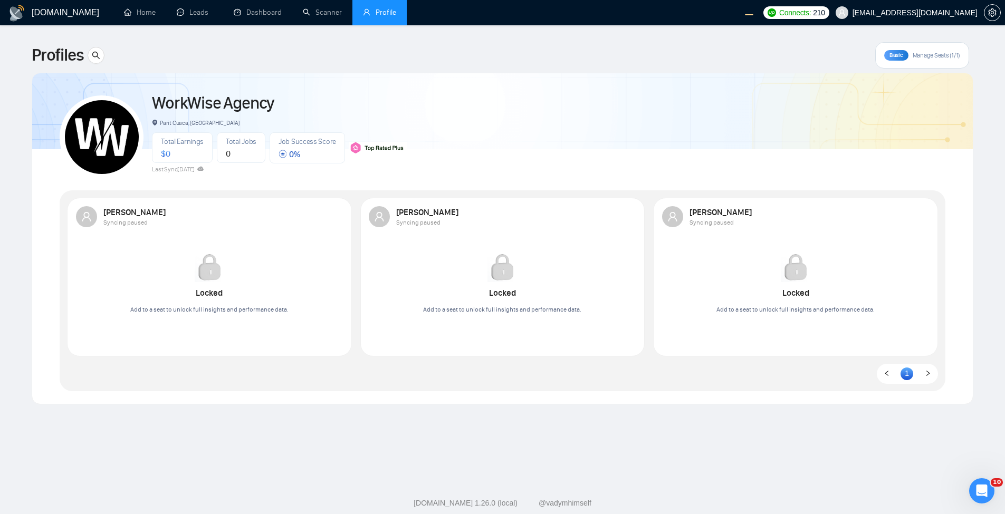
click at [913, 52] on span "Manage Seats (1/1)" at bounding box center [936, 55] width 47 height 8
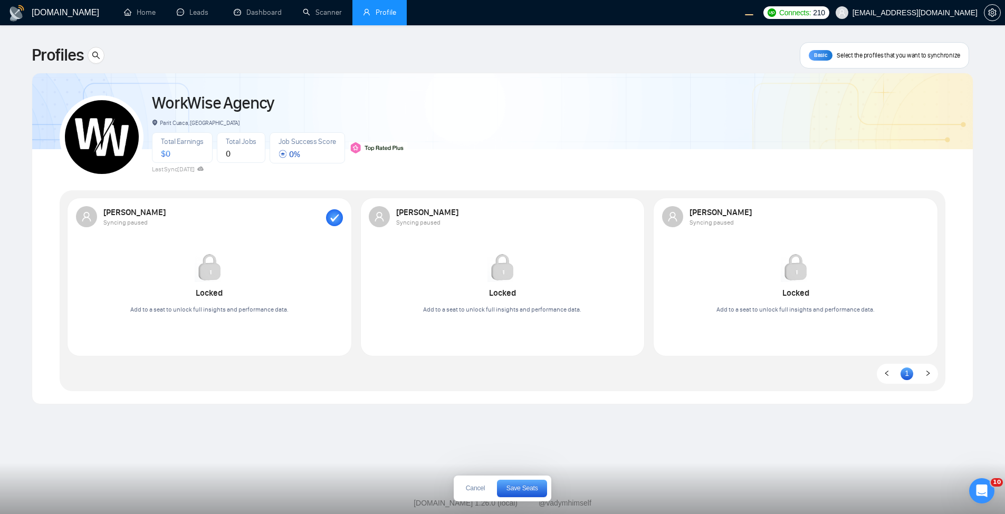
click at [328, 214] on rect "button" at bounding box center [334, 217] width 17 height 17
click at [486, 490] on button "Cancel" at bounding box center [475, 489] width 35 height 17
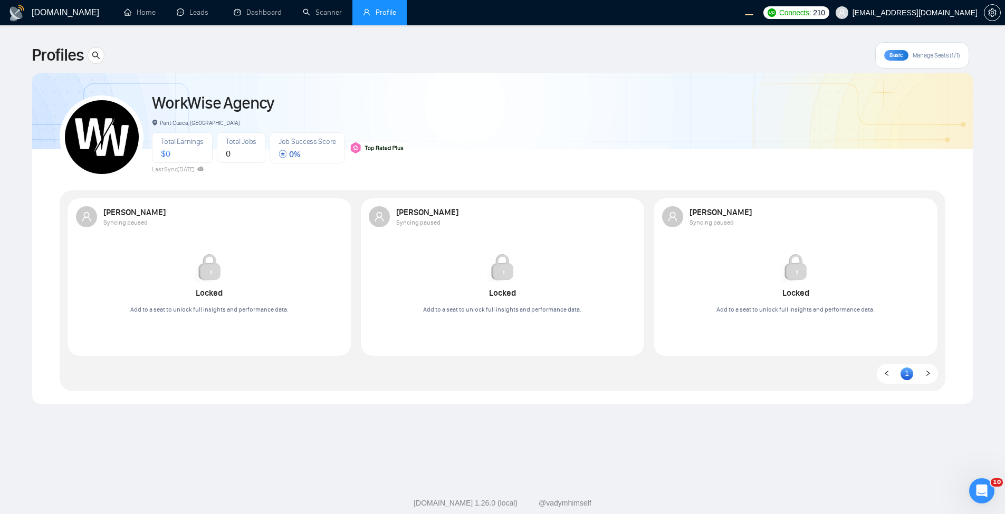
click at [480, 490] on footer "GigRadar.io 1.26.0 (local) @vadymhimself 2025 GigRadar.io | All Rights Reserved." at bounding box center [502, 505] width 1005 height 64
click at [923, 58] on span "Manage Seats (1/1)" at bounding box center [936, 55] width 47 height 8
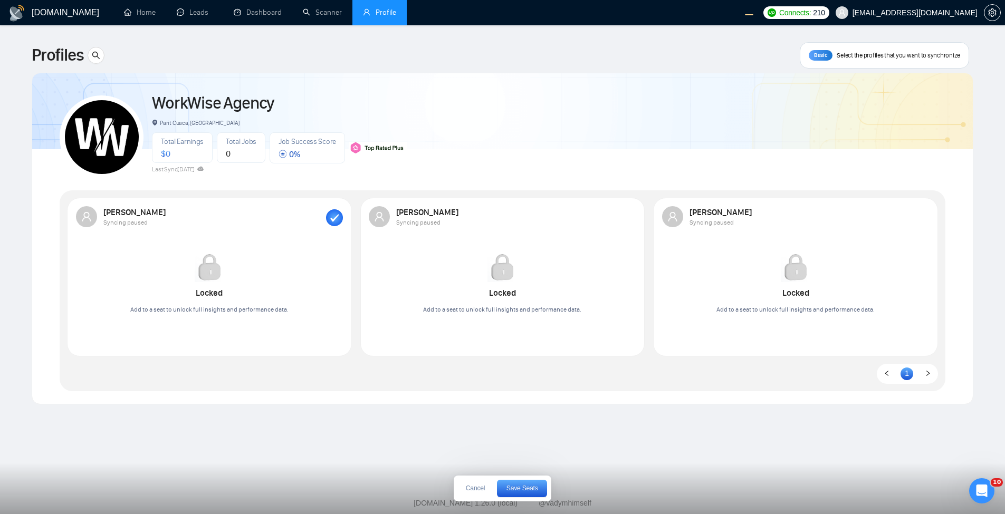
click at [331, 218] on icon "button" at bounding box center [335, 217] width 8 height 7
click at [627, 211] on div "Robert O'Kruk Syncing paused" at bounding box center [503, 216] width 268 height 21
click at [475, 489] on span "Cancel" at bounding box center [475, 488] width 19 height 6
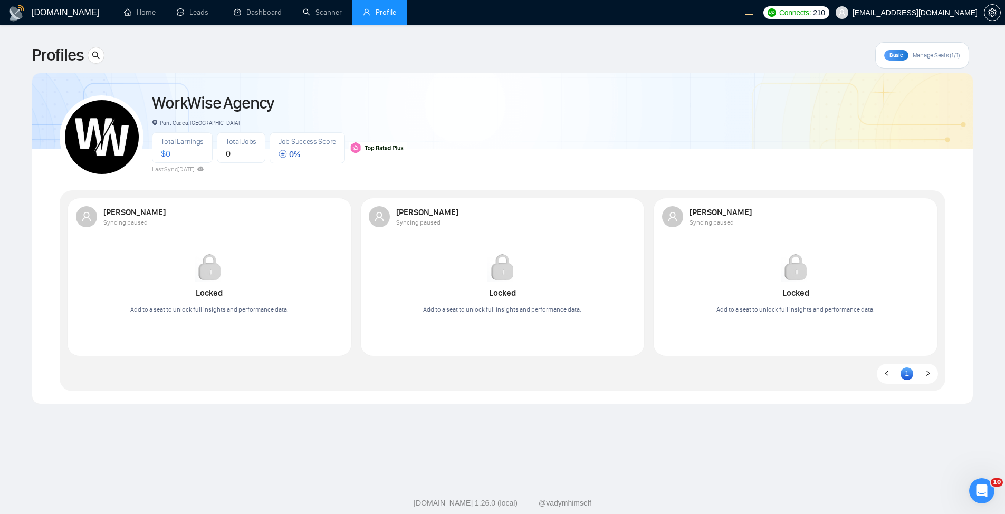
click at [946, 55] on span "Manage Seats (1/1)" at bounding box center [936, 55] width 47 height 8
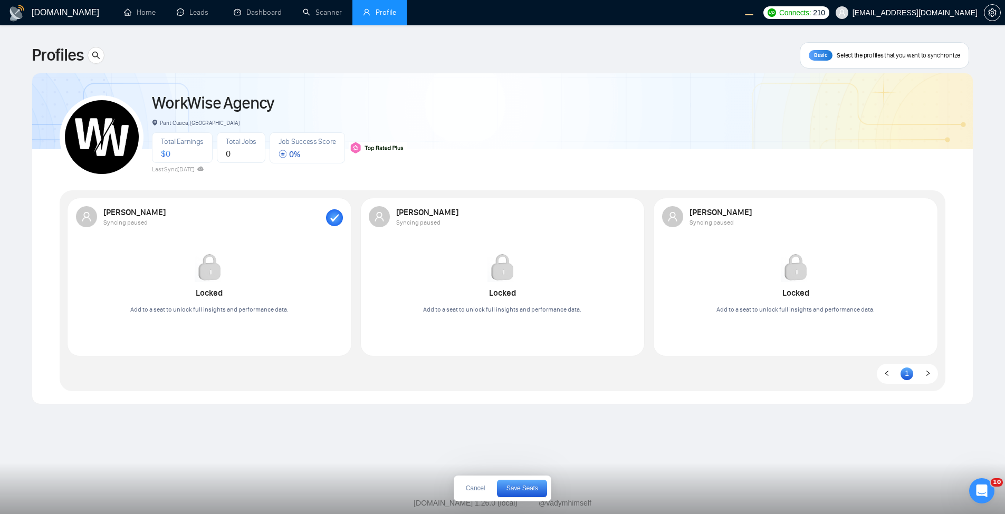
click at [557, 316] on div "Robert O'Kruk Syncing paused Locked Add to a seat to unlock full insights and p…" at bounding box center [503, 265] width 280 height 130
click at [488, 128] on div "WorkWise Agency Parit Cuaca, [GEOGRAPHIC_DATA] Total Earnings $ 0 Total Jobs 0 …" at bounding box center [503, 132] width 886 height 93
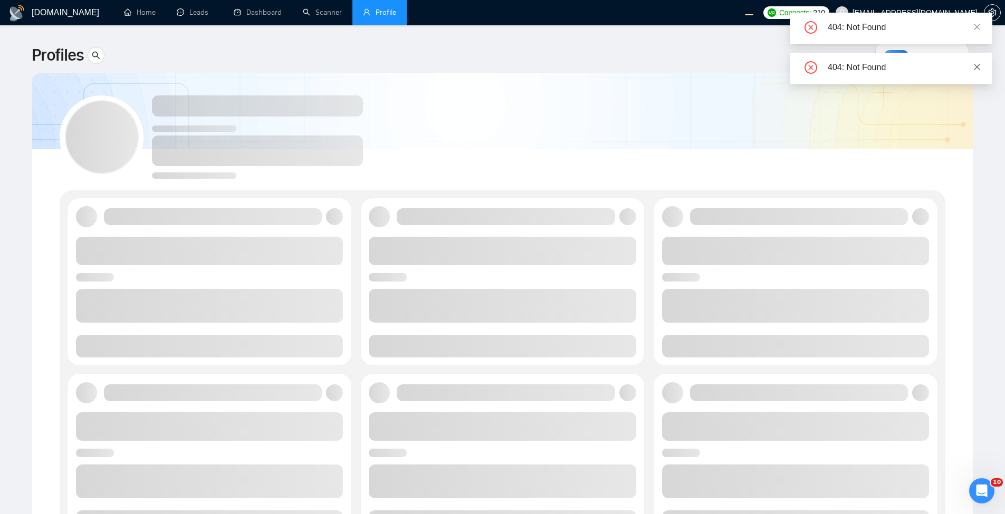
click at [974, 64] on icon "close" at bounding box center [977, 66] width 7 height 7
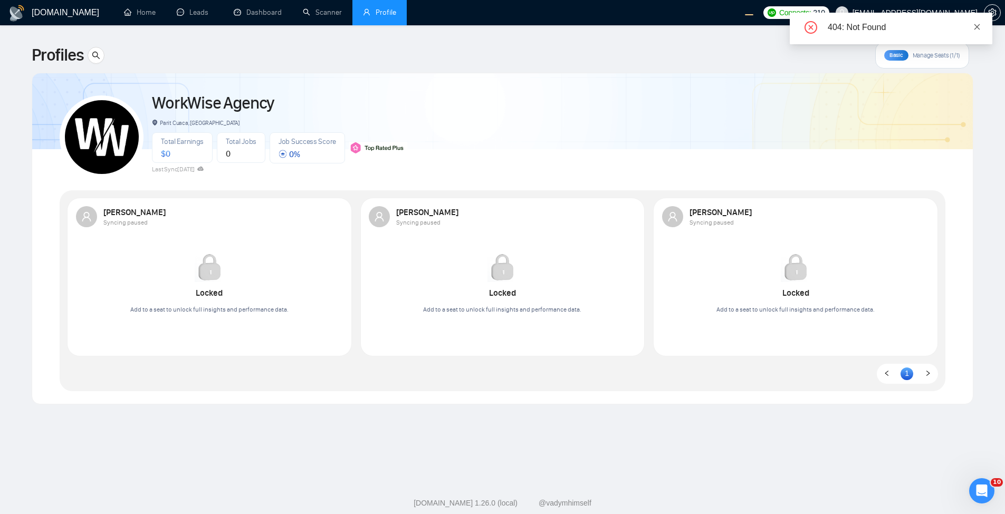
click at [976, 21] on link at bounding box center [977, 27] width 7 height 12
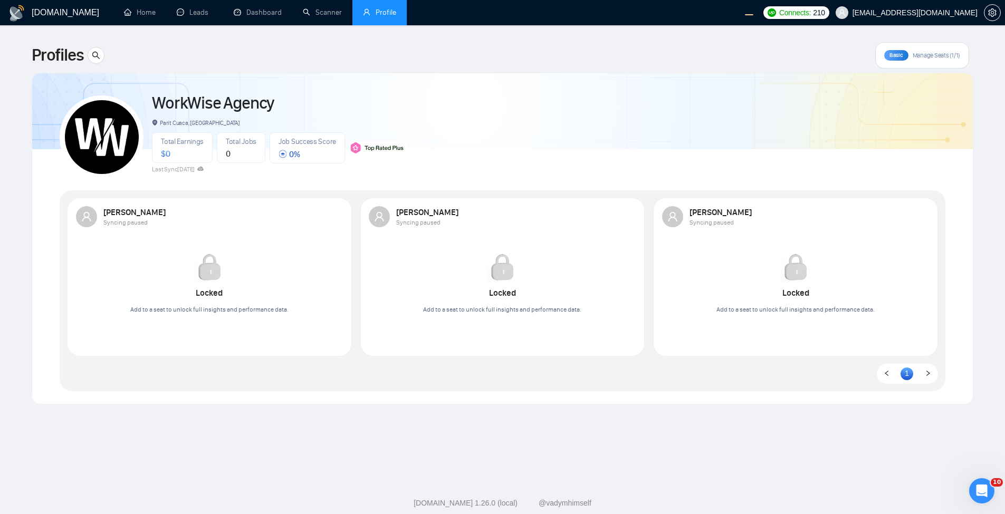
click at [942, 51] on div "Basic Manage Seats (1/1)" at bounding box center [922, 55] width 94 height 26
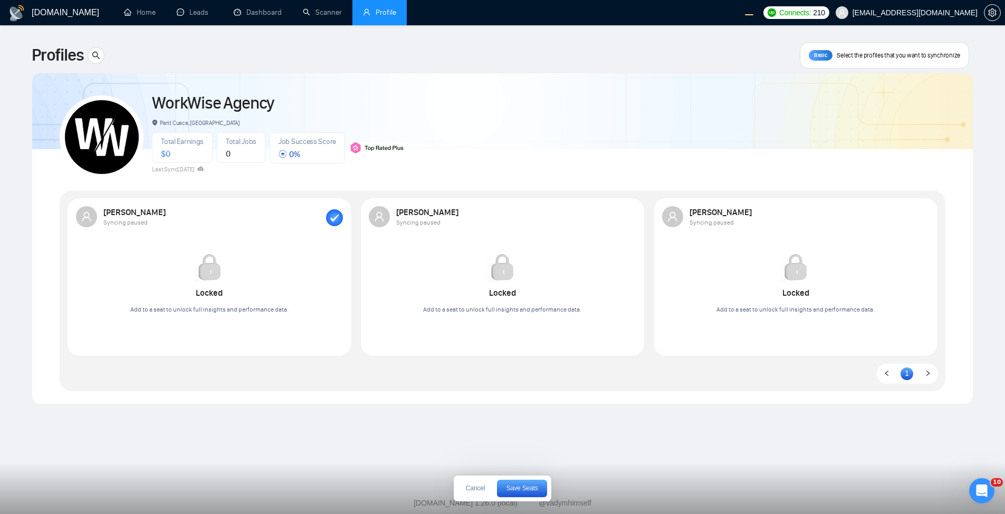
click at [634, 214] on div "Robert O'Kruk Syncing paused" at bounding box center [503, 216] width 268 height 21
click at [629, 217] on div "Robert O'Kruk Syncing paused" at bounding box center [503, 216] width 268 height 21
click at [629, 218] on div "Robert O'Kruk Syncing paused" at bounding box center [503, 216] width 268 height 21
click at [325, 216] on div "[PERSON_NAME]" at bounding box center [214, 212] width 223 height 10
click at [893, 4] on span "[EMAIL_ADDRESS][DOMAIN_NAME]" at bounding box center [906, 13] width 155 height 34
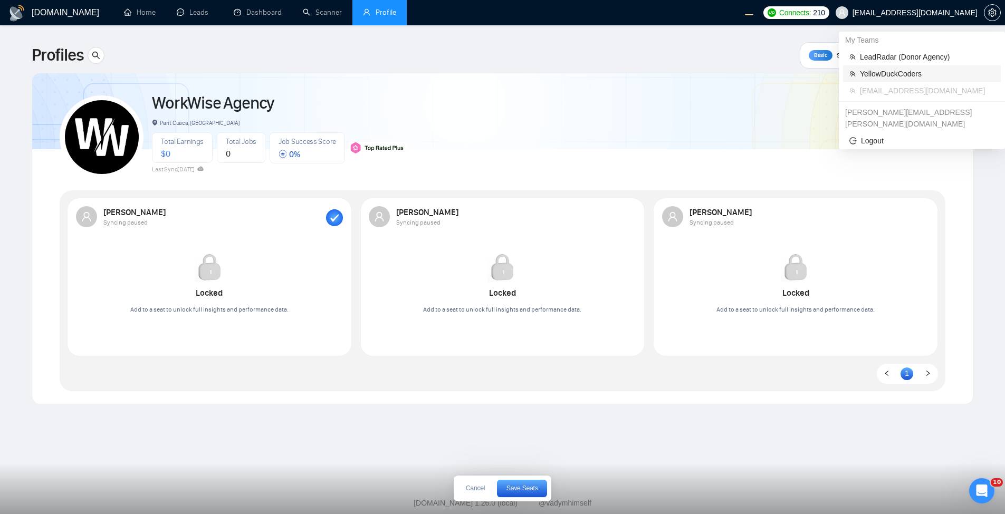
click at [873, 80] on li "YellowDuckCoders" at bounding box center [922, 73] width 158 height 17
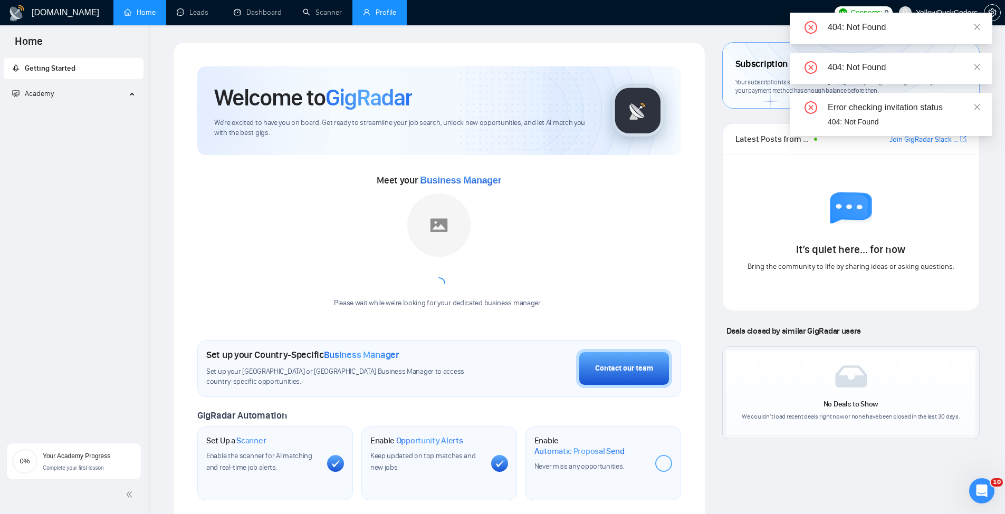
click at [387, 17] on link "Profile" at bounding box center [379, 12] width 33 height 9
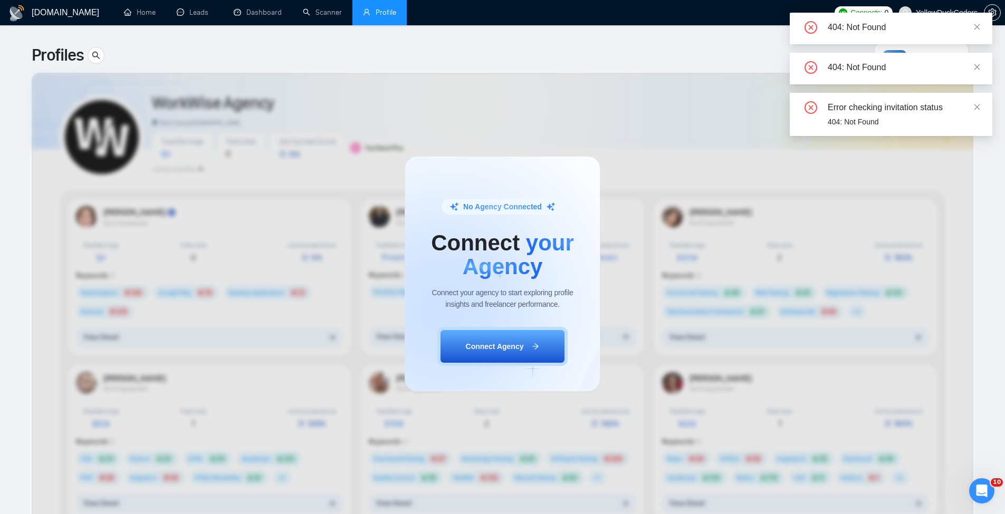
click at [983, 64] on div "404: Not Found" at bounding box center [891, 69] width 203 height 32
click at [977, 66] on icon "close" at bounding box center [978, 67] width 6 height 6
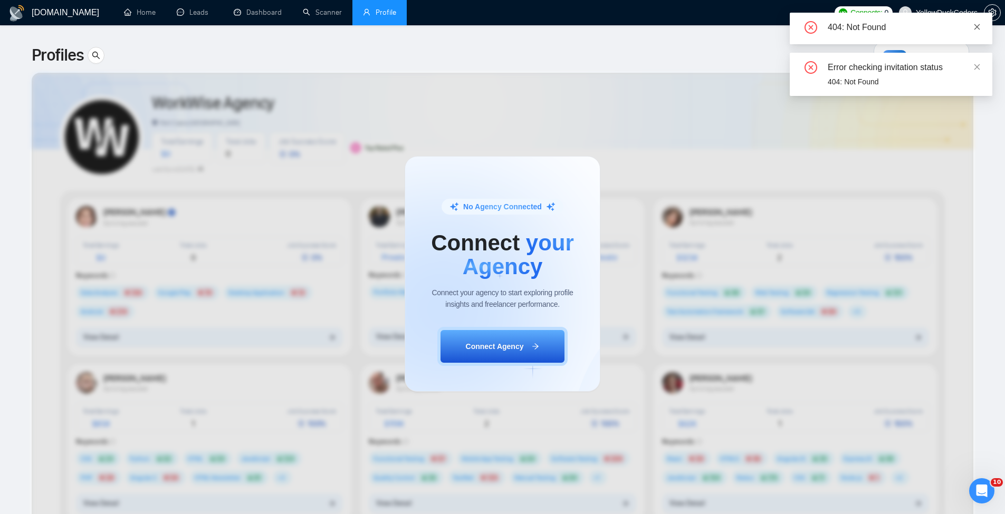
click at [979, 28] on icon "close" at bounding box center [978, 27] width 6 height 6
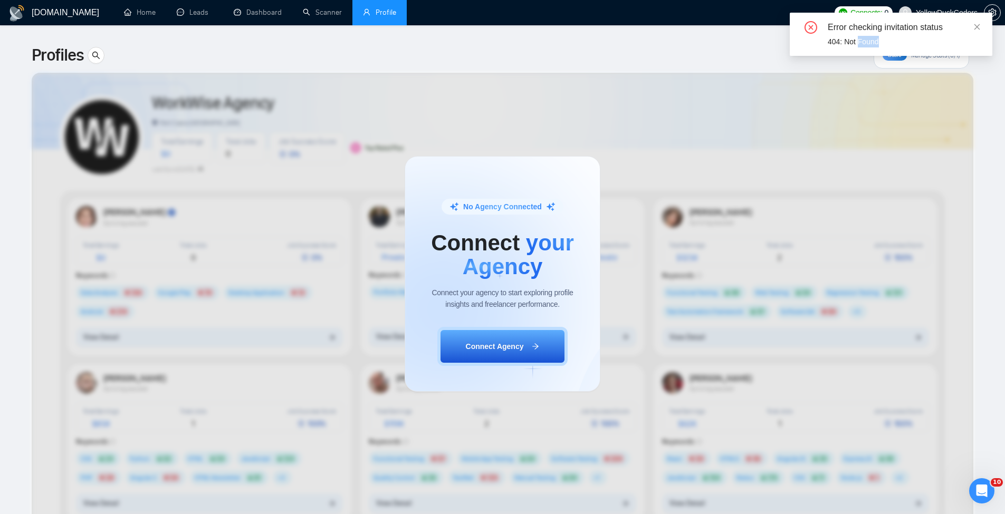
click at [979, 28] on icon "close" at bounding box center [978, 27] width 6 height 6
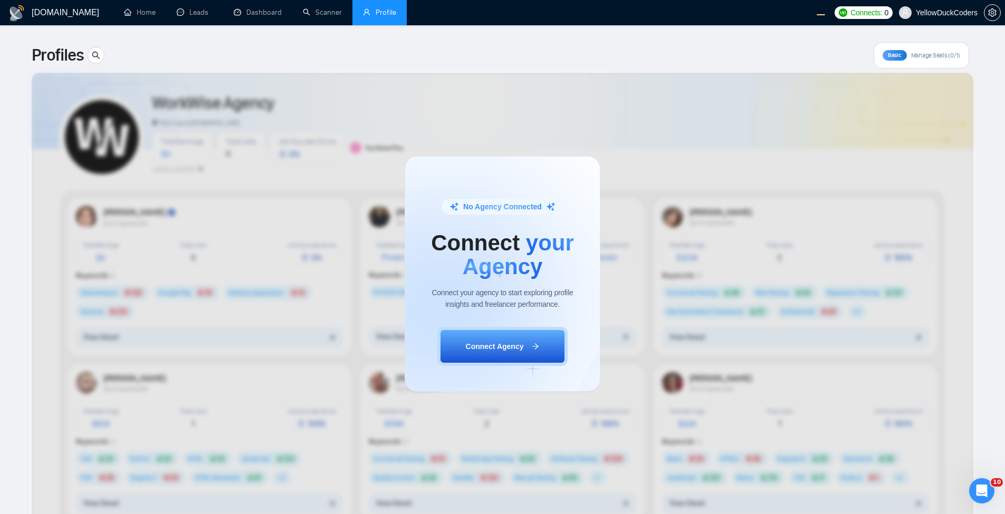
click at [946, 18] on span "YellowDuckCoders" at bounding box center [938, 13] width 91 height 34
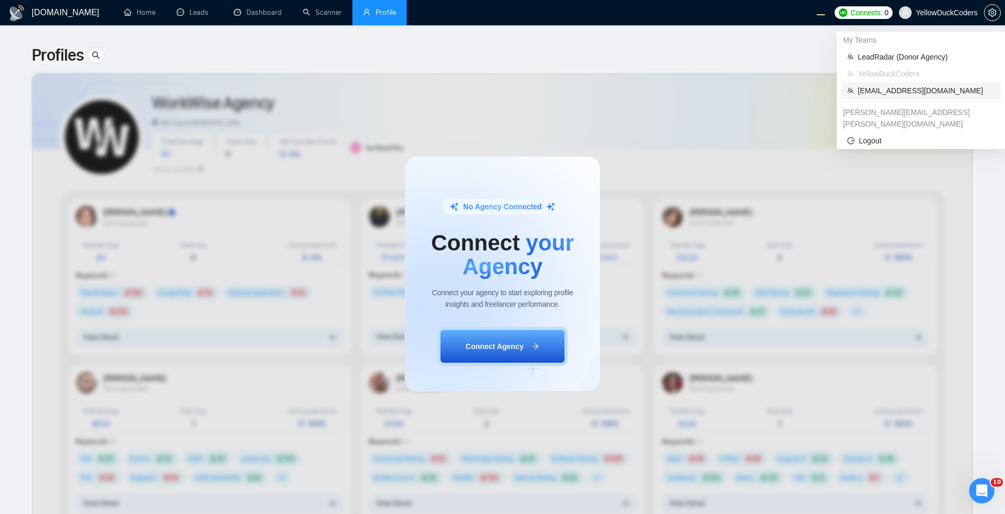
click at [910, 93] on span "workwiseupworkgency@gmail.com" at bounding box center [926, 91] width 137 height 12
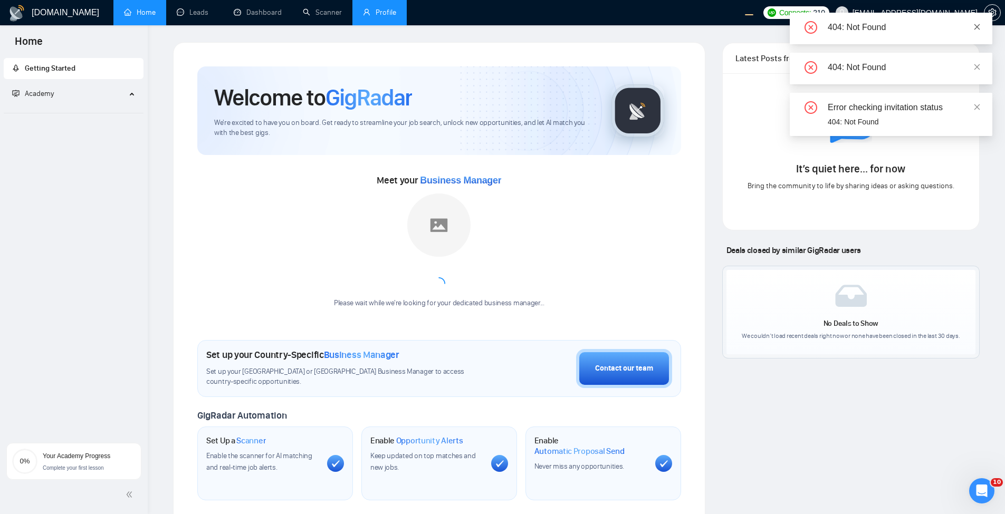
click at [979, 26] on icon "close" at bounding box center [977, 26] width 7 height 7
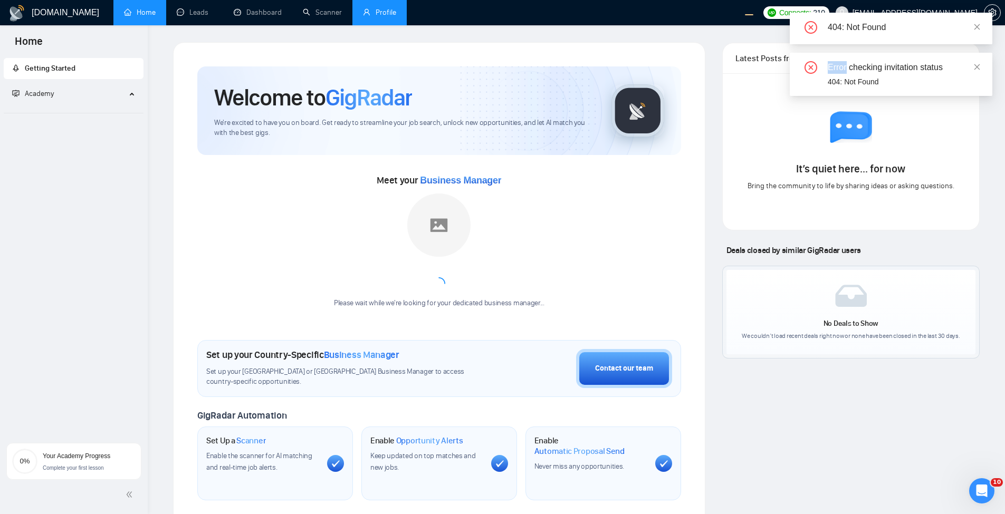
click at [978, 26] on icon "close" at bounding box center [978, 27] width 6 height 6
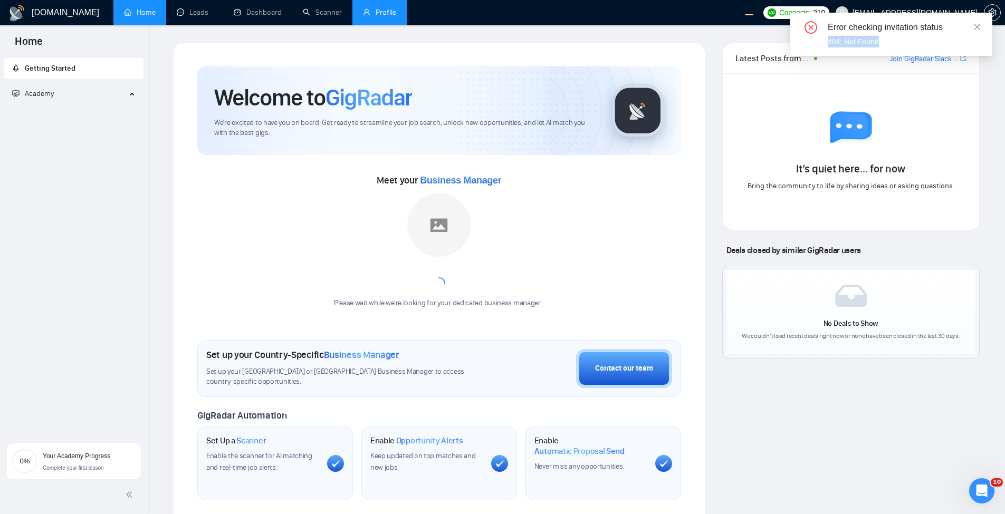
click at [978, 26] on icon "close" at bounding box center [978, 27] width 6 height 6
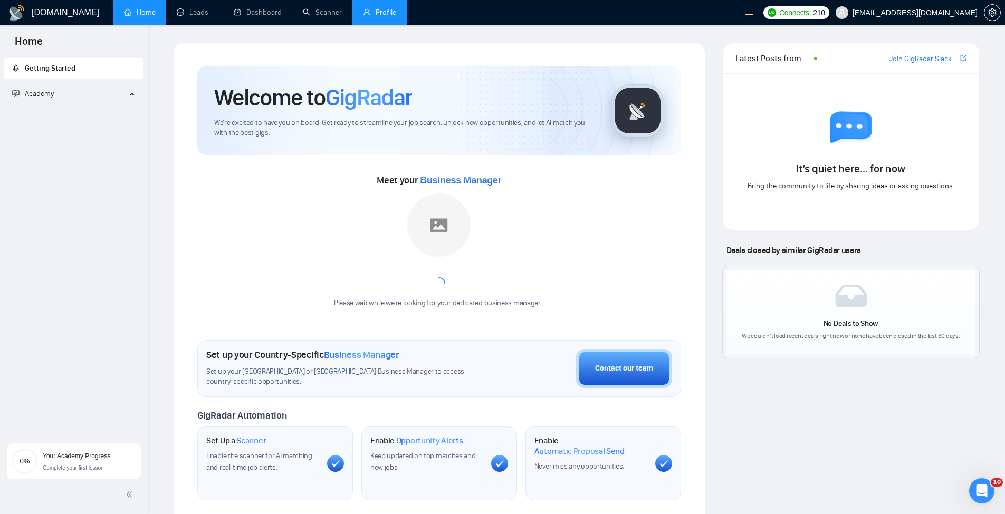
click at [949, 13] on span "[EMAIL_ADDRESS][DOMAIN_NAME]" at bounding box center [915, 13] width 125 height 0
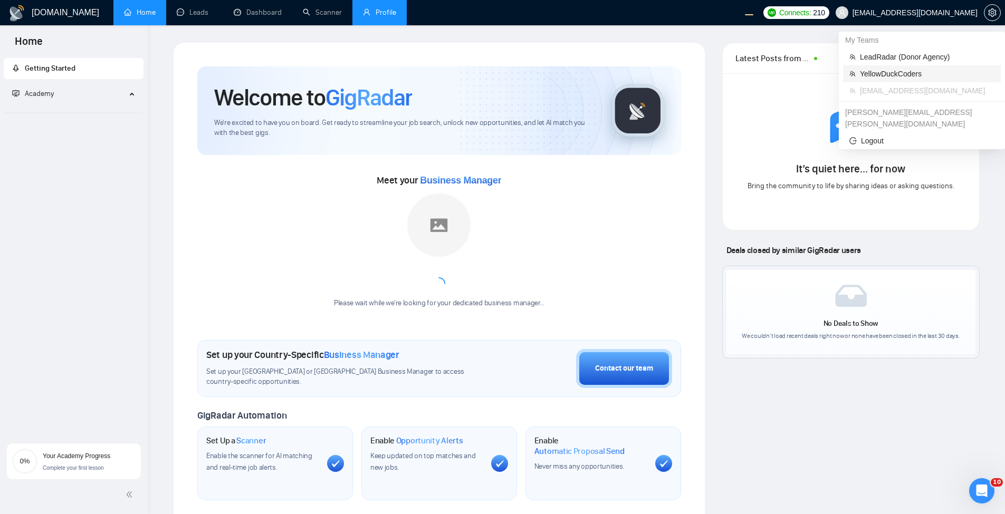
click at [913, 78] on span "YellowDuckCoders" at bounding box center [927, 74] width 135 height 12
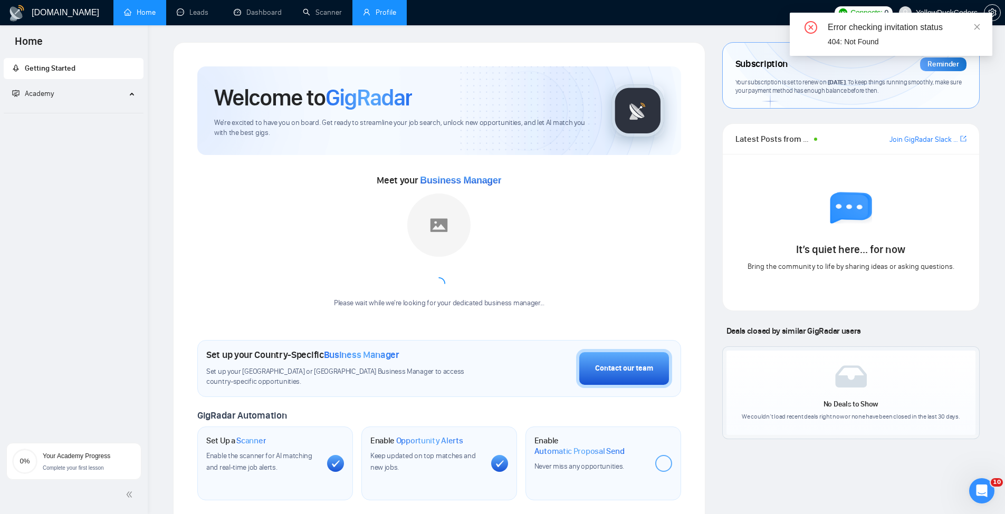
click at [539, 209] on div "Please wait while we're looking for your dedicated business manager..." at bounding box center [439, 251] width 223 height 115
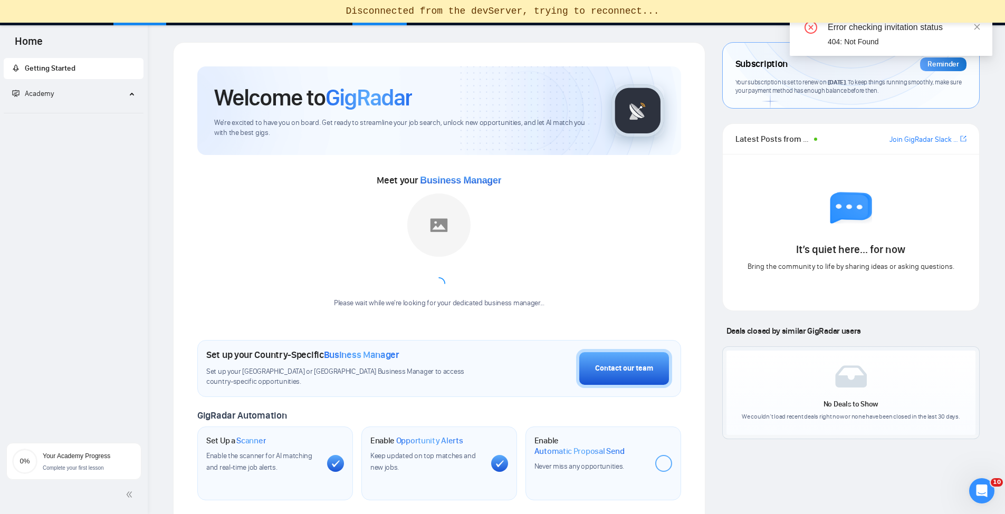
click at [985, 27] on div "Error checking invitation status 404: Not Found" at bounding box center [891, 34] width 203 height 43
click at [980, 27] on icon "close" at bounding box center [977, 26] width 7 height 7
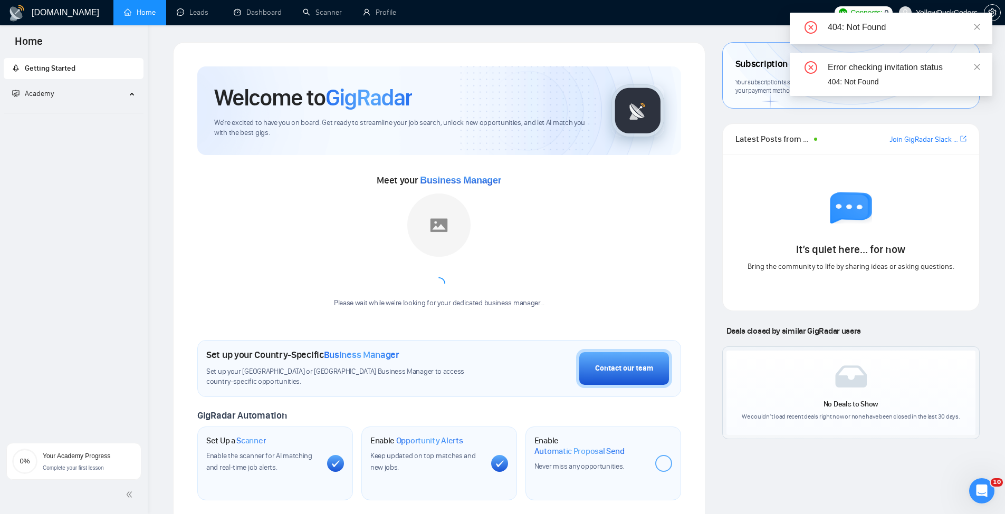
click at [971, 22] on div "404: Not Found" at bounding box center [904, 27] width 152 height 13
click at [972, 22] on div "404: Not Found" at bounding box center [904, 27] width 152 height 13
click at [974, 25] on icon "close" at bounding box center [977, 26] width 7 height 7
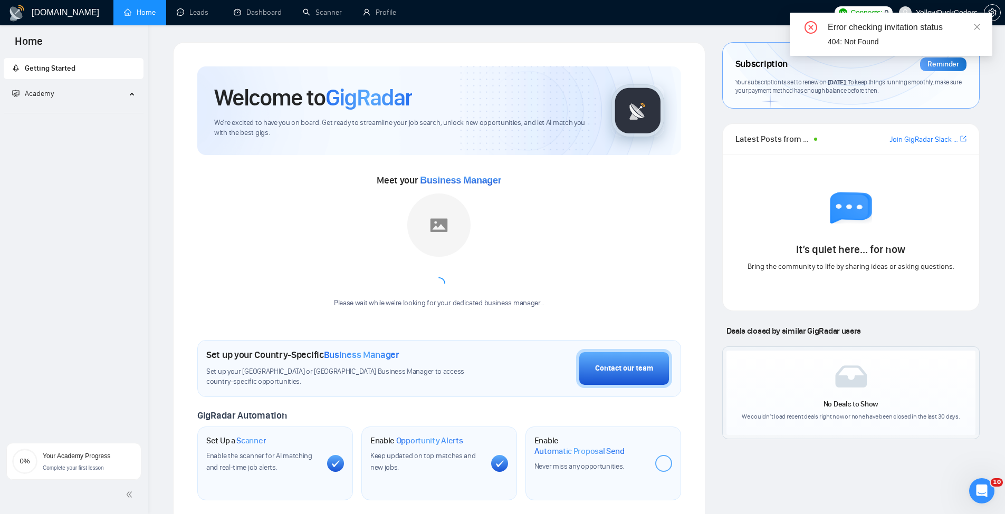
click at [949, 13] on span "YellowDuckCoders" at bounding box center [947, 13] width 62 height 0
click at [975, 26] on icon "close" at bounding box center [977, 26] width 7 height 7
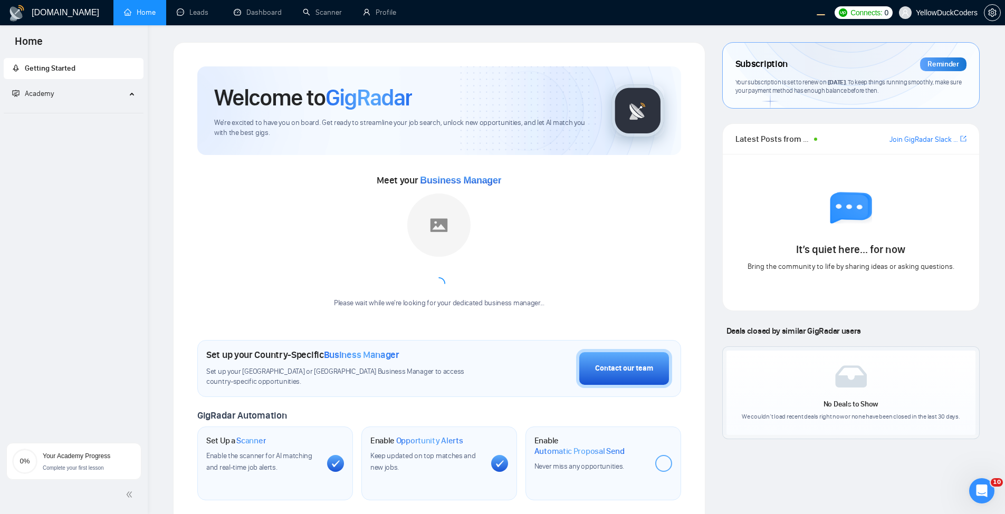
click at [993, 13] on div at bounding box center [993, 13] width 0 height 0
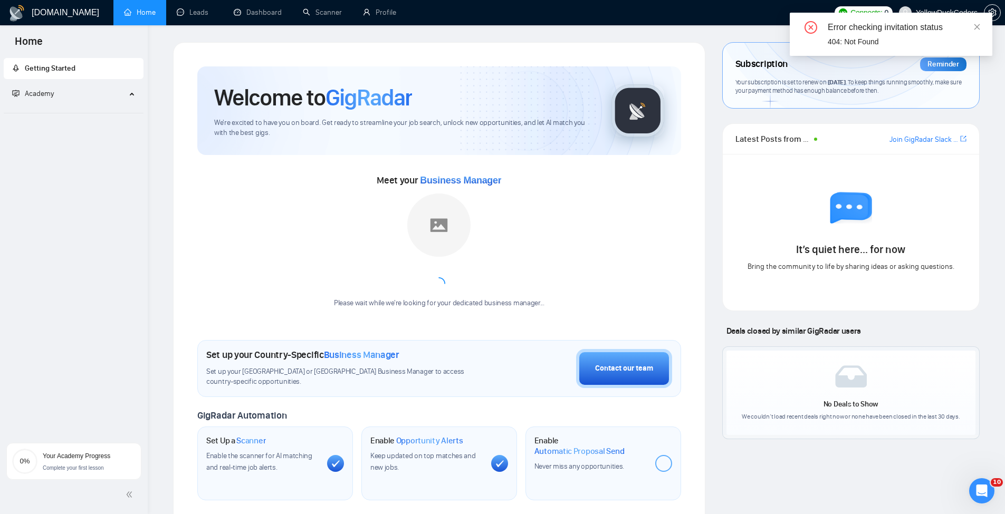
click at [971, 13] on div "Error checking invitation status 404: Not Found" at bounding box center [891, 34] width 203 height 43
click at [976, 30] on icon "close" at bounding box center [977, 26] width 7 height 7
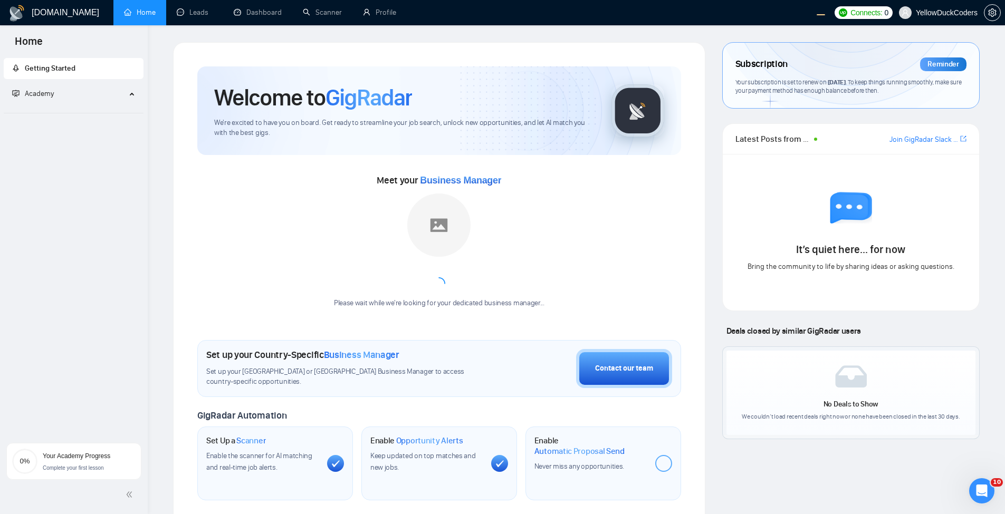
click at [956, 13] on span "YellowDuckCoders" at bounding box center [947, 13] width 62 height 0
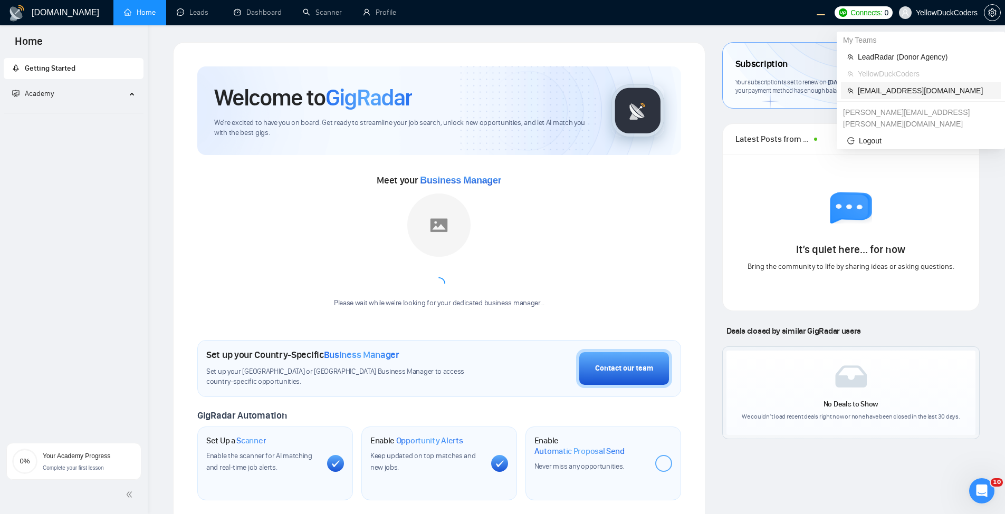
click at [901, 96] on span "[EMAIL_ADDRESS][DOMAIN_NAME]" at bounding box center [926, 91] width 137 height 12
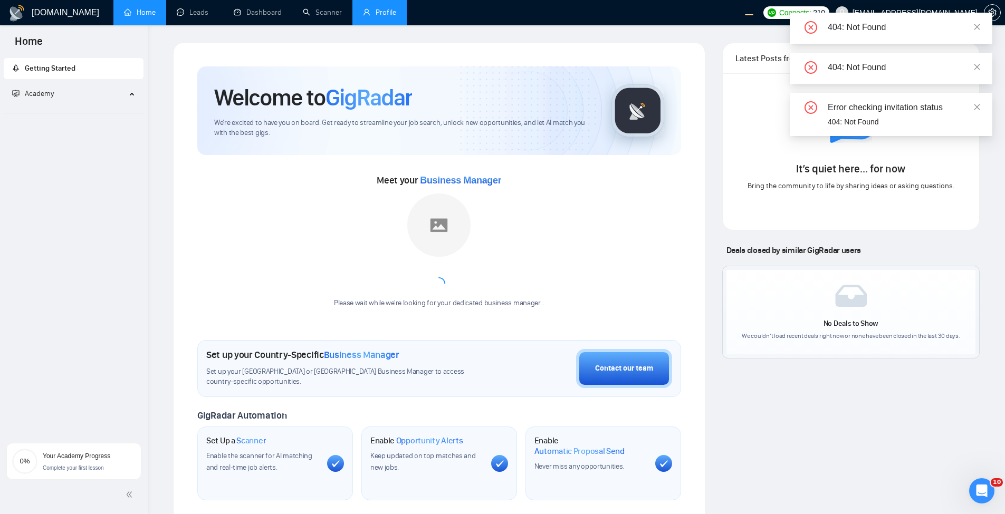
click at [396, 17] on link "Profile" at bounding box center [379, 12] width 33 height 9
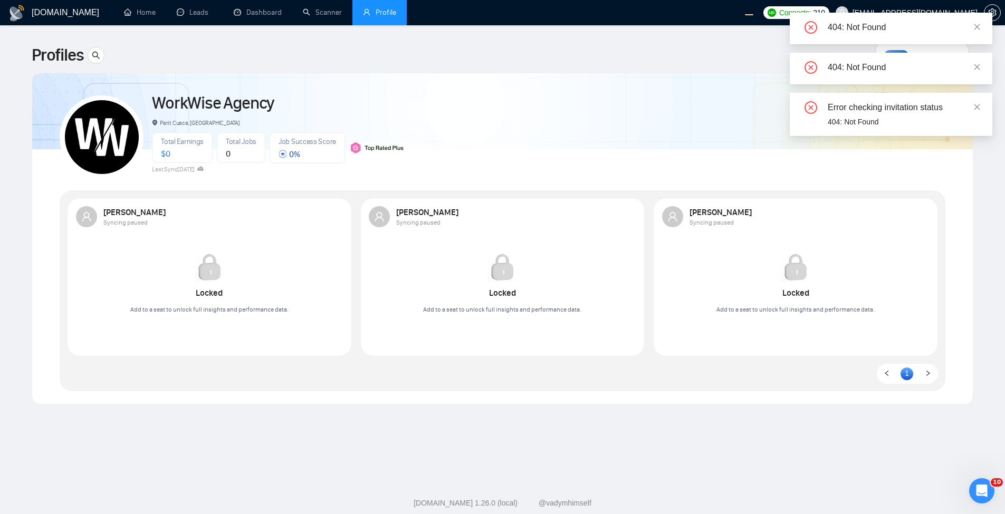
click at [983, 65] on div "404: Not Found" at bounding box center [891, 69] width 203 height 32
click at [982, 66] on div "404: Not Found" at bounding box center [891, 69] width 203 height 32
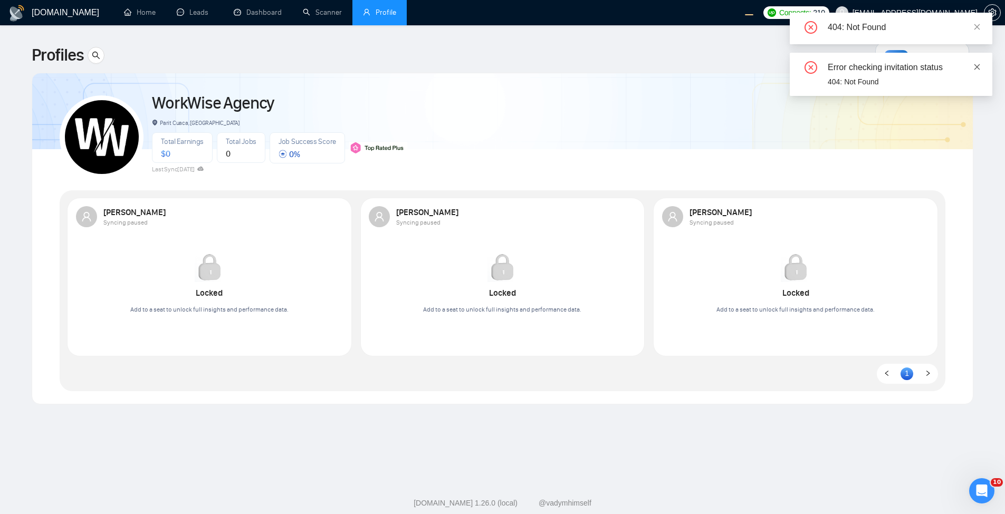
click at [978, 68] on icon "close" at bounding box center [978, 67] width 6 height 6
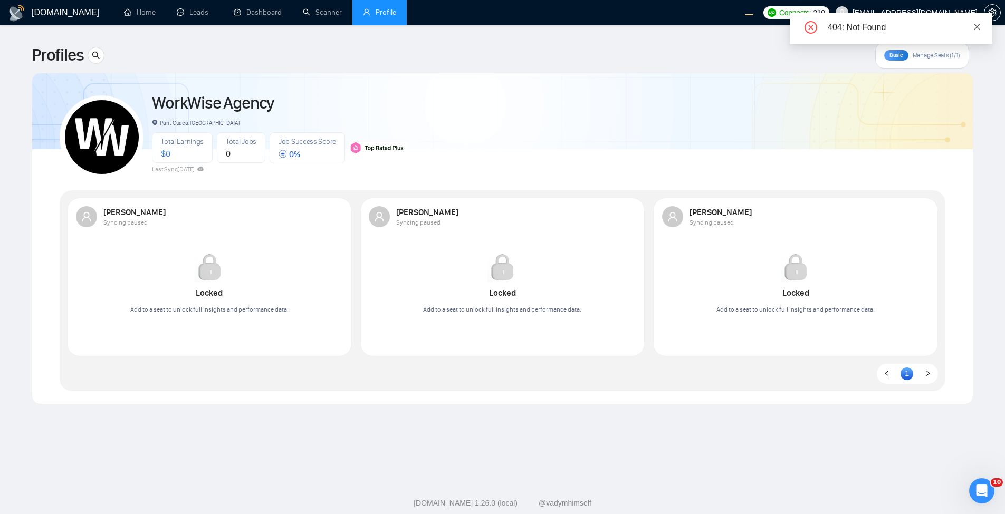
click at [974, 27] on icon "close" at bounding box center [977, 26] width 7 height 7
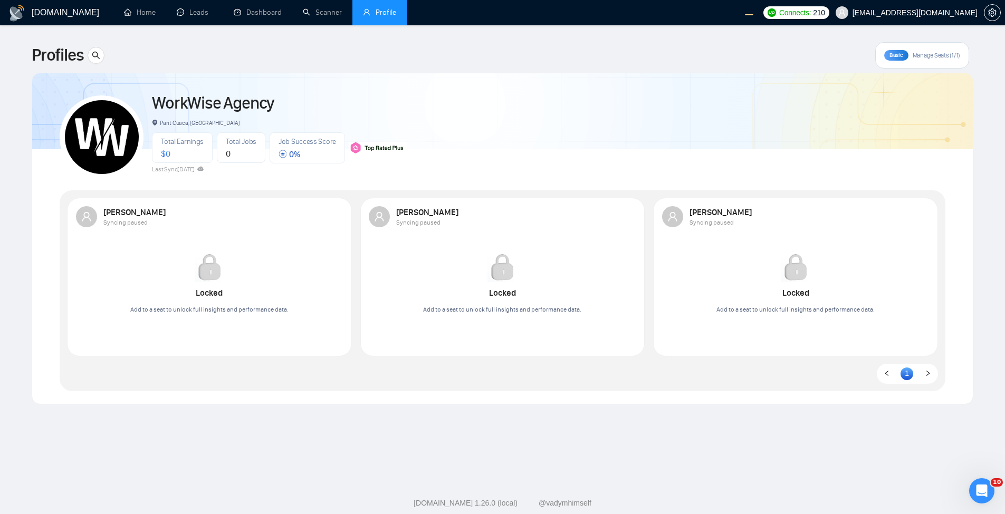
click at [938, 51] on span "Manage Seats (1/1)" at bounding box center [936, 55] width 47 height 8
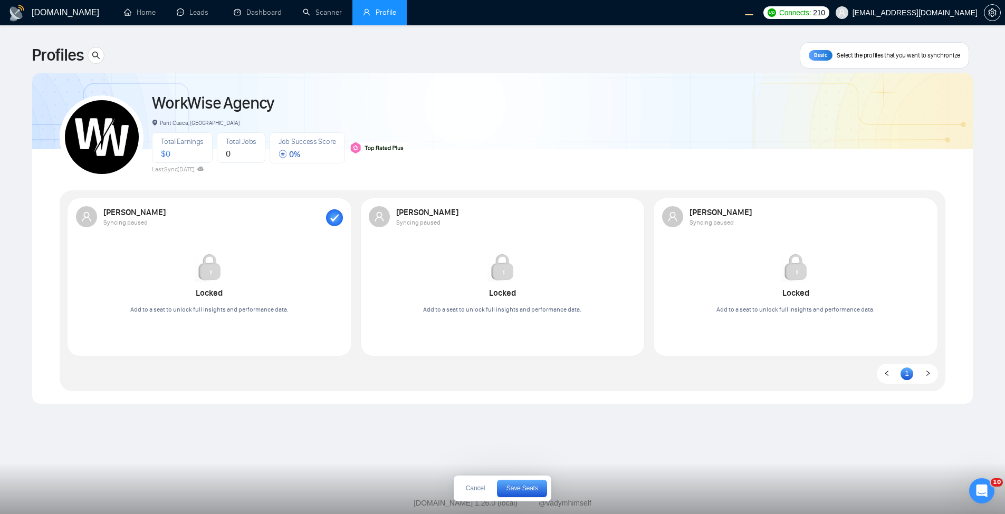
click at [331, 220] on icon "button" at bounding box center [335, 217] width 8 height 7
click at [532, 490] on span "Save Seats" at bounding box center [523, 488] width 32 height 6
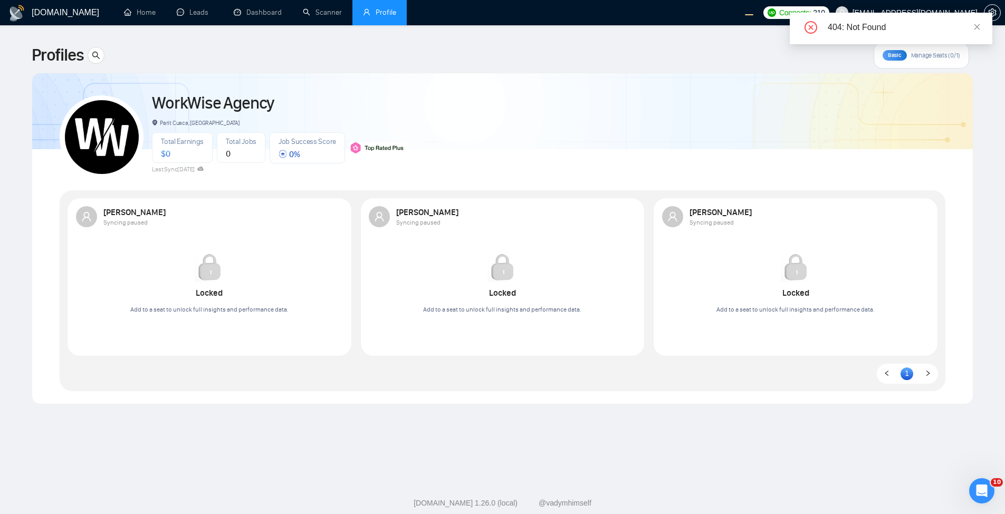
click at [932, 56] on span "Manage Seats (0/1)" at bounding box center [935, 55] width 49 height 8
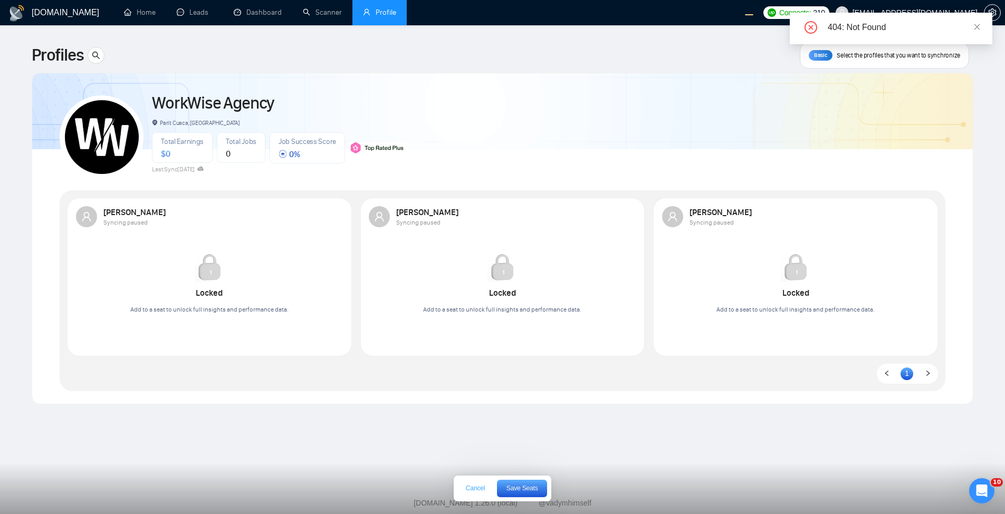
click at [481, 492] on button "Cancel" at bounding box center [475, 489] width 35 height 17
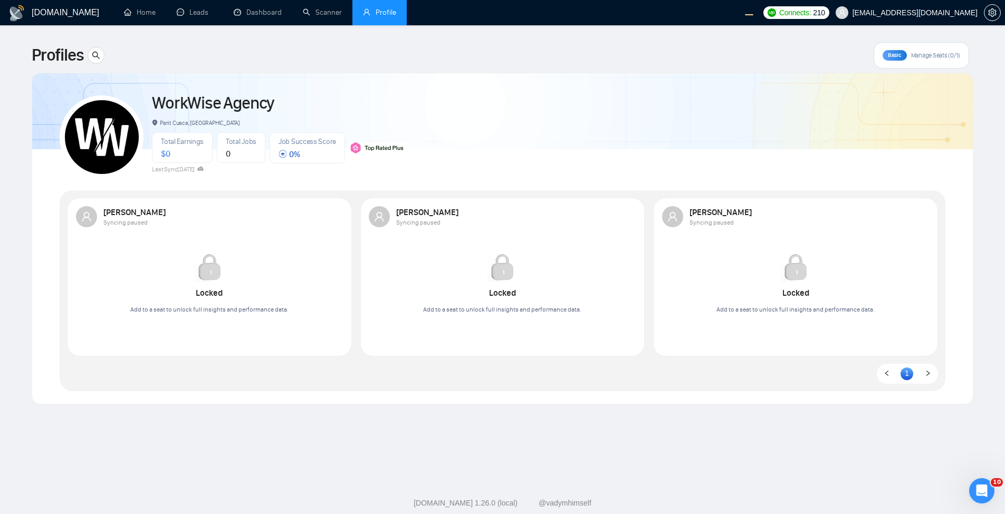
click at [463, 121] on div "WorkWise Agency Parit Cuaca, [GEOGRAPHIC_DATA] Total Earnings $ 0 Total Jobs 0 …" at bounding box center [503, 132] width 886 height 93
click at [947, 63] on div "Basic Manage Seats (0/1)" at bounding box center [922, 55] width 96 height 26
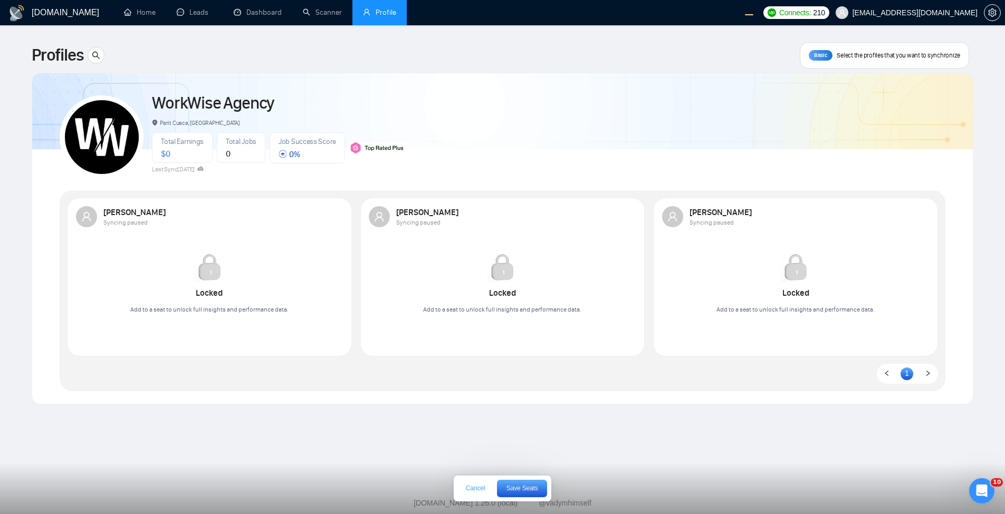
click at [475, 487] on span "Cancel" at bounding box center [475, 488] width 19 height 6
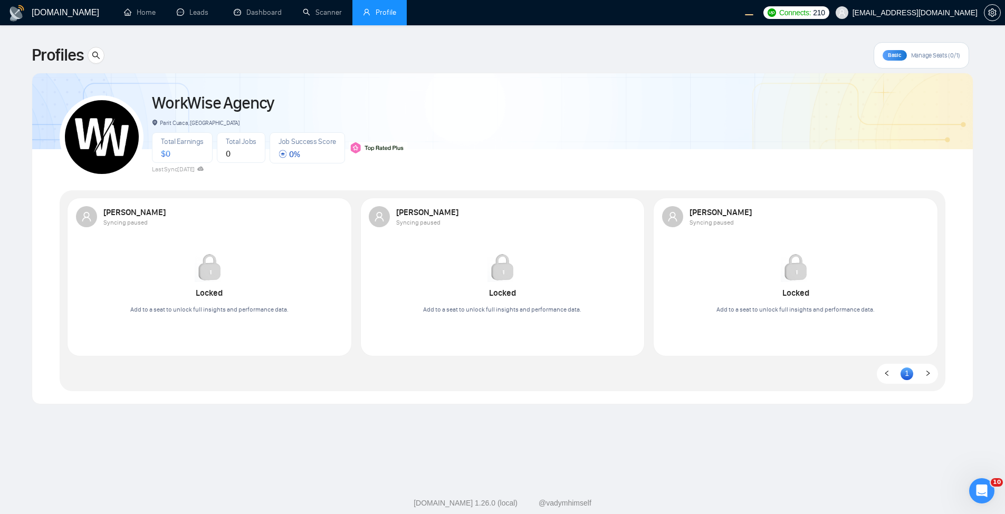
click at [313, 226] on div "Syncing paused" at bounding box center [215, 221] width 224 height 9
click at [946, 47] on div "Basic Manage Seats (0/1)" at bounding box center [922, 55] width 96 height 26
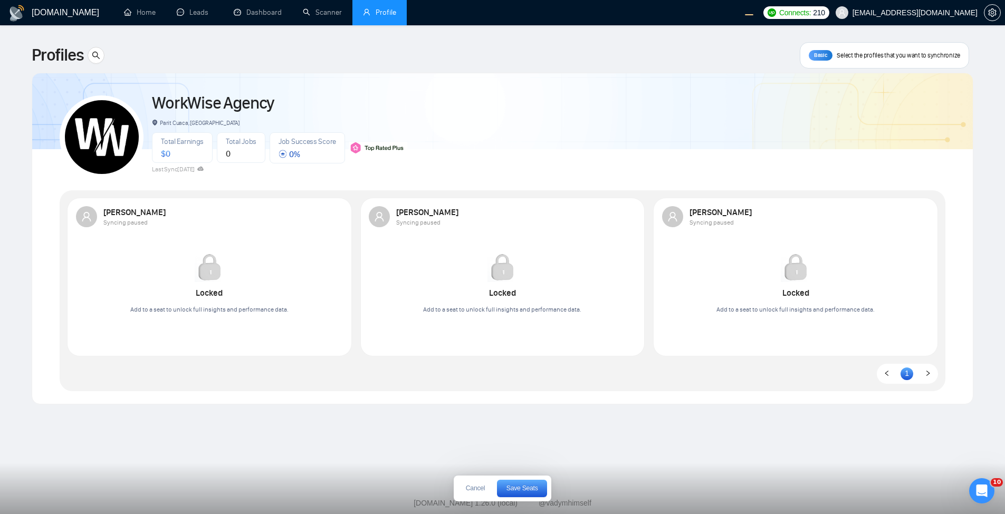
click at [724, 126] on div "WorkWise Agency Parit Cuaca, Indonesia Total Earnings $ 0 Total Jobs 0 Job Succ…" at bounding box center [503, 132] width 886 height 93
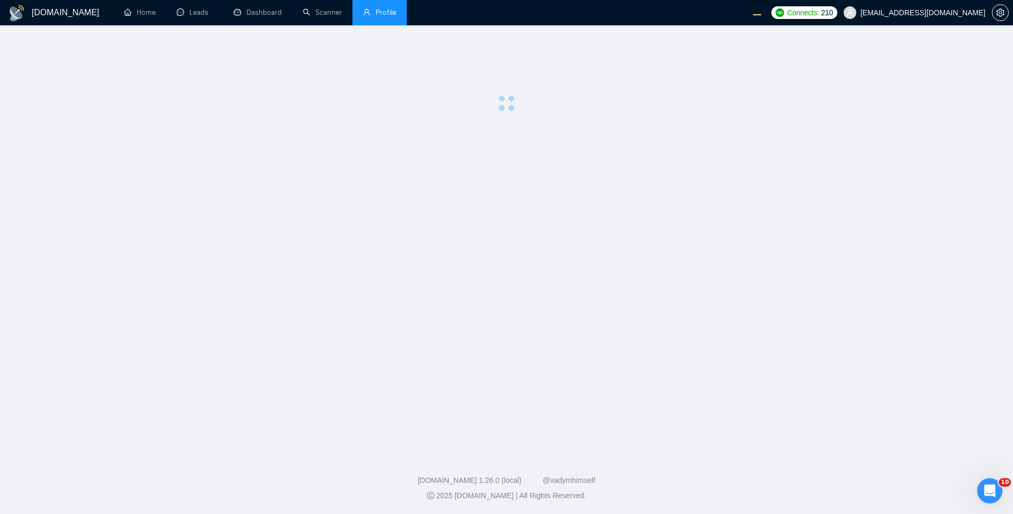
click at [497, 204] on main at bounding box center [506, 237] width 979 height 391
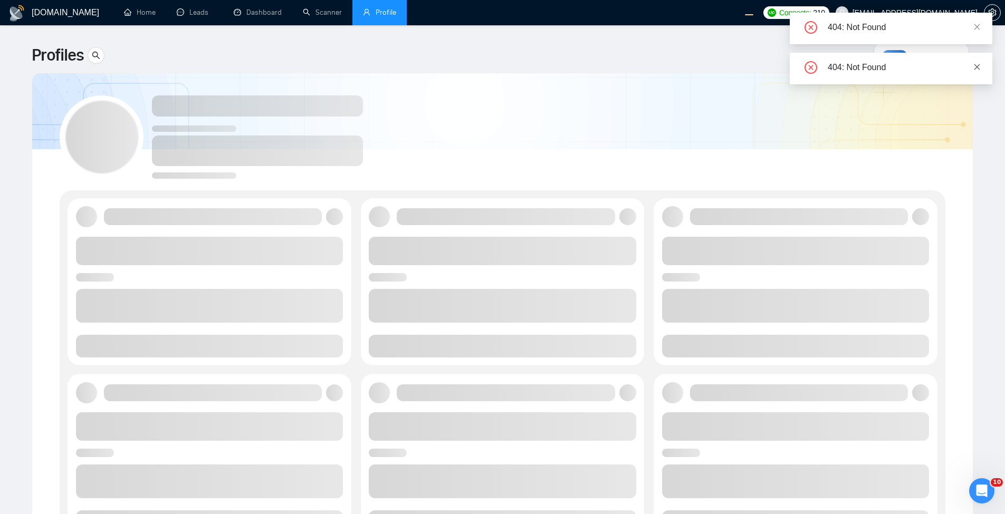
click at [980, 66] on icon "close" at bounding box center [977, 66] width 7 height 7
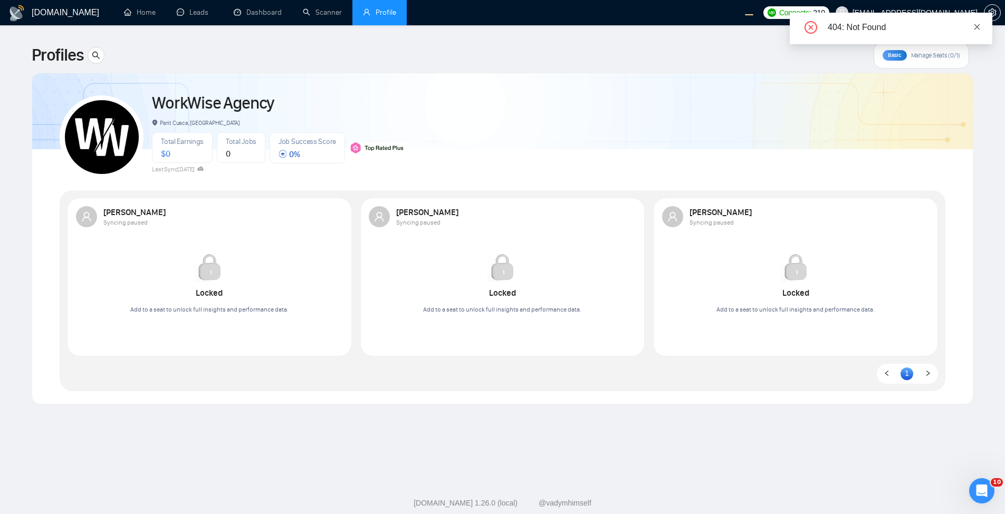
click at [980, 23] on icon "close" at bounding box center [977, 26] width 7 height 7
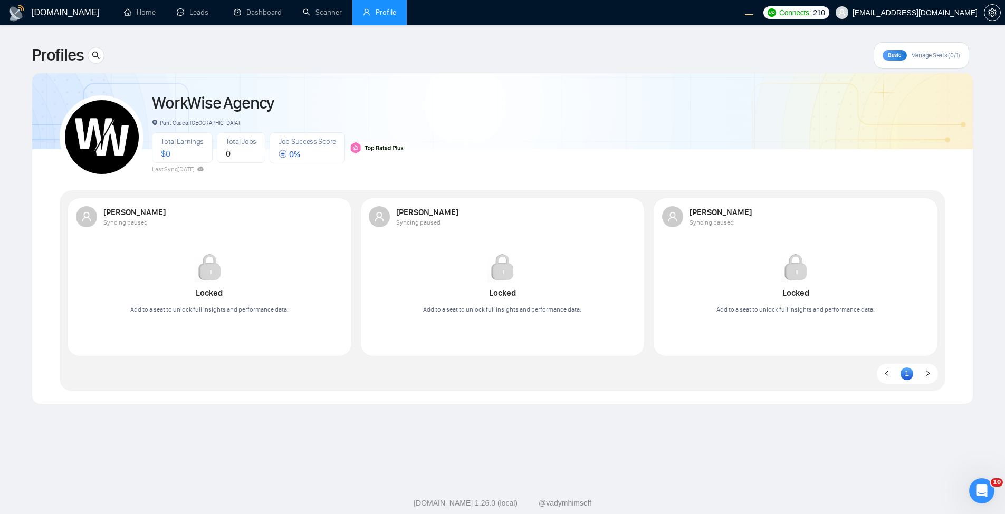
click at [918, 56] on span "Manage Seats (0/1)" at bounding box center [935, 55] width 49 height 8
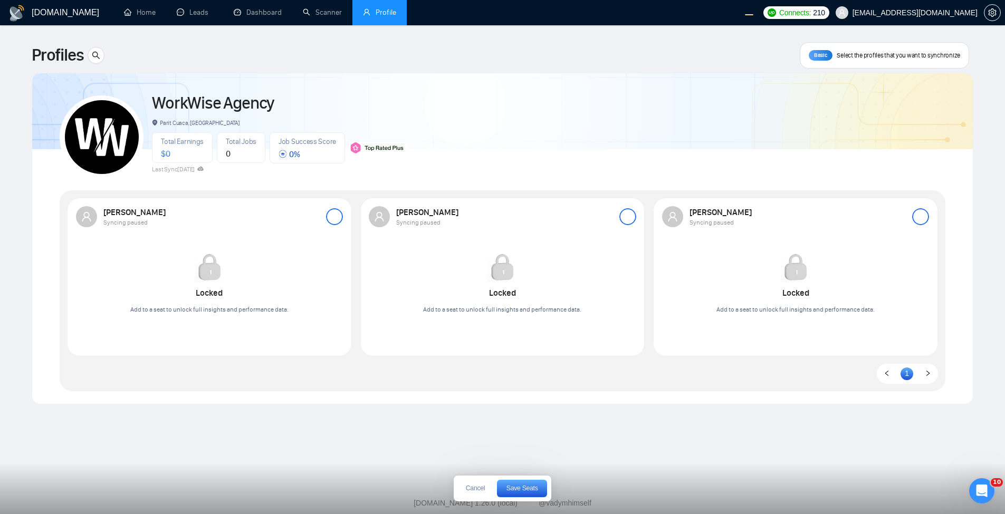
click at [327, 215] on div "Olena Zhuravska Syncing paused" at bounding box center [210, 216] width 268 height 21
click at [340, 221] on div at bounding box center [334, 216] width 17 height 17
click at [334, 217] on rect "button" at bounding box center [334, 217] width 17 height 17
click at [334, 217] on div at bounding box center [334, 216] width 17 height 17
click at [517, 482] on button "Save Seats" at bounding box center [522, 488] width 50 height 17
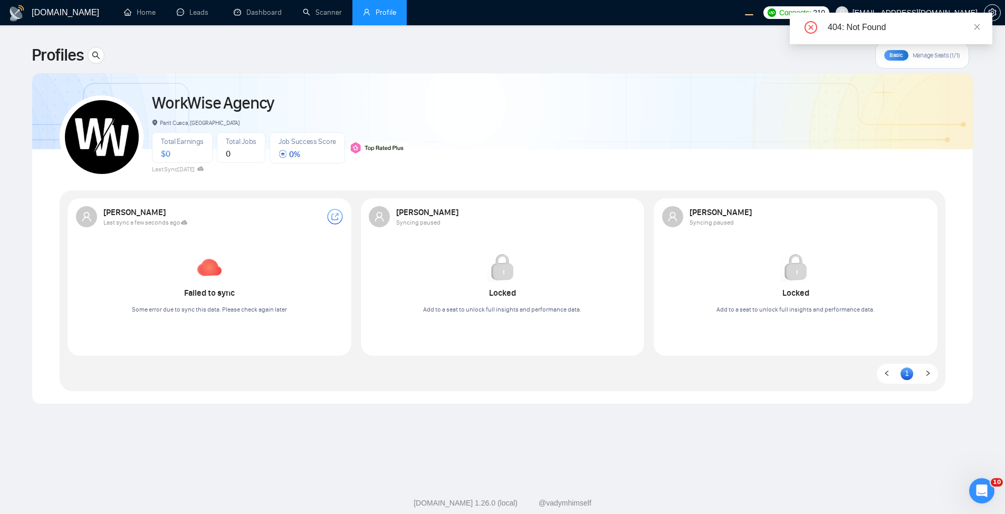
click at [596, 154] on div "WorkWise Agency Parit Cuaca, Indonesia Total Earnings $ 0 Total Jobs 0 Job Succ…" at bounding box center [503, 132] width 886 height 93
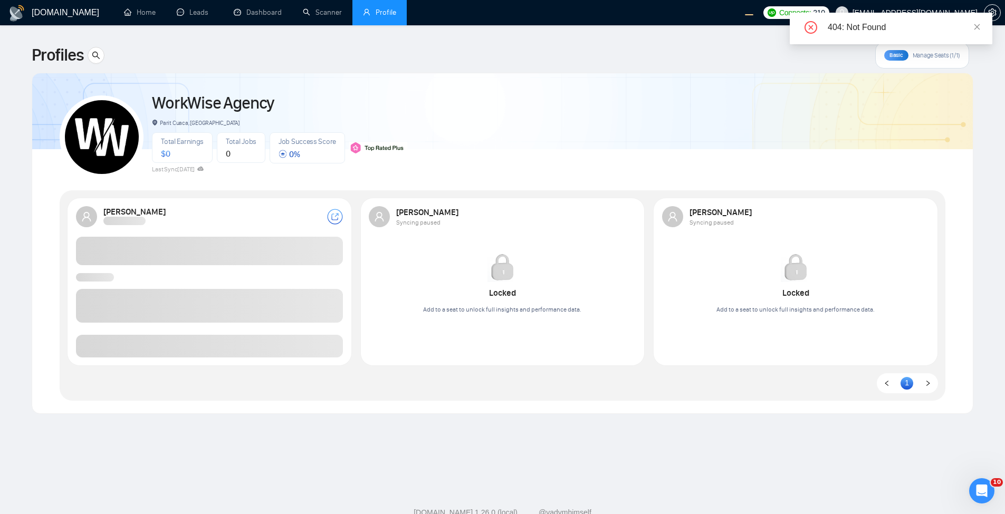
click at [982, 25] on div "404: Not Found" at bounding box center [891, 29] width 203 height 32
click at [978, 27] on icon "close" at bounding box center [978, 27] width 6 height 6
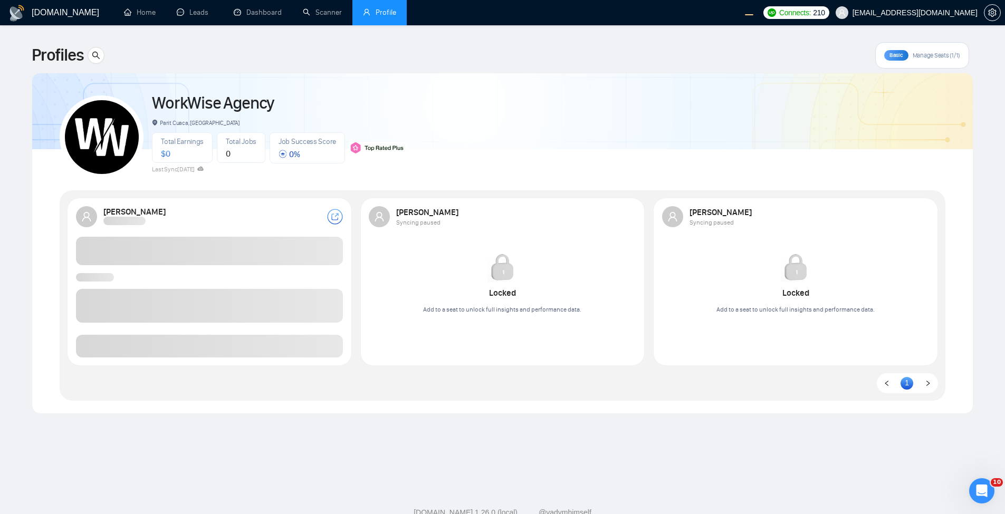
click at [953, 13] on span "workwiseupworkgency@gmail.com" at bounding box center [915, 13] width 125 height 0
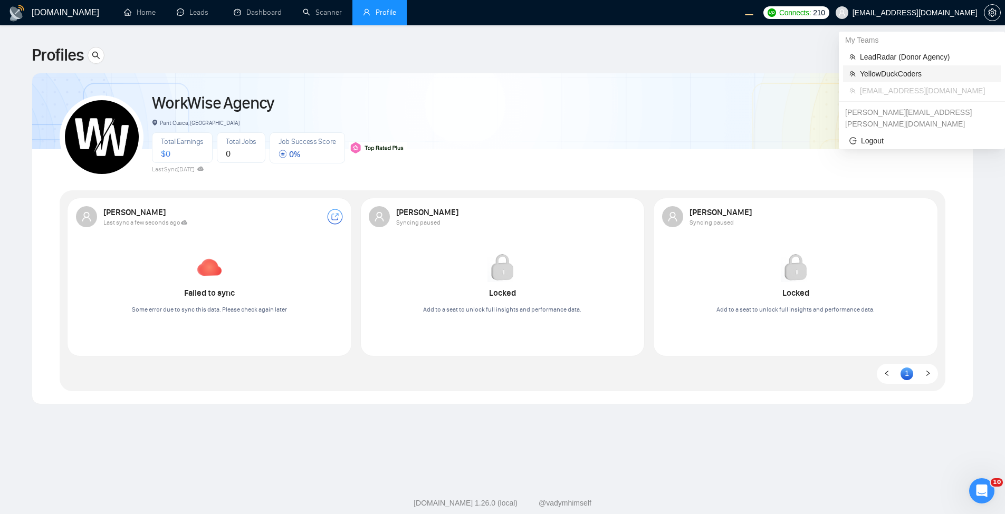
click at [902, 66] on li "YellowDuckCoders" at bounding box center [922, 73] width 158 height 17
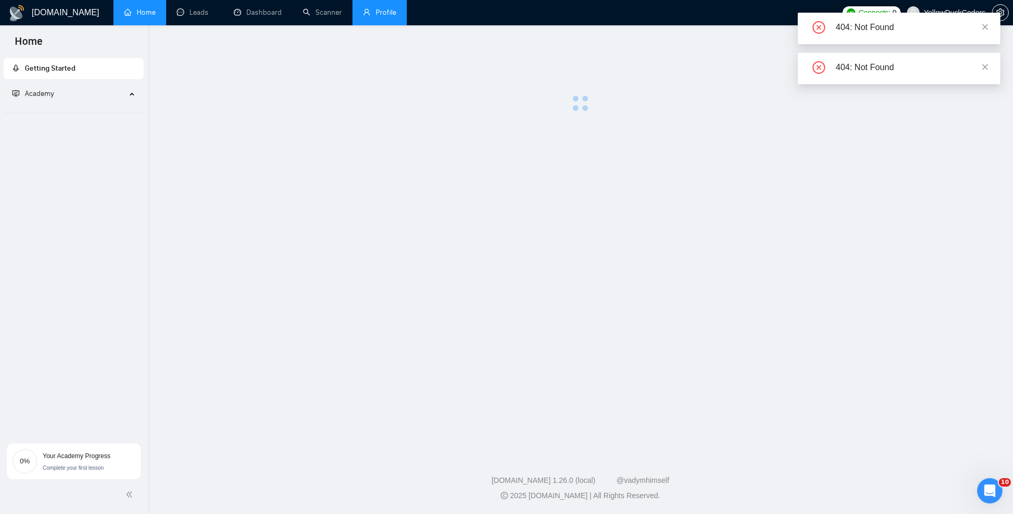
click at [387, 17] on link "Profile" at bounding box center [379, 12] width 33 height 9
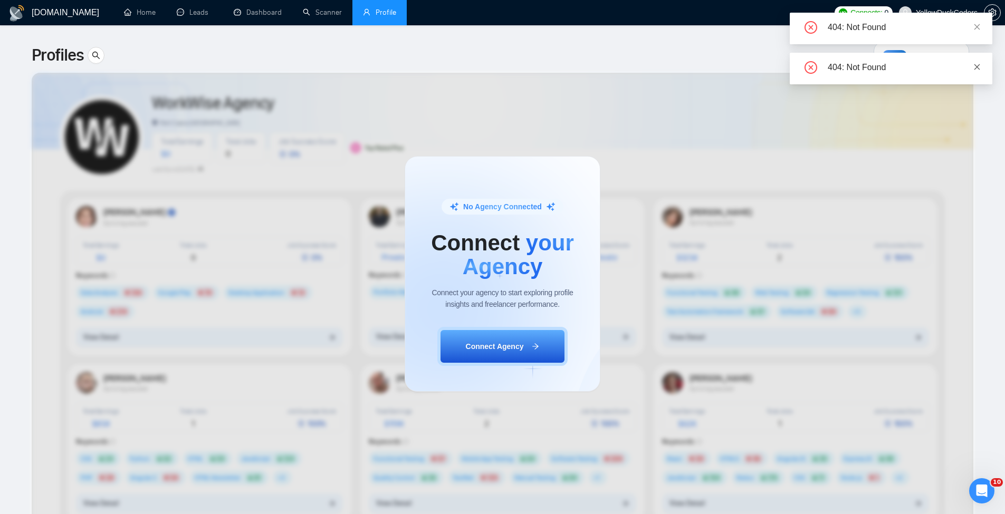
click at [979, 64] on icon "close" at bounding box center [978, 67] width 6 height 6
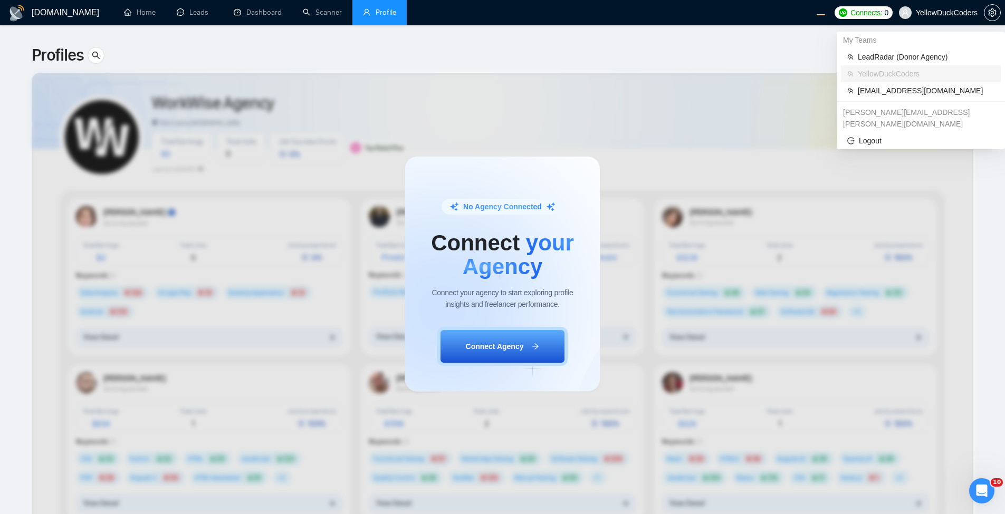
click at [940, 13] on span "YellowDuckCoders" at bounding box center [947, 13] width 62 height 0
click at [919, 60] on span "LeadRadar (Donor Agency)" at bounding box center [926, 57] width 137 height 12
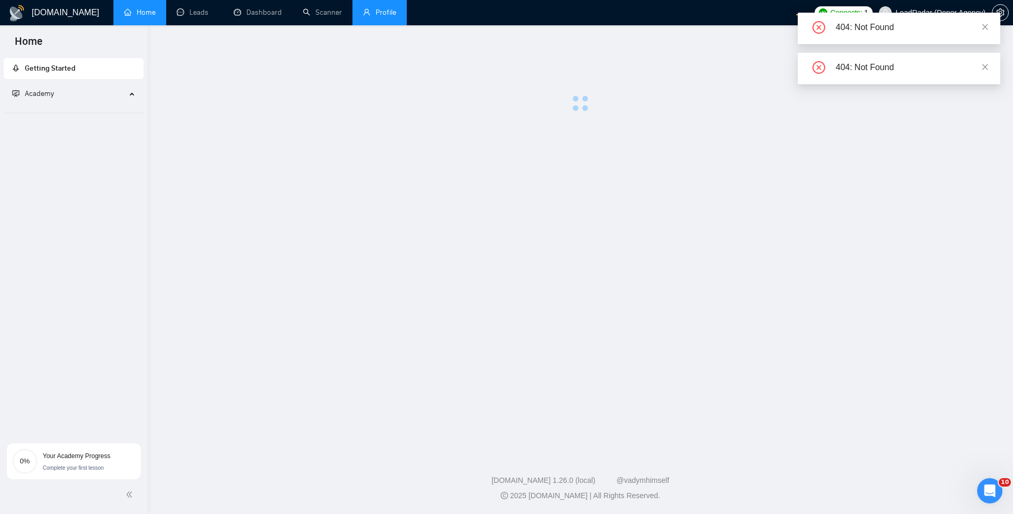
click at [396, 17] on link "Profile" at bounding box center [379, 12] width 33 height 9
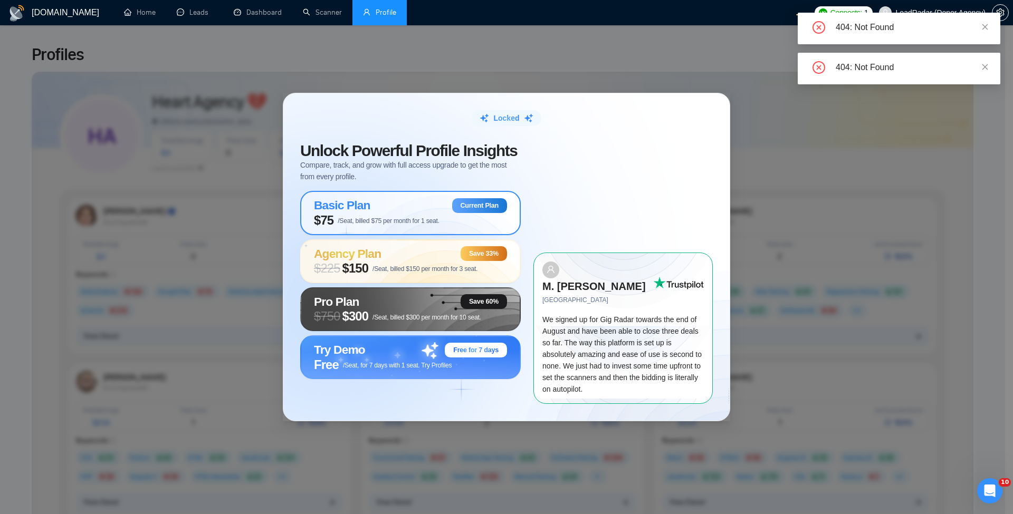
click at [382, 15] on span "Profile" at bounding box center [386, 12] width 21 height 9
click at [986, 27] on icon "close" at bounding box center [986, 27] width 6 height 6
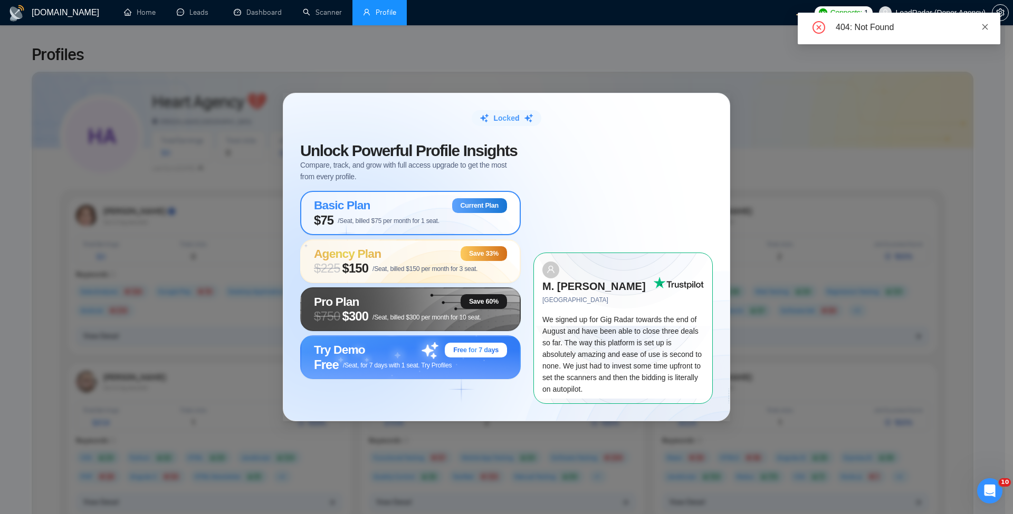
click at [983, 28] on icon "close" at bounding box center [986, 27] width 6 height 6
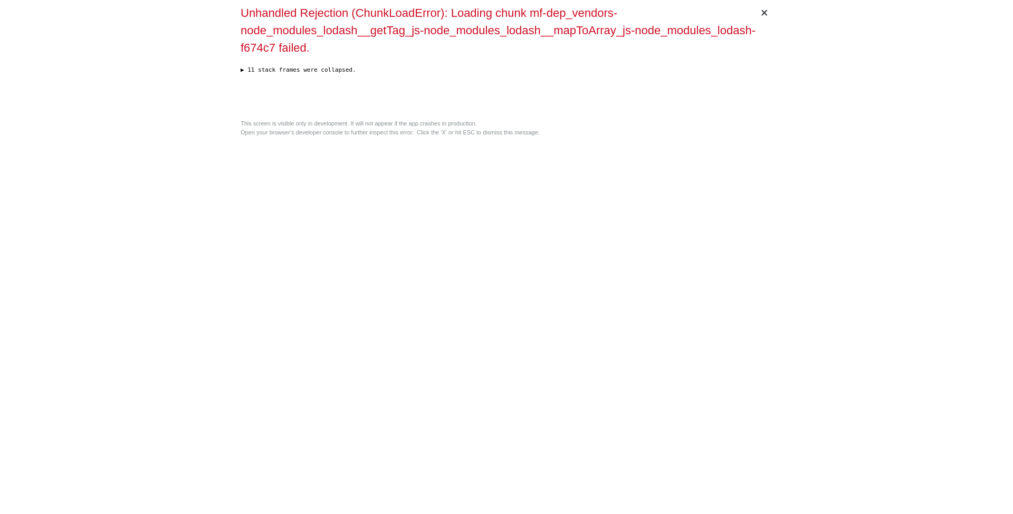
click at [536, 198] on div "× Unhandled Rejection (ChunkLoadError): Loading chunk mf-dep_vendors-node_modul…" at bounding box center [506, 257] width 540 height 514
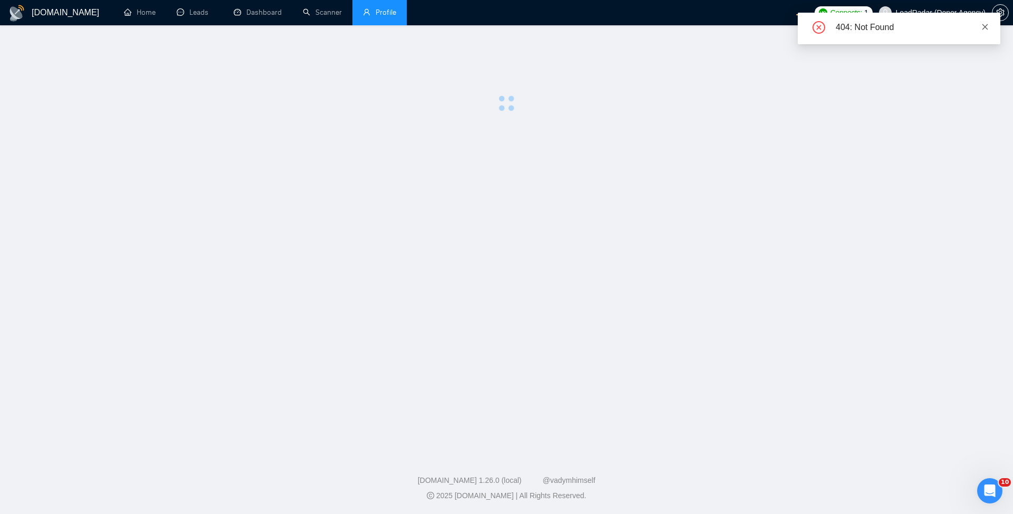
click at [986, 26] on icon "close" at bounding box center [986, 27] width 6 height 6
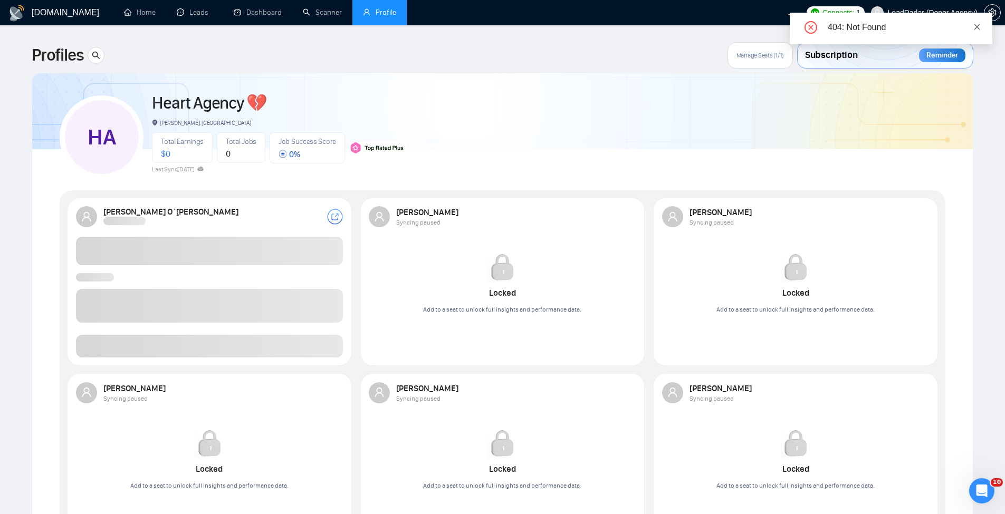
click at [979, 26] on icon "close" at bounding box center [977, 26] width 7 height 7
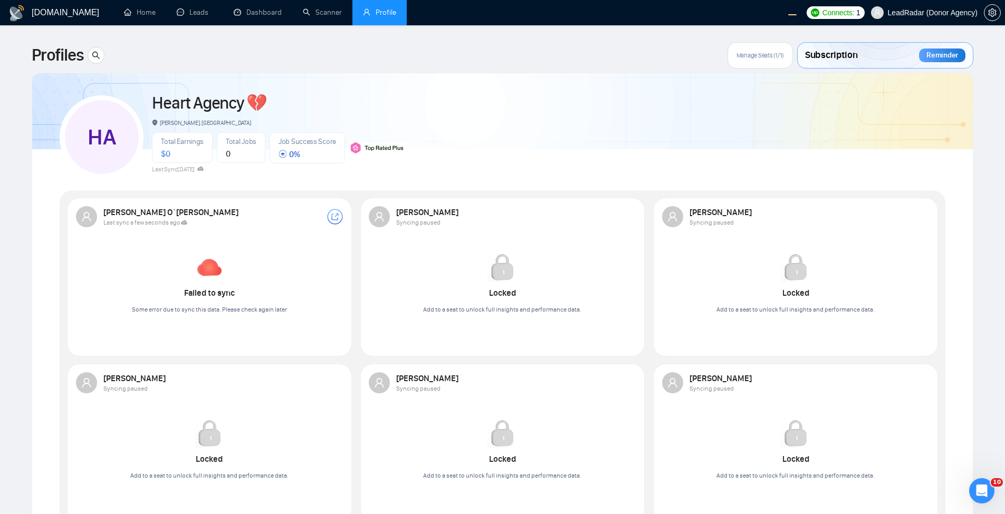
click at [670, 124] on div "HA Heart Agency 💔 [PERSON_NAME], [GEOGRAPHIC_DATA] Total Earnings $ 0 Total Job…" at bounding box center [503, 132] width 886 height 93
click at [780, 53] on span "Manage Seats (1/1)" at bounding box center [760, 55] width 47 height 8
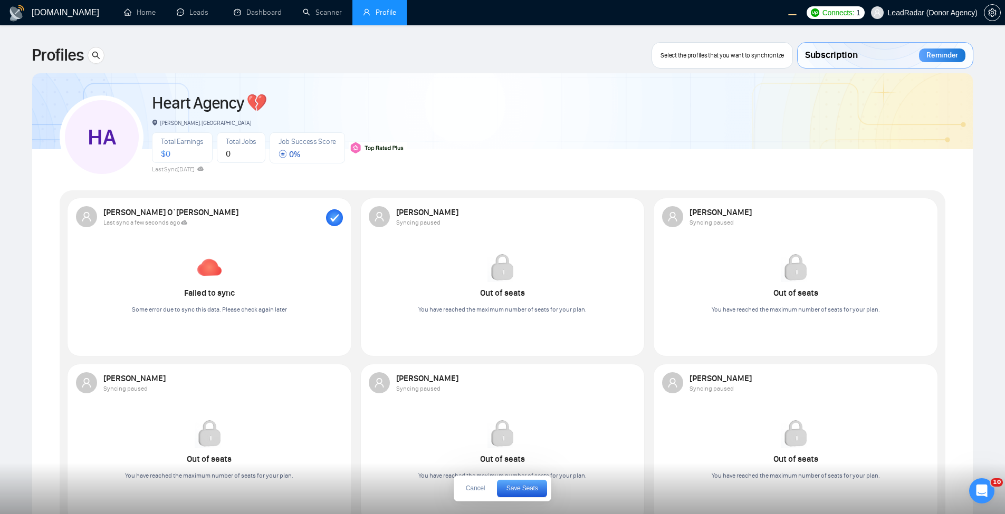
click at [338, 214] on rect "button" at bounding box center [334, 217] width 17 height 17
click at [628, 217] on div at bounding box center [627, 216] width 17 height 17
click at [532, 483] on button "Save Seats" at bounding box center [522, 488] width 50 height 17
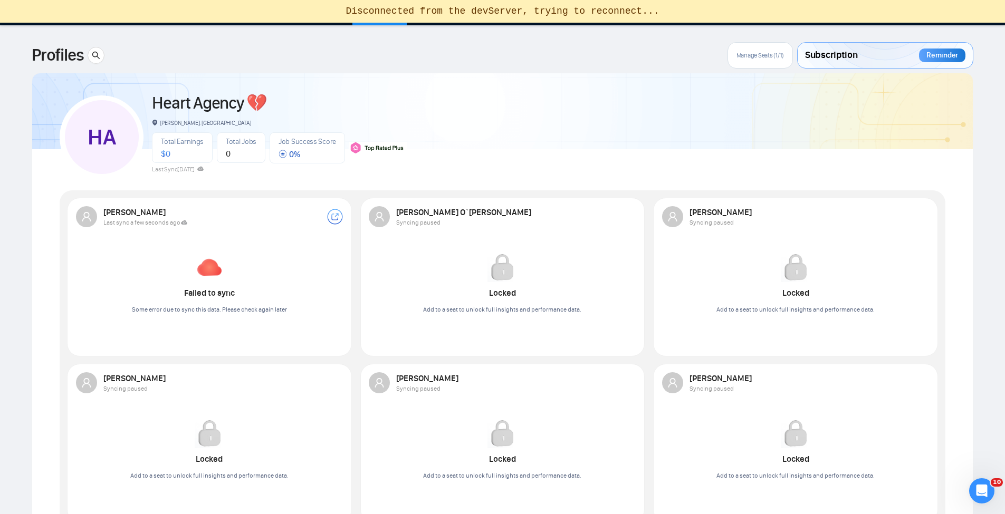
click at [499, 121] on div "HA Heart Agency 💔 Boardman, United States Total Earnings $ 0 Total Jobs 0 Job S…" at bounding box center [503, 132] width 886 height 93
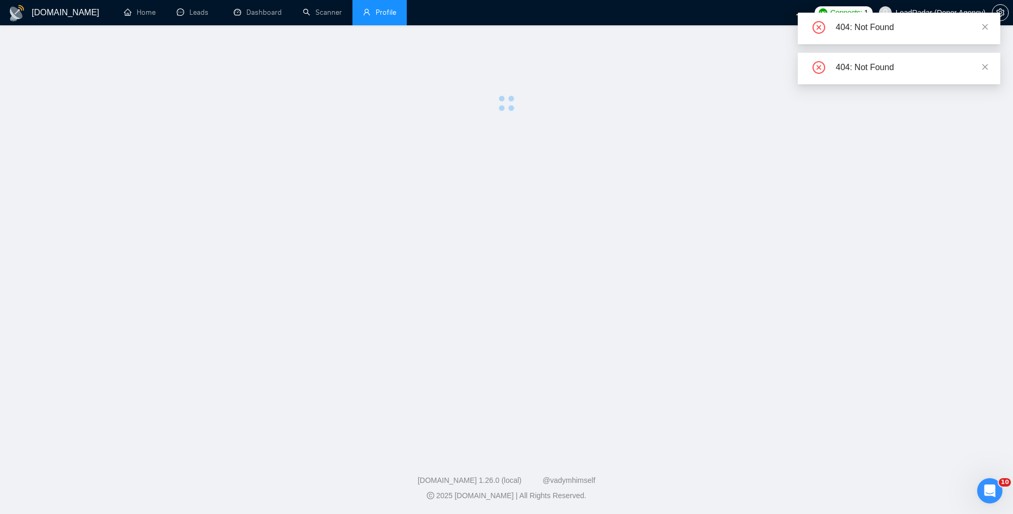
click at [981, 20] on div "404: Not Found" at bounding box center [899, 29] width 203 height 32
click at [982, 25] on icon "close" at bounding box center [984, 26] width 7 height 7
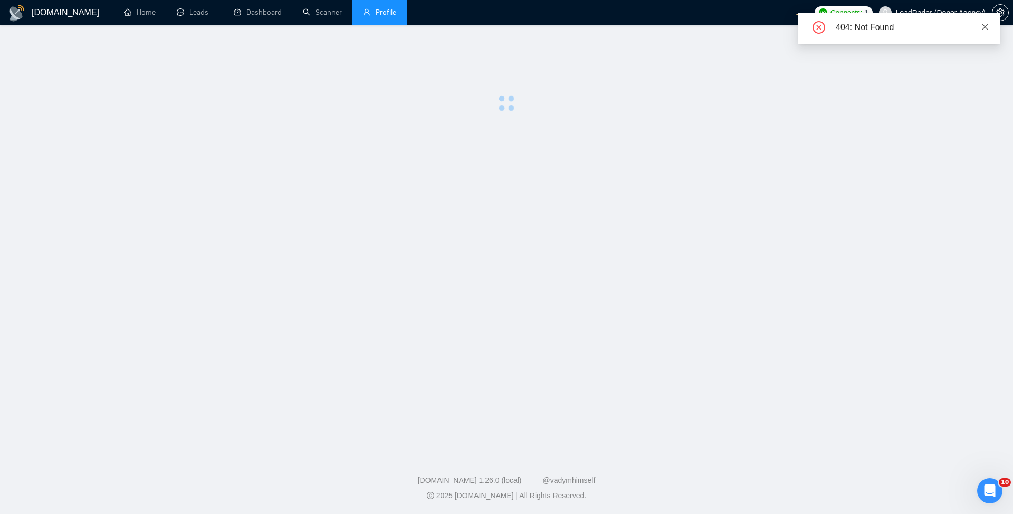
click at [986, 30] on icon "close" at bounding box center [984, 26] width 7 height 7
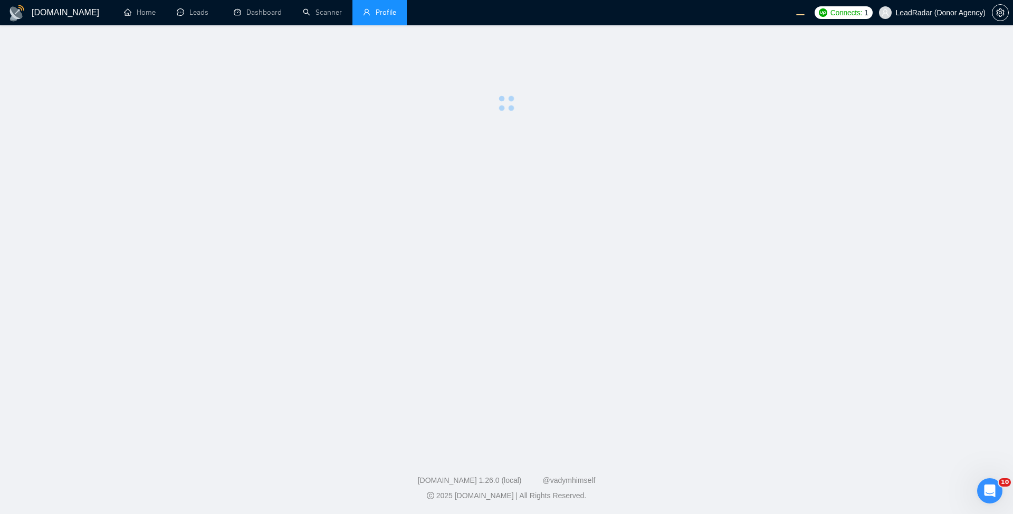
click at [607, 164] on main at bounding box center [506, 237] width 979 height 391
click at [427, 150] on main at bounding box center [506, 237] width 979 height 391
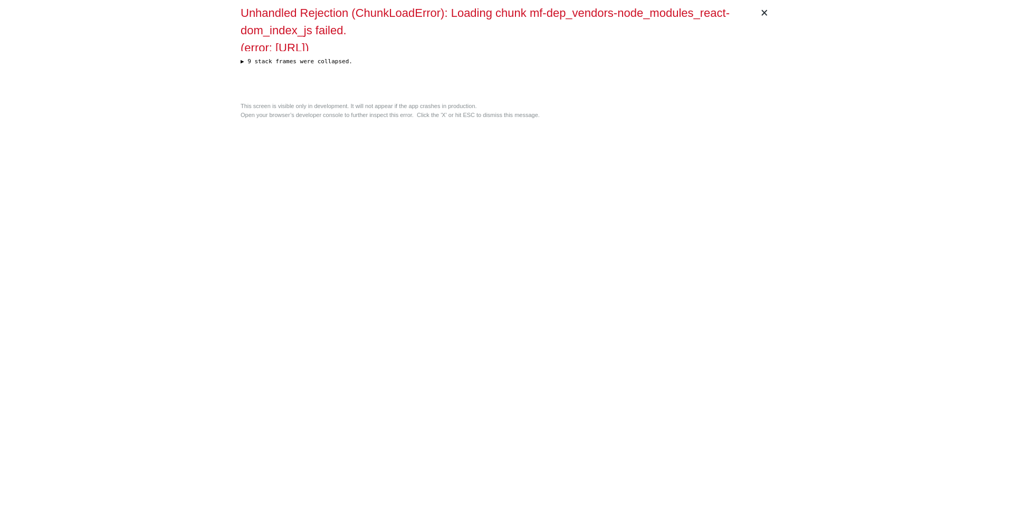
click at [431, 138] on div "× Unhandled Rejection (ChunkLoadError): Loading chunk mf-dep_vendors-node_modul…" at bounding box center [506, 257] width 540 height 514
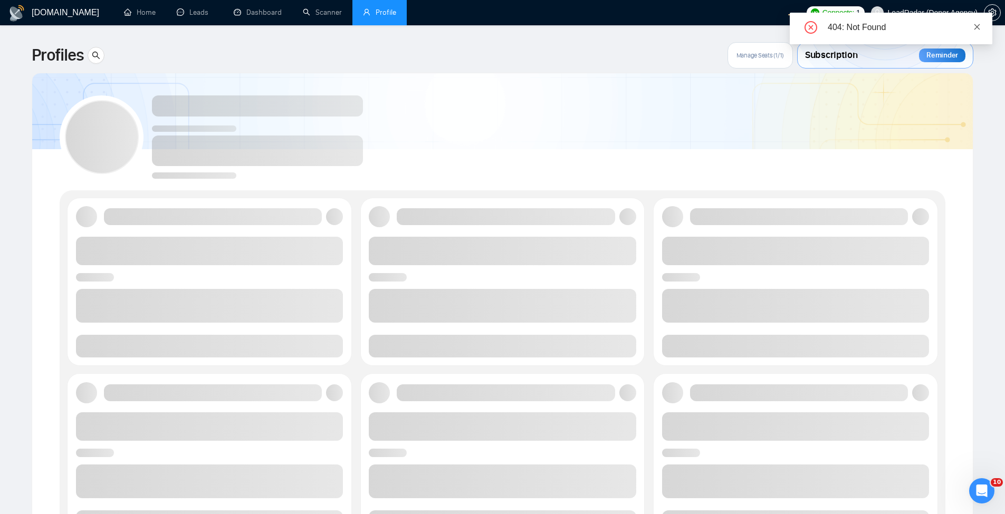
click at [980, 29] on icon "close" at bounding box center [978, 27] width 6 height 6
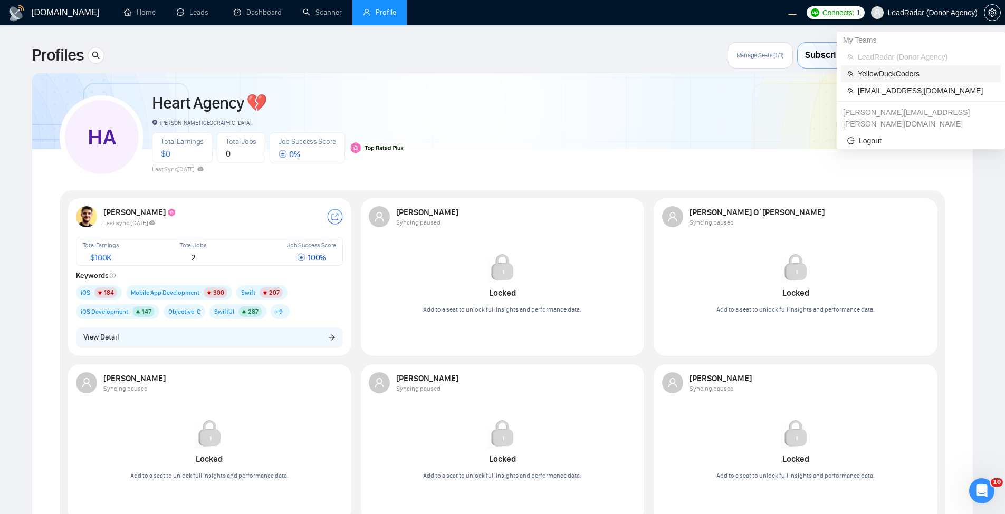
click at [920, 71] on span "YellowDuckCoders" at bounding box center [926, 74] width 137 height 12
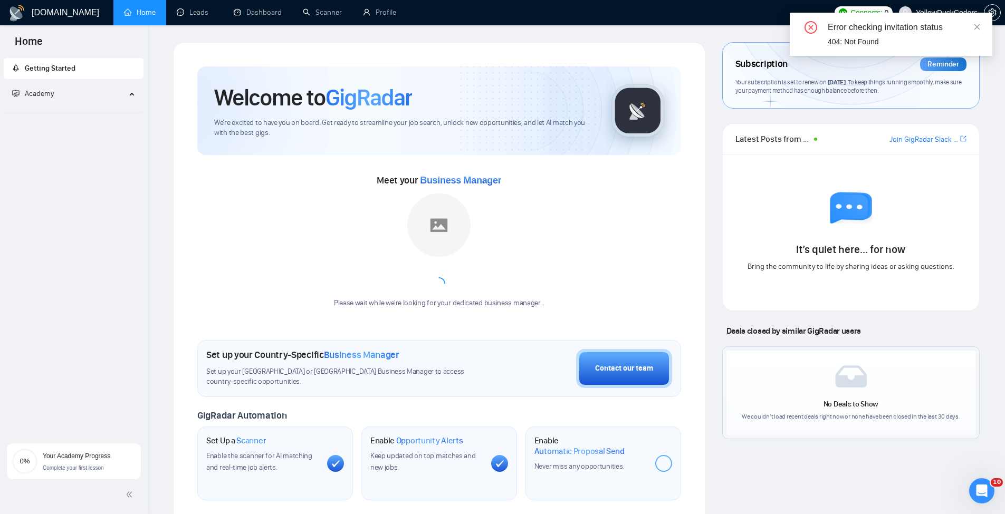
click at [970, 25] on div "Error checking invitation status" at bounding box center [904, 27] width 152 height 13
click at [373, 17] on link "Profile" at bounding box center [379, 12] width 33 height 9
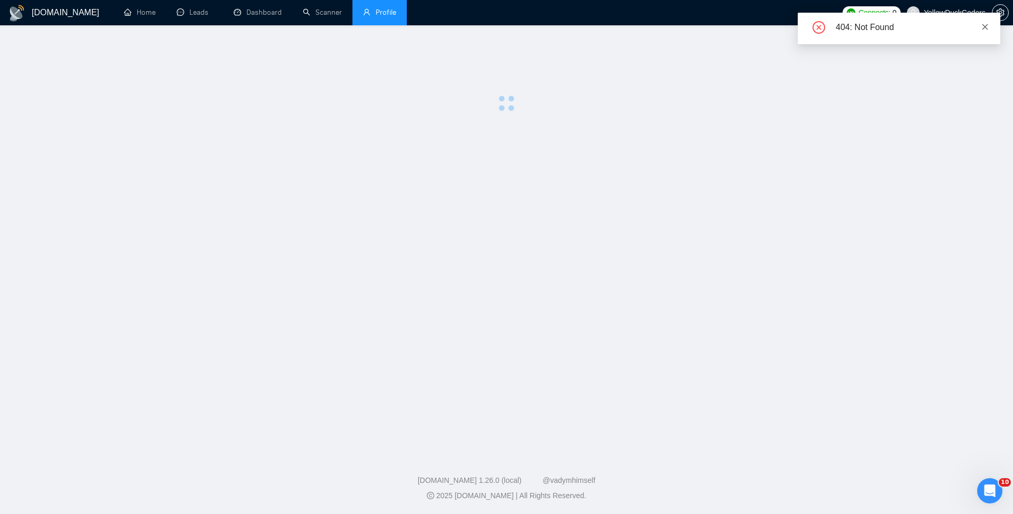
click at [984, 25] on icon "close" at bounding box center [986, 27] width 6 height 6
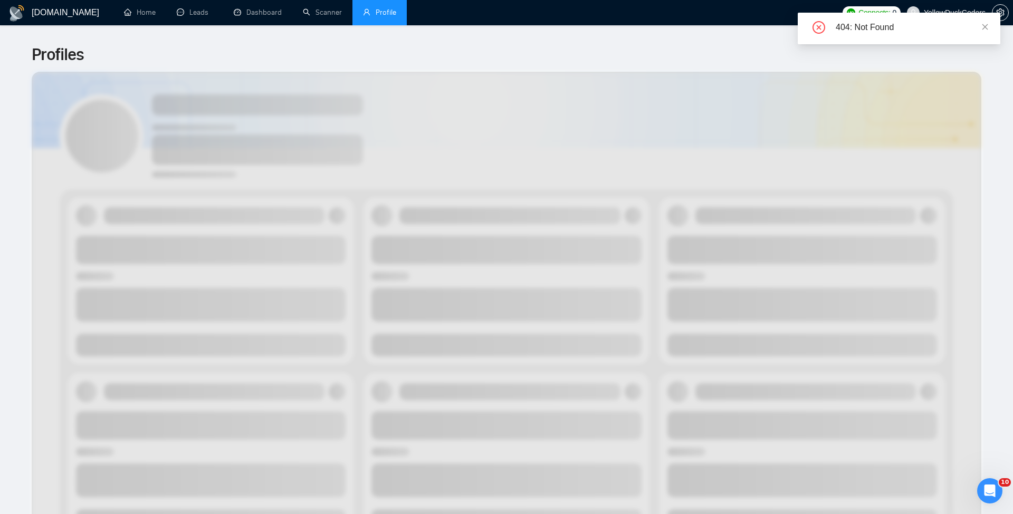
click at [985, 26] on icon "close" at bounding box center [986, 27] width 6 height 6
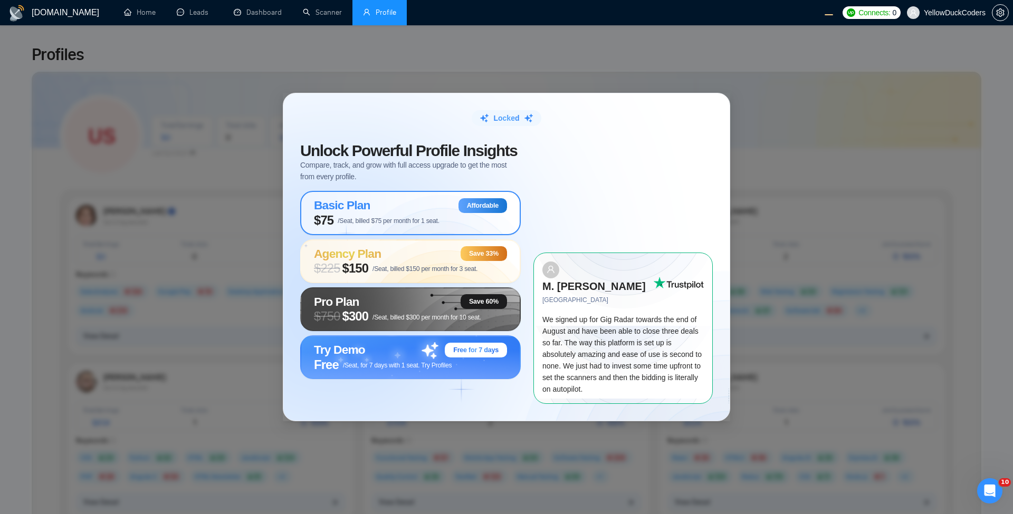
click at [411, 213] on div "Basic Plan Affordable" at bounding box center [410, 205] width 193 height 15
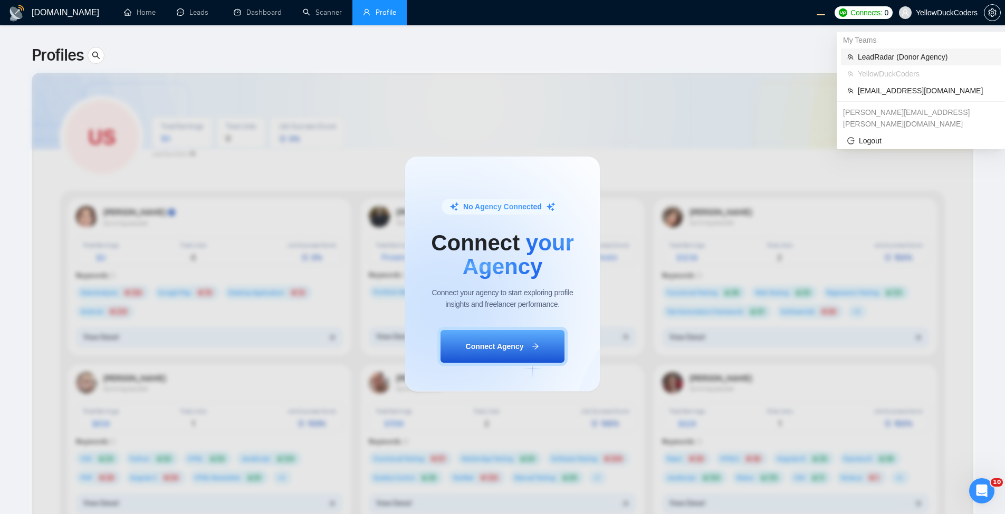
click at [910, 56] on span "LeadRadar (Donor Agency)" at bounding box center [926, 57] width 137 height 12
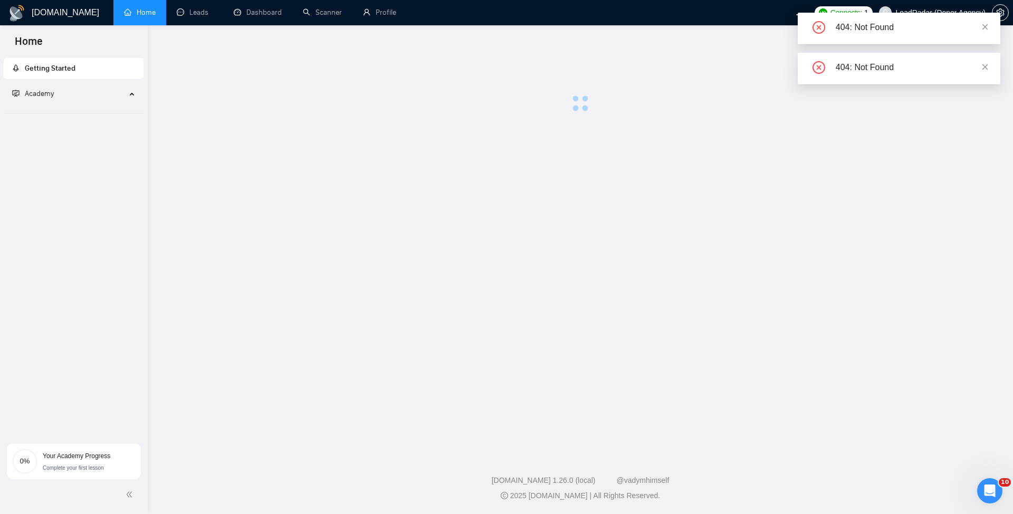
click at [381, 12] on link "Profile" at bounding box center [379, 12] width 33 height 9
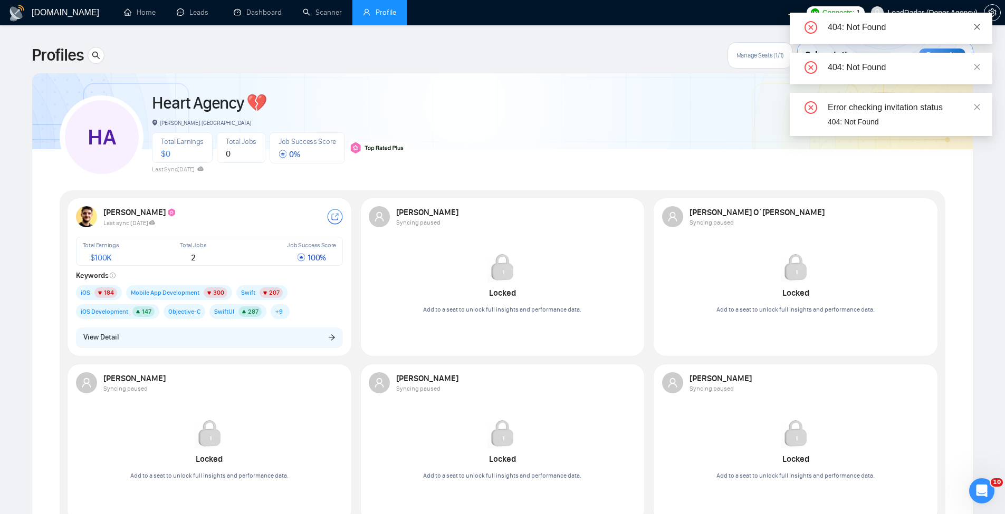
click at [977, 23] on icon "close" at bounding box center [977, 26] width 7 height 7
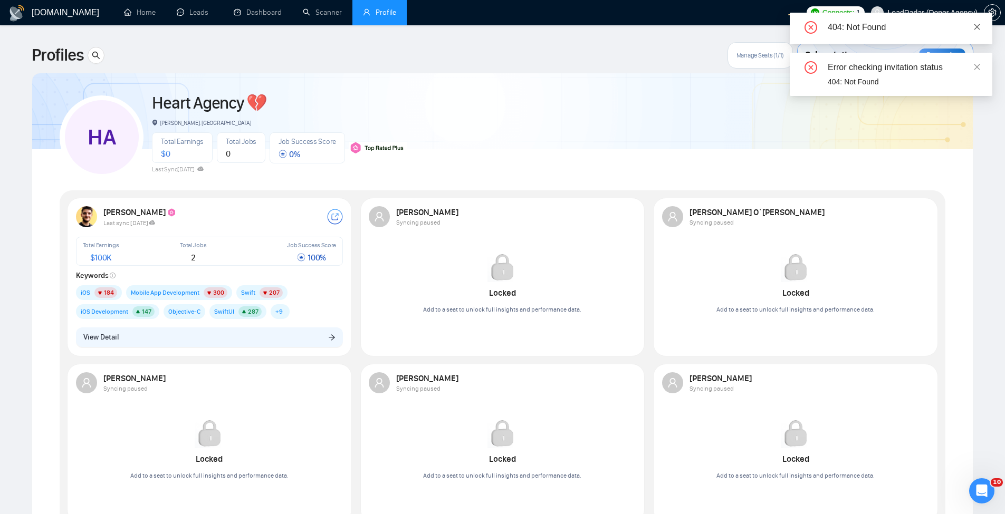
click at [977, 24] on icon "close" at bounding box center [977, 26] width 7 height 7
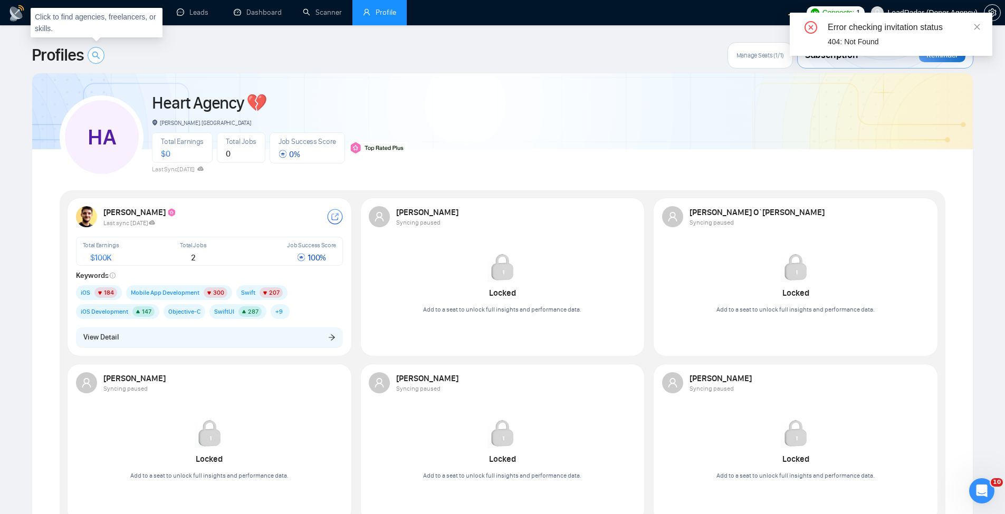
click at [102, 50] on button "button" at bounding box center [96, 55] width 17 height 17
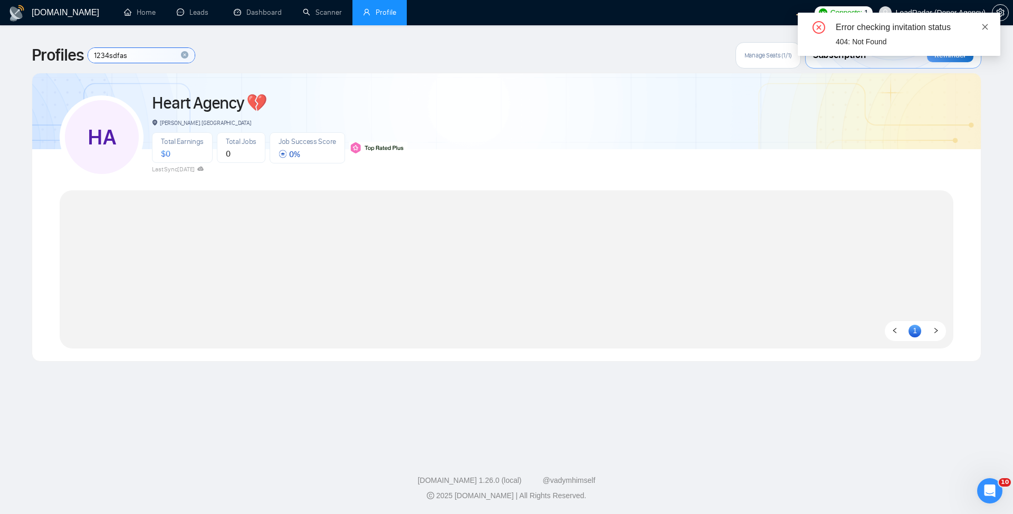
type input "1234sdfas"
click at [985, 27] on icon "close" at bounding box center [986, 27] width 6 height 6
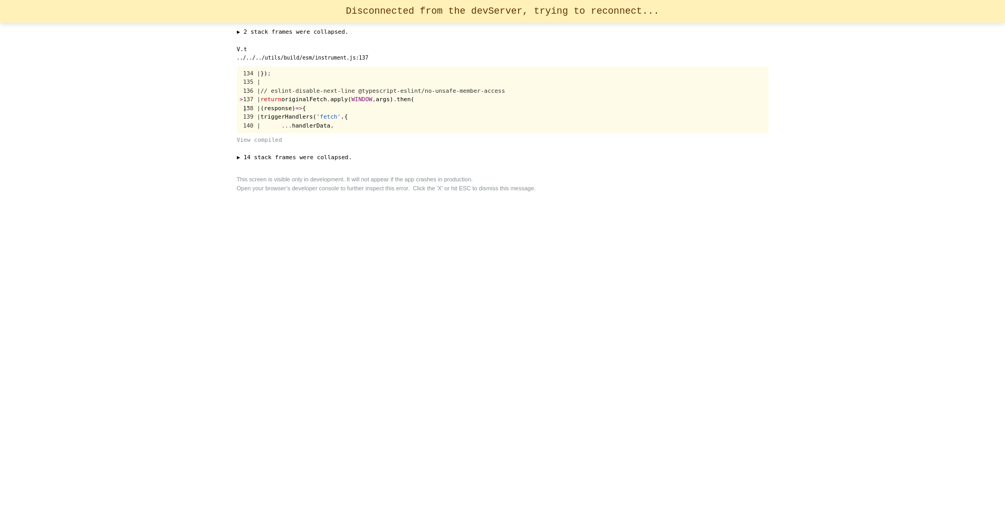
click at [464, 170] on div "▶ 2 stack frames were collapsed. e [URL][DOMAIN_NAME] e.<computed>.e.<computed>…" at bounding box center [503, 99] width 532 height 143
